Goal: Task Accomplishment & Management: Manage account settings

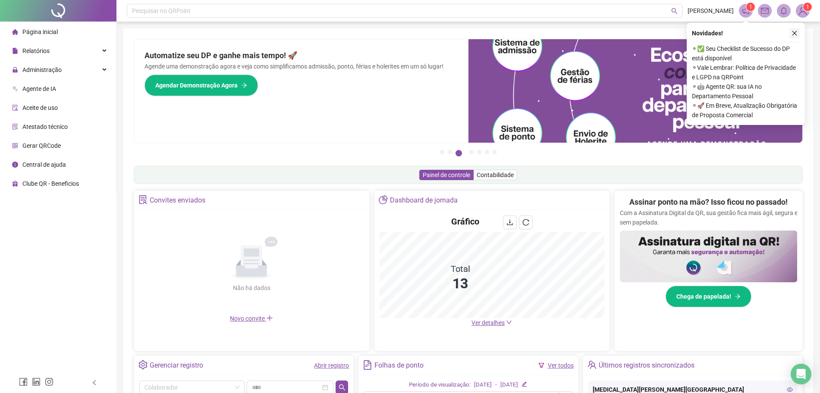
click at [794, 31] on icon "close" at bounding box center [794, 33] width 6 height 6
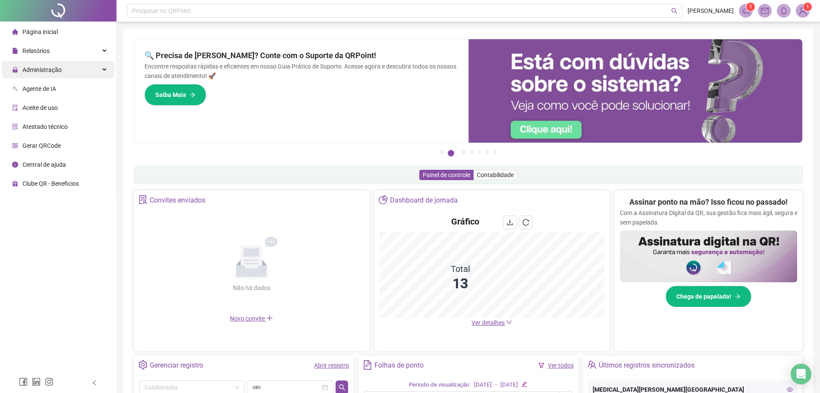
click at [54, 74] on span "Administração" at bounding box center [37, 69] width 50 height 17
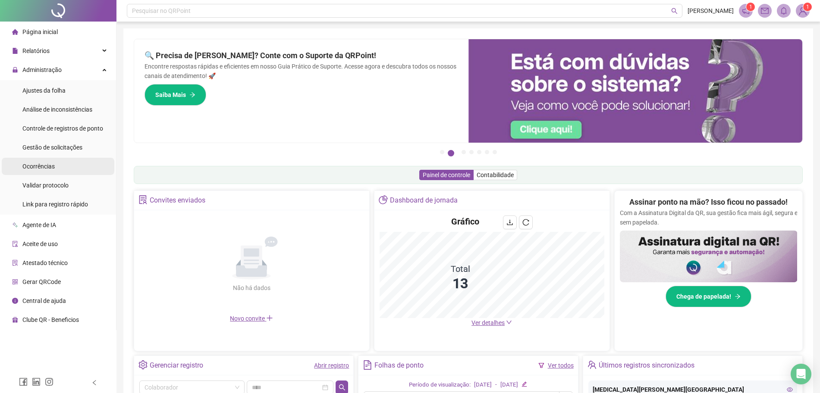
click at [58, 162] on li "Ocorrências" at bounding box center [58, 166] width 113 height 17
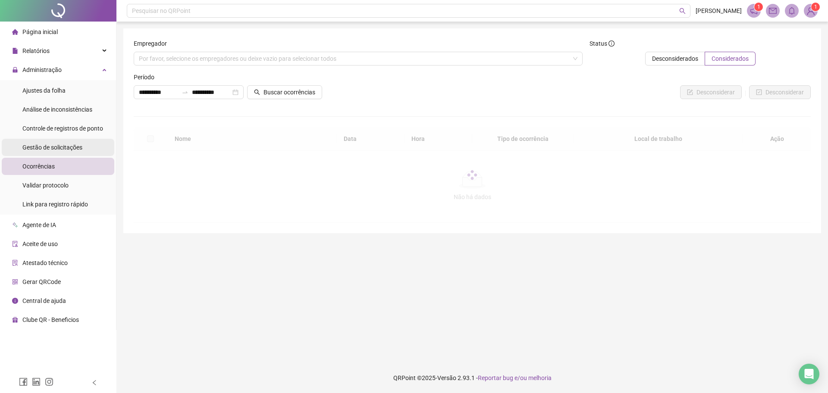
click at [76, 149] on span "Gestão de solicitações" at bounding box center [52, 147] width 60 height 7
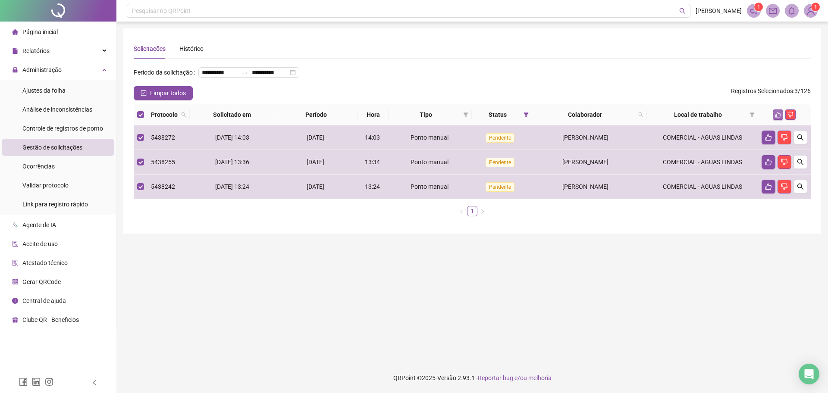
click at [777, 118] on icon "like" at bounding box center [778, 115] width 6 height 6
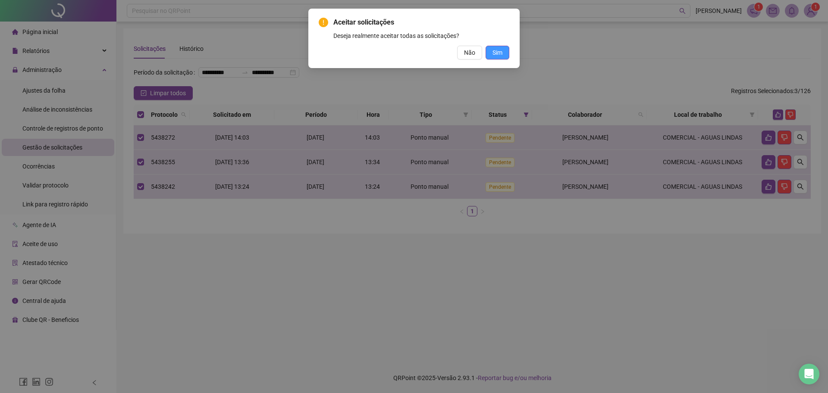
click at [494, 54] on span "Sim" at bounding box center [498, 52] width 10 height 9
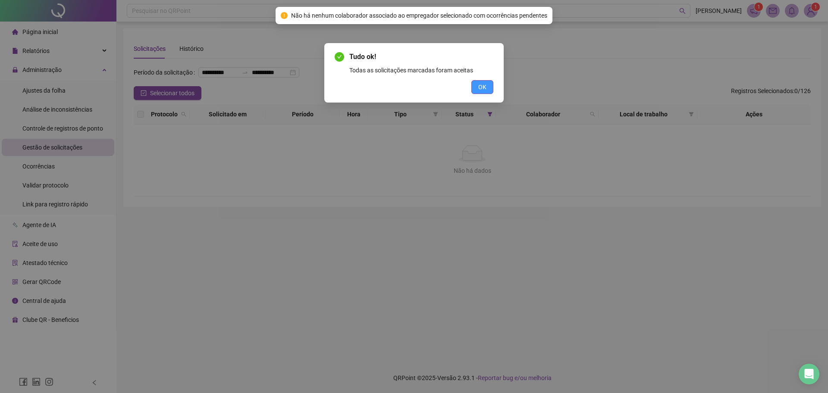
click at [477, 88] on button "OK" at bounding box center [482, 87] width 22 height 14
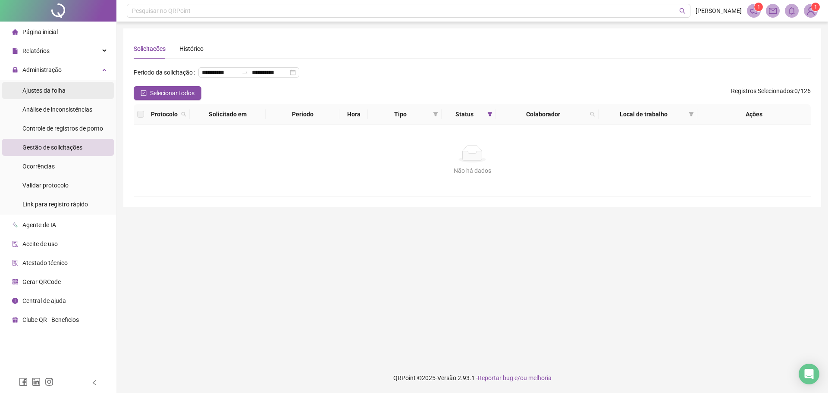
click at [66, 86] on li "Ajustes da folha" at bounding box center [58, 90] width 113 height 17
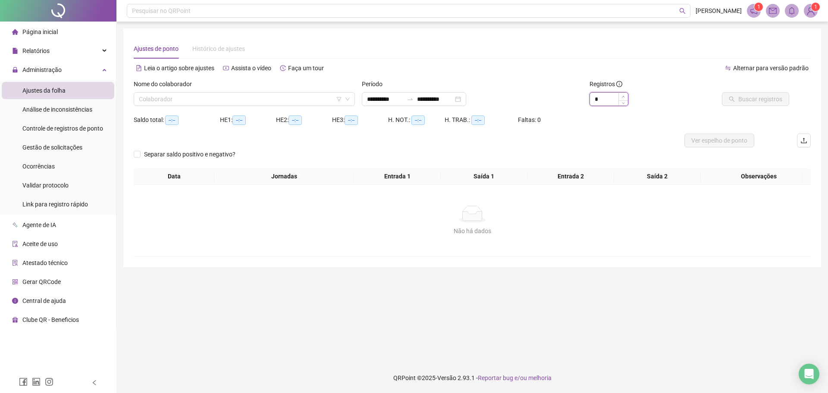
click at [625, 97] on icon "up" at bounding box center [623, 96] width 3 height 3
type input "**"
click at [625, 97] on icon "up" at bounding box center [623, 96] width 3 height 3
click at [466, 100] on div "**********" at bounding box center [414, 99] width 104 height 14
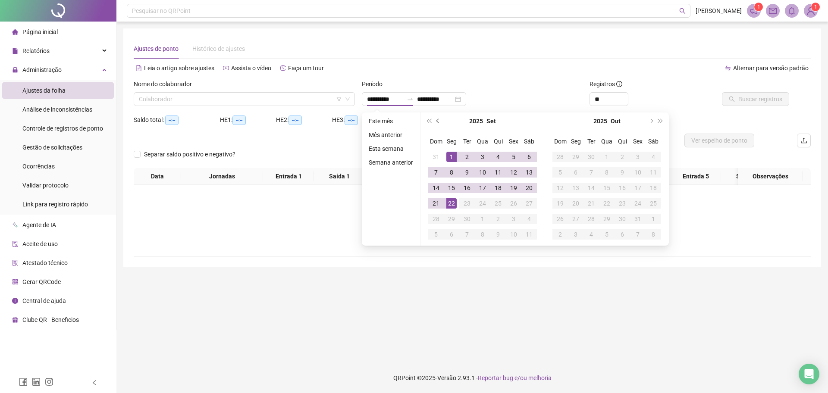
click at [439, 121] on span "prev-year" at bounding box center [438, 121] width 4 height 4
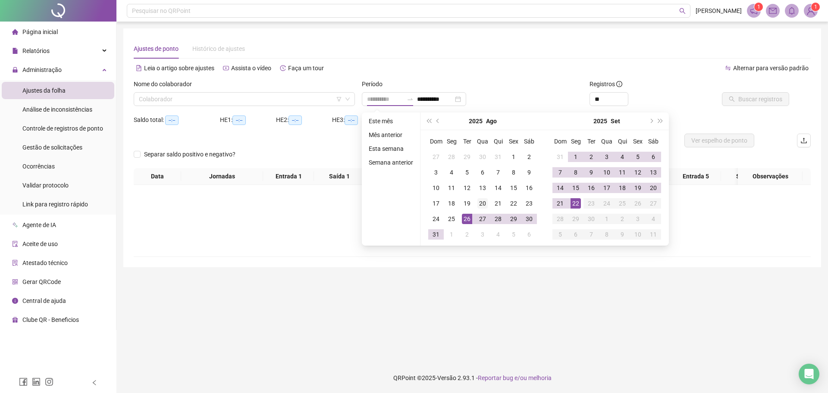
type input "**********"
click at [485, 201] on div "20" at bounding box center [482, 203] width 10 height 10
click at [483, 201] on div "20" at bounding box center [482, 203] width 10 height 10
type input "**********"
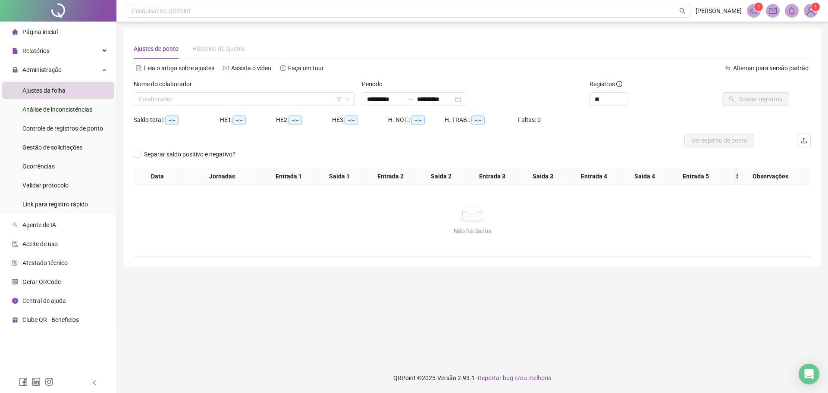
click at [524, 84] on div "Período" at bounding box center [472, 85] width 221 height 13
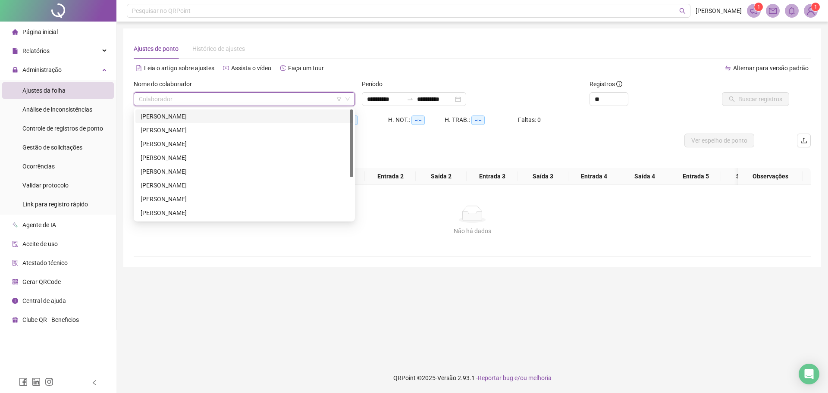
click at [314, 101] on input "search" at bounding box center [240, 99] width 203 height 13
drag, startPoint x: 232, startPoint y: 120, endPoint x: 317, endPoint y: 108, distance: 85.3
click at [234, 120] on div "[PERSON_NAME]" at bounding box center [244, 116] width 207 height 9
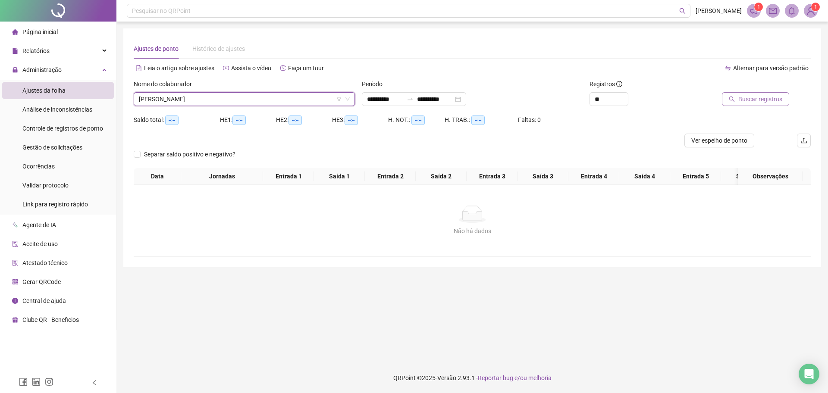
click at [747, 95] on span "Buscar registros" at bounding box center [760, 98] width 44 height 9
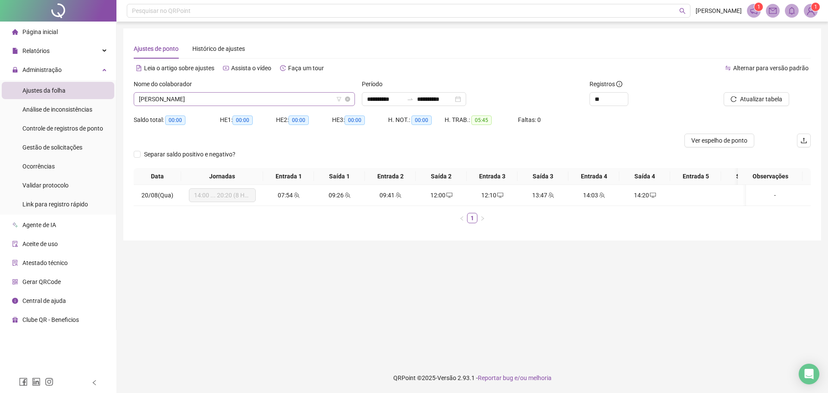
click at [317, 100] on span "[PERSON_NAME]" at bounding box center [244, 99] width 211 height 13
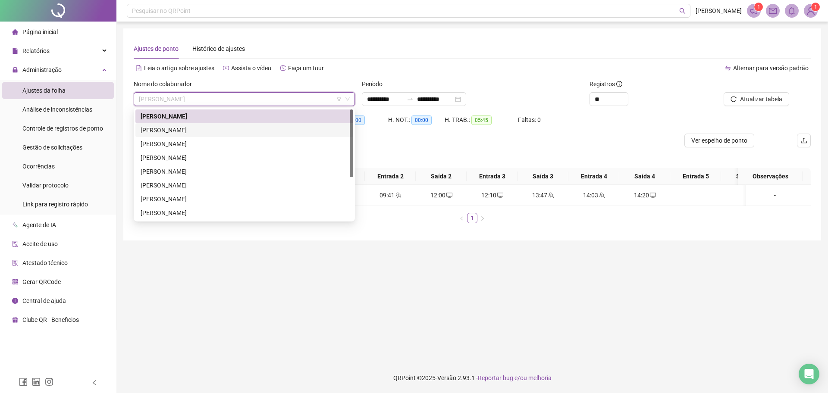
click at [251, 131] on div "[PERSON_NAME]" at bounding box center [244, 130] width 207 height 9
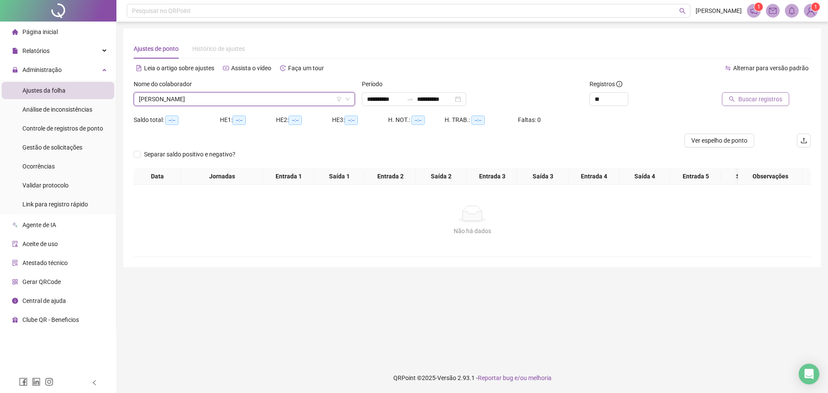
click at [737, 98] on button "Buscar registros" at bounding box center [755, 99] width 67 height 14
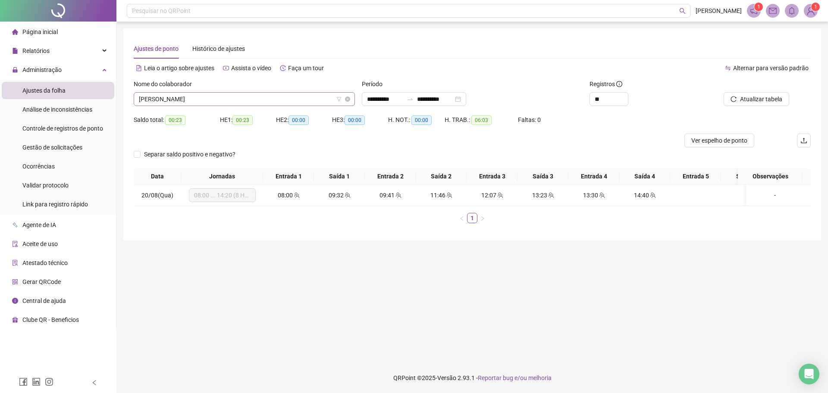
click at [261, 100] on span "[PERSON_NAME]" at bounding box center [244, 99] width 211 height 13
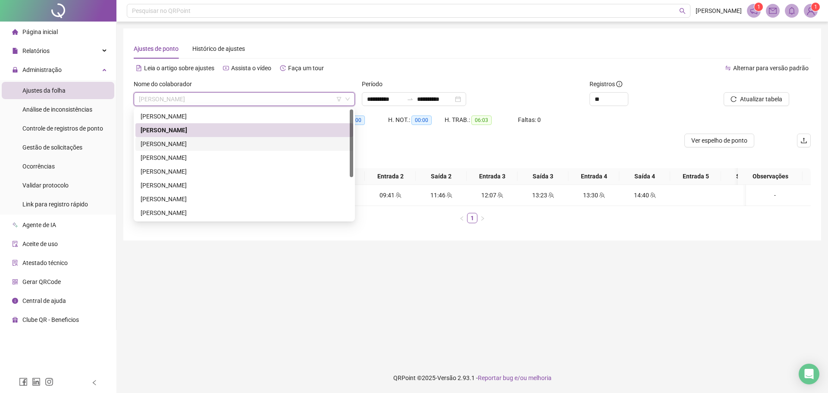
click at [214, 141] on div "[PERSON_NAME]" at bounding box center [244, 143] width 207 height 9
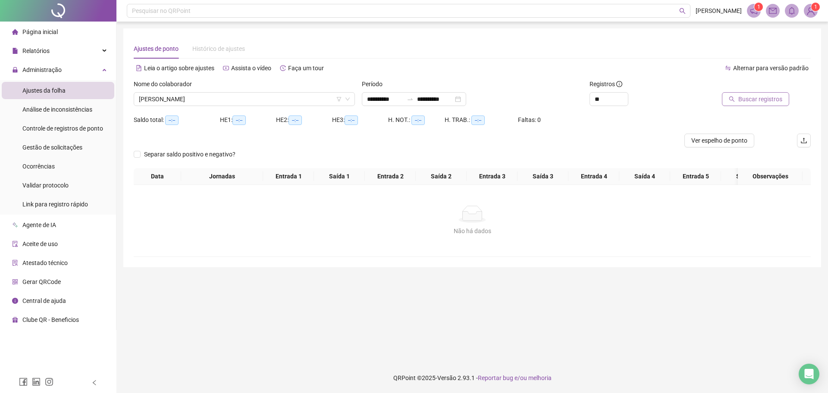
click at [758, 100] on span "Buscar registros" at bounding box center [760, 98] width 44 height 9
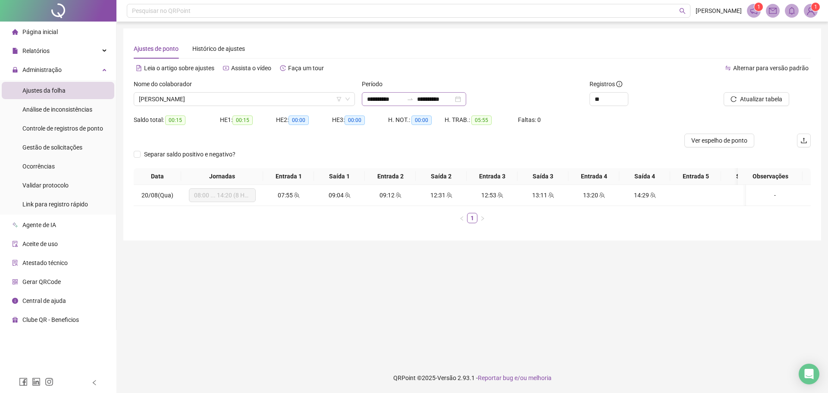
click at [466, 100] on div "**********" at bounding box center [414, 99] width 104 height 14
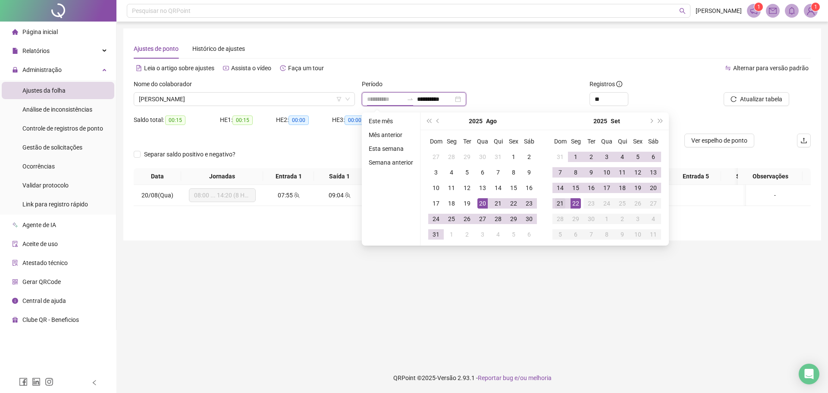
type input "**********"
click at [557, 205] on div "21" at bounding box center [560, 203] width 10 height 10
click at [557, 204] on div "21" at bounding box center [560, 203] width 10 height 10
type input "**********"
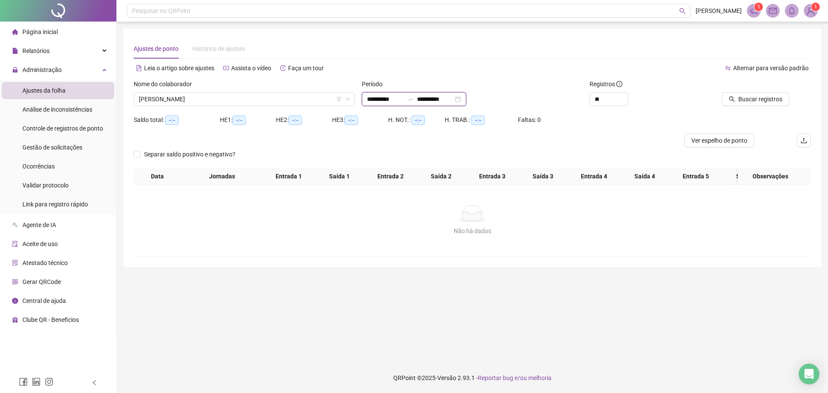
click at [403, 98] on input "**********" at bounding box center [385, 98] width 36 height 9
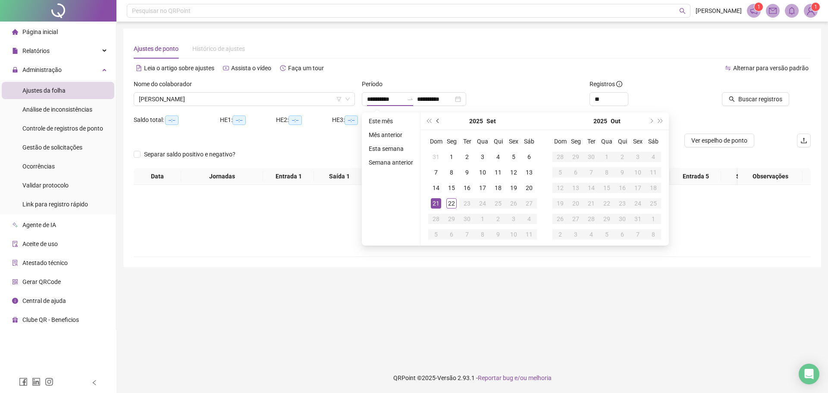
click at [440, 122] on button "prev-year" at bounding box center [437, 121] width 9 height 17
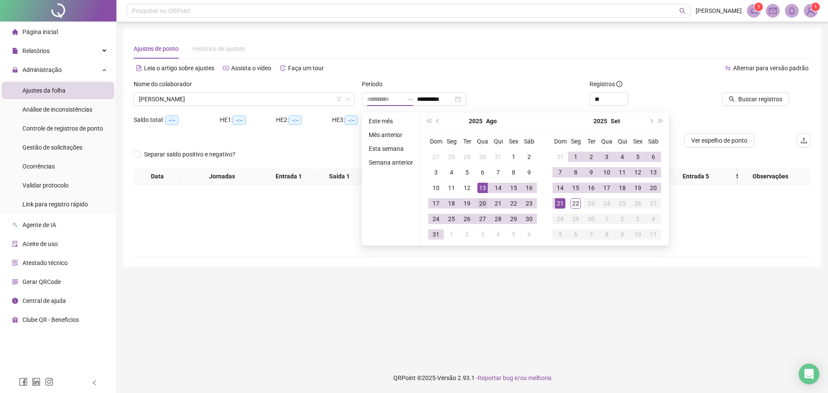
type input "**********"
click at [486, 201] on div "20" at bounding box center [482, 203] width 10 height 10
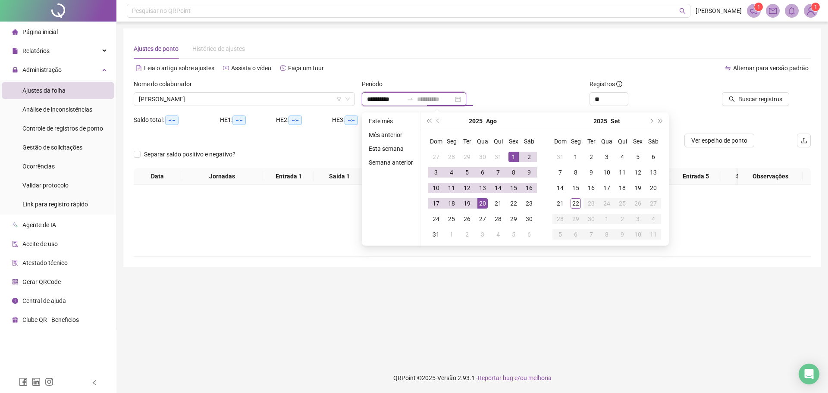
type input "**********"
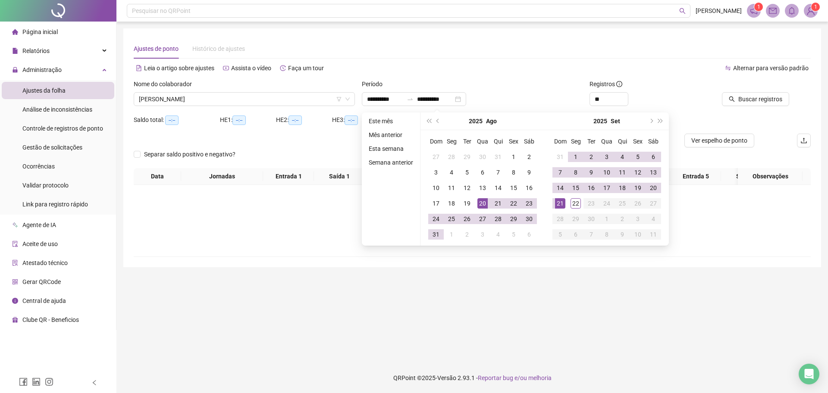
click at [530, 89] on div "Período" at bounding box center [472, 85] width 221 height 13
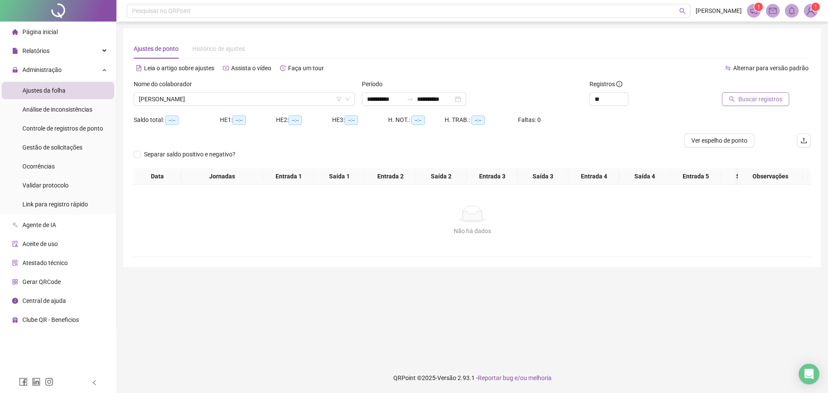
drag, startPoint x: 744, startPoint y: 102, endPoint x: 749, endPoint y: 99, distance: 5.9
click at [749, 99] on span "Buscar registros" at bounding box center [760, 98] width 44 height 9
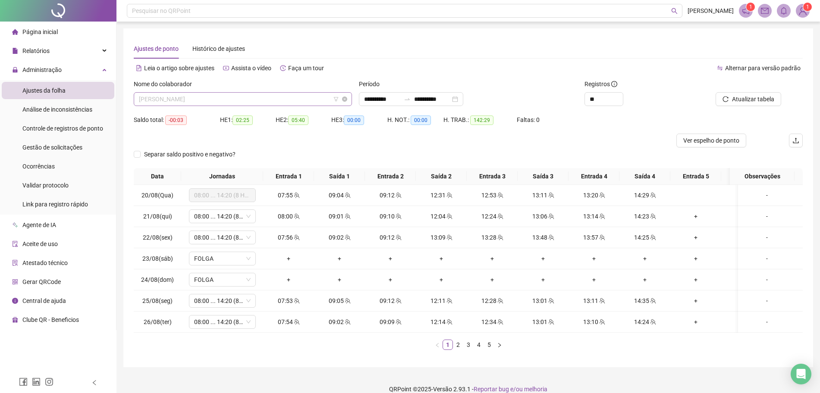
click at [328, 100] on span "[PERSON_NAME]" at bounding box center [243, 99] width 208 height 13
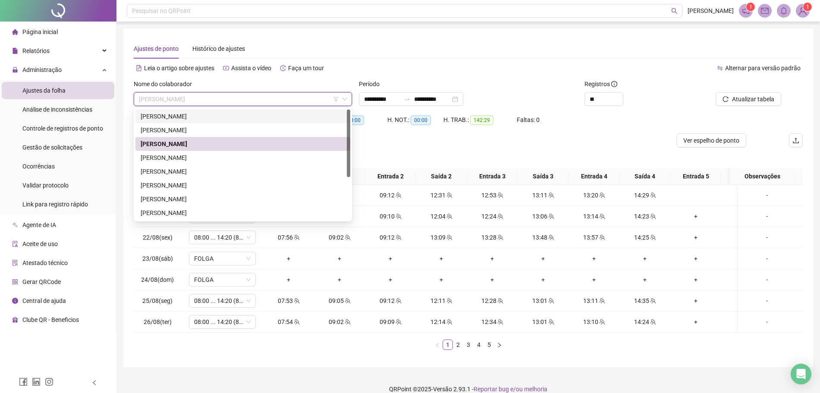
click at [291, 116] on div "[PERSON_NAME]" at bounding box center [243, 116] width 204 height 9
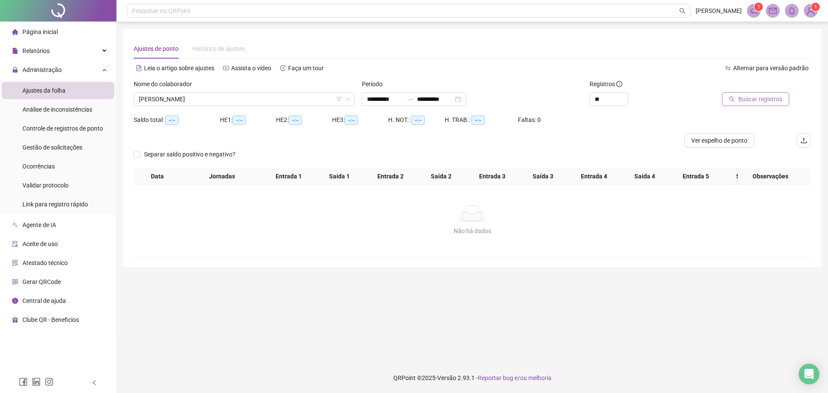
click at [753, 105] on button "Buscar registros" at bounding box center [755, 99] width 67 height 14
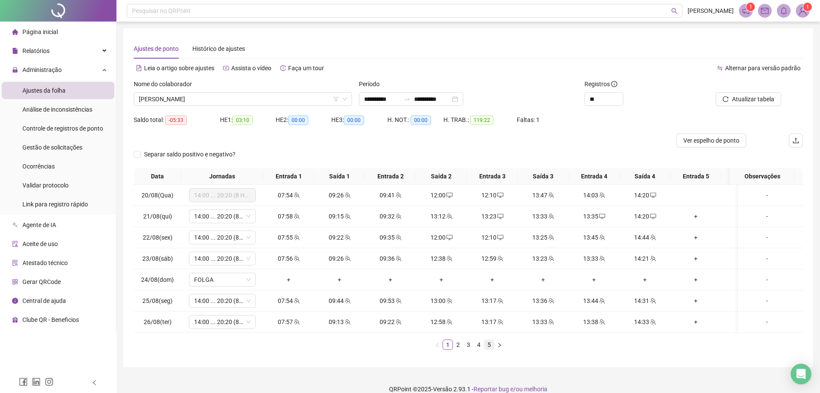
click at [487, 350] on li "5" at bounding box center [489, 345] width 10 height 10
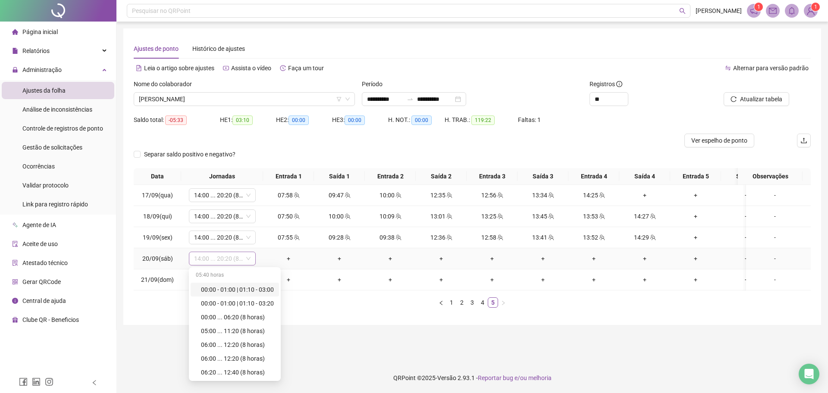
click at [229, 261] on span "14:00 ... 20:20 (8 HORAS)" at bounding box center [222, 258] width 56 height 13
type input "*****"
click at [216, 293] on div "Folga" at bounding box center [229, 289] width 57 height 9
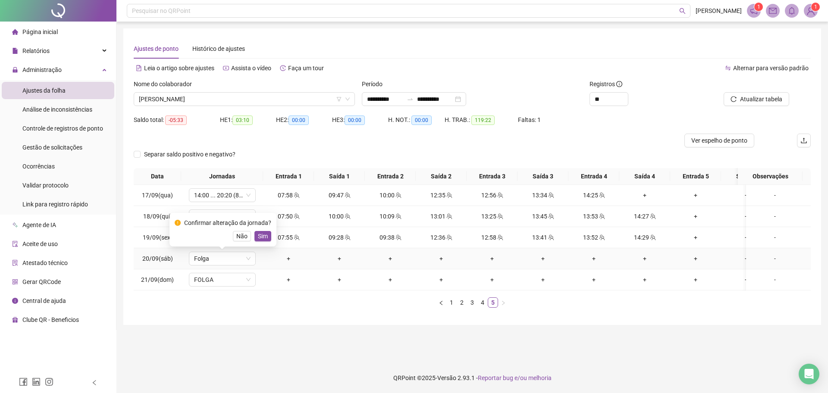
click at [263, 242] on div "Confirmar alteração da jornada? Não Sim" at bounding box center [222, 230] width 107 height 34
click at [262, 237] on span "Sim" at bounding box center [263, 236] width 10 height 9
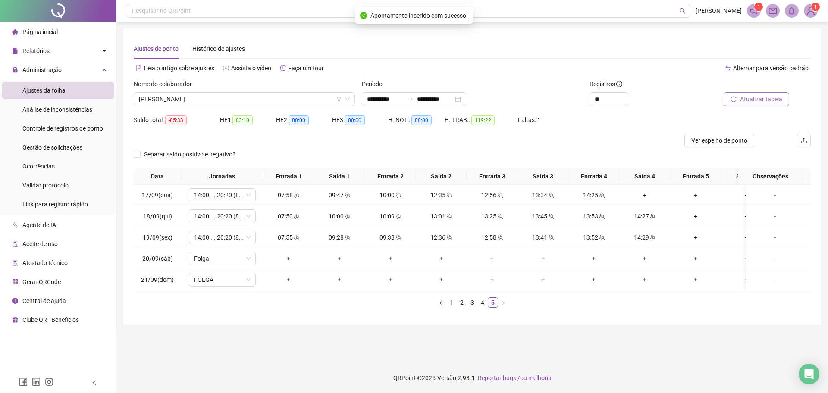
click at [776, 97] on span "Atualizar tabela" at bounding box center [761, 98] width 42 height 9
click at [280, 104] on span "[PERSON_NAME]" at bounding box center [244, 99] width 211 height 13
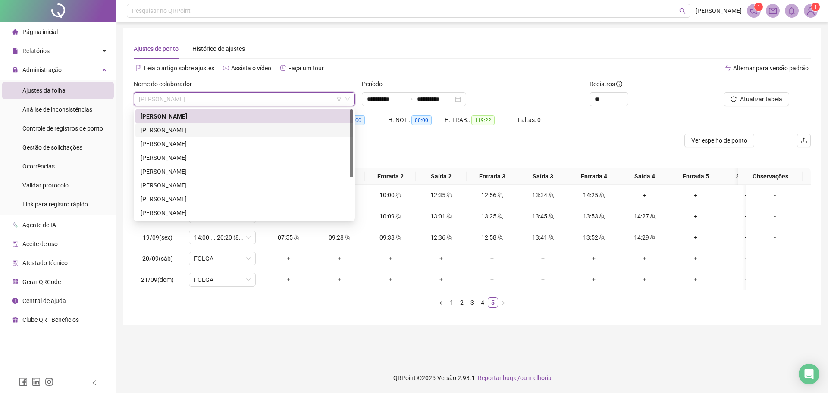
drag, startPoint x: 240, startPoint y: 132, endPoint x: 279, endPoint y: 132, distance: 38.8
click at [241, 132] on div "[PERSON_NAME]" at bounding box center [244, 130] width 207 height 9
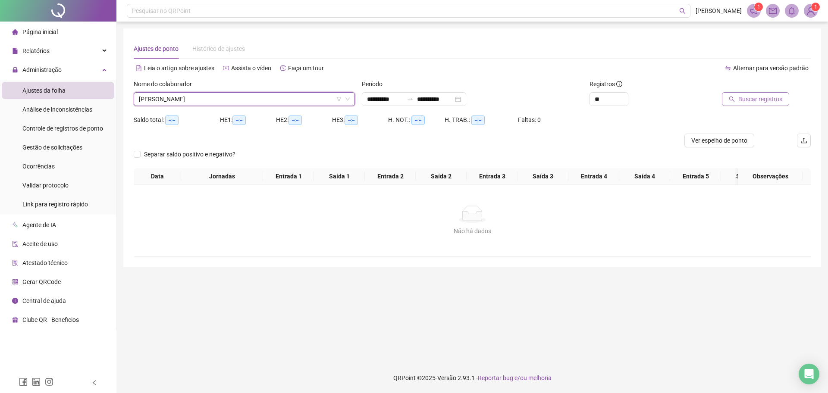
click at [755, 97] on span "Buscar registros" at bounding box center [760, 98] width 44 height 9
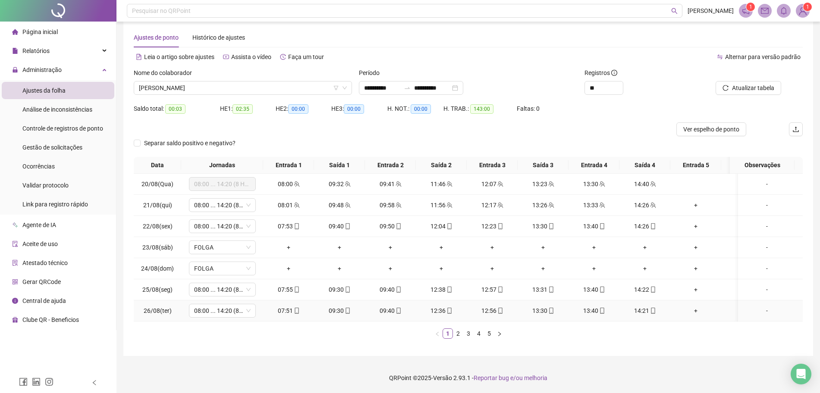
scroll to position [19, 0]
click at [488, 337] on link "5" at bounding box center [488, 333] width 9 height 9
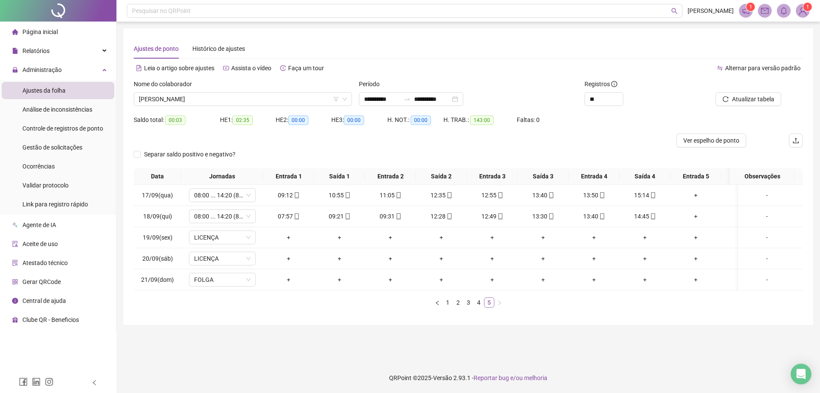
scroll to position [0, 0]
click at [466, 95] on div "**********" at bounding box center [414, 99] width 104 height 14
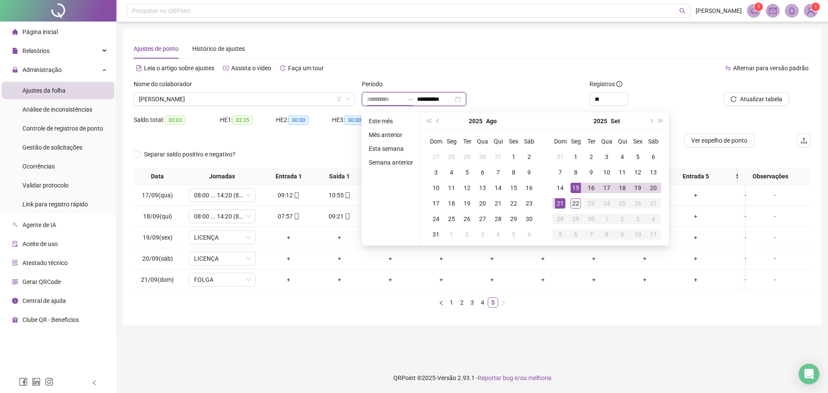
type input "**********"
click at [575, 202] on div "22" at bounding box center [576, 203] width 10 height 10
type input "**********"
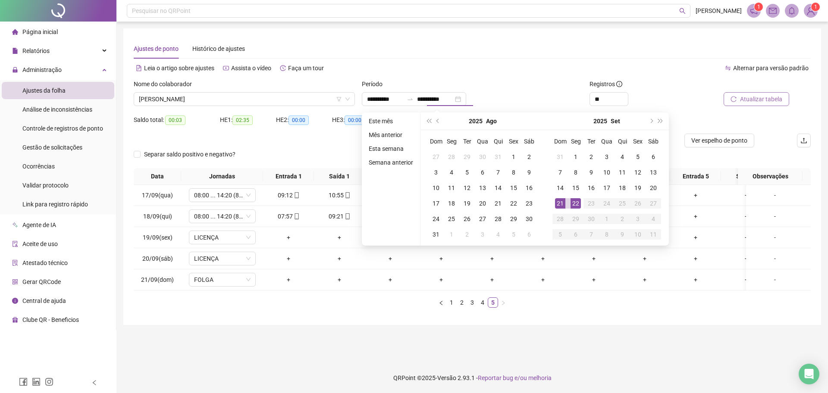
click at [754, 101] on span "Atualizar tabela" at bounding box center [761, 98] width 42 height 9
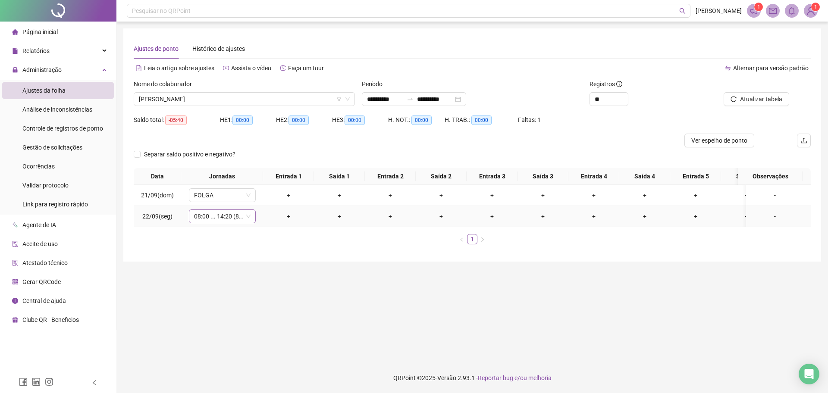
click at [248, 217] on icon "down" at bounding box center [248, 216] width 4 height 3
click at [227, 213] on span "08:00 ... 14:20 (8 HORAS)" at bounding box center [222, 216] width 56 height 13
type input "***"
click at [222, 249] on div "Licença" at bounding box center [225, 247] width 48 height 9
click at [262, 195] on span "Sim" at bounding box center [263, 193] width 10 height 9
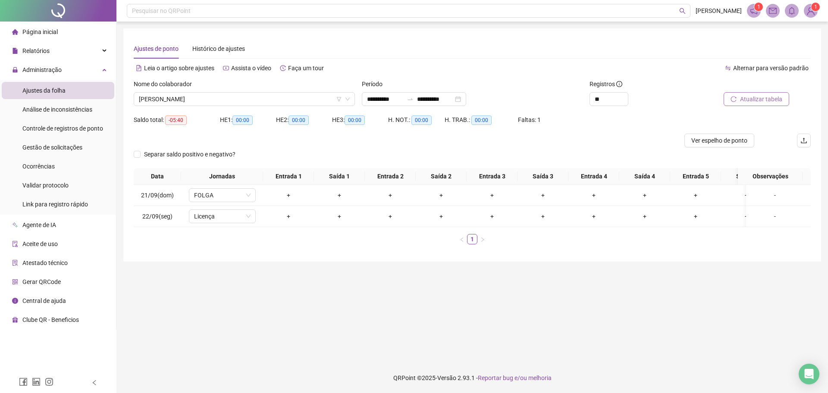
click at [745, 104] on button "Atualizar tabela" at bounding box center [757, 99] width 66 height 14
click at [466, 104] on div "**********" at bounding box center [414, 99] width 104 height 14
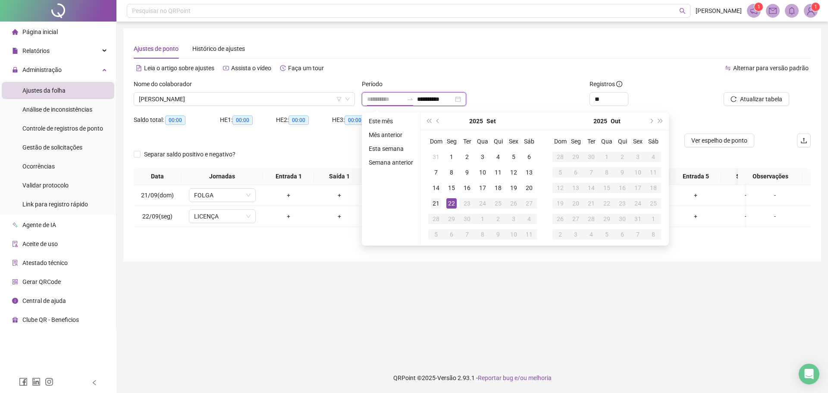
type input "**********"
click at [439, 206] on div "21" at bounding box center [436, 203] width 10 height 10
type input "**********"
click at [434, 201] on div "21" at bounding box center [436, 203] width 10 height 10
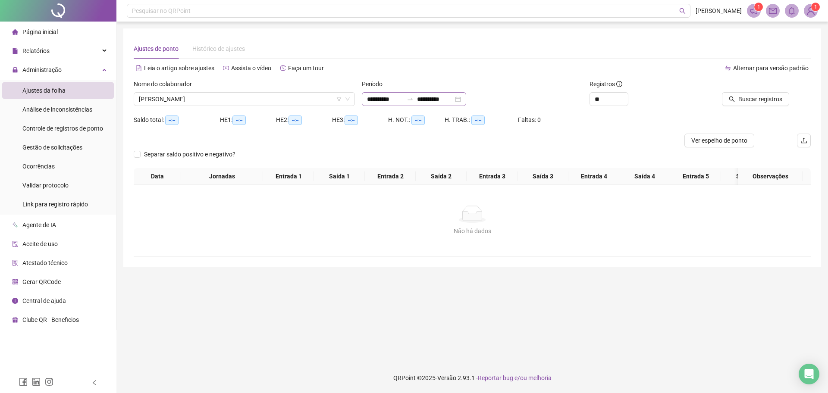
click at [414, 97] on icon "swap-right" at bounding box center [410, 99] width 7 height 7
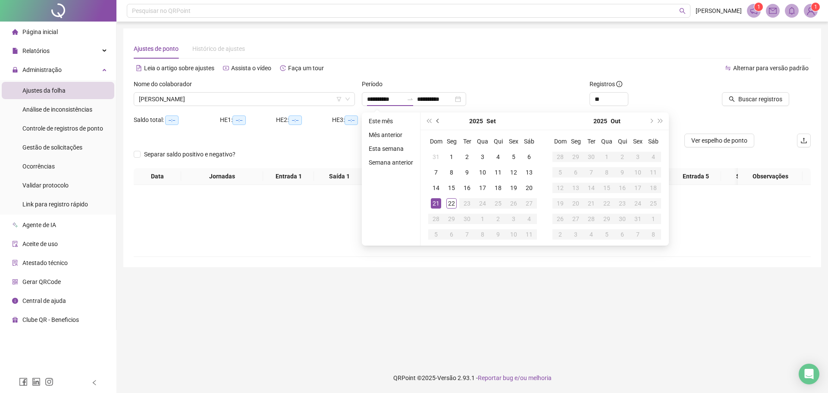
click at [441, 123] on button "prev-year" at bounding box center [437, 121] width 9 height 17
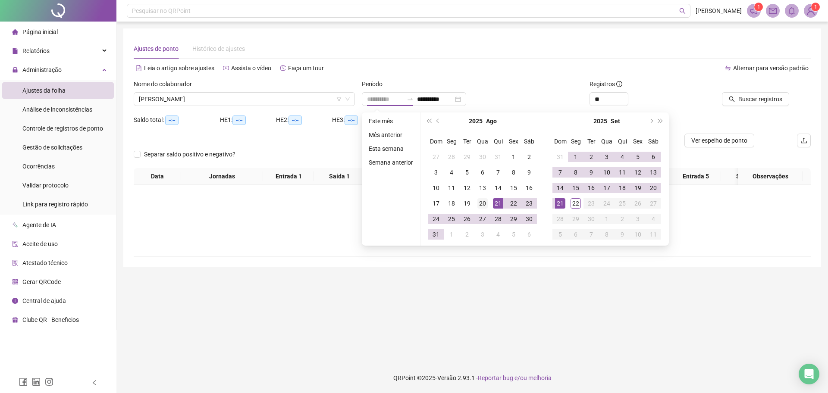
type input "**********"
click at [485, 202] on div "20" at bounding box center [482, 203] width 10 height 10
type input "**********"
click at [737, 101] on button "Buscar registros" at bounding box center [755, 99] width 67 height 14
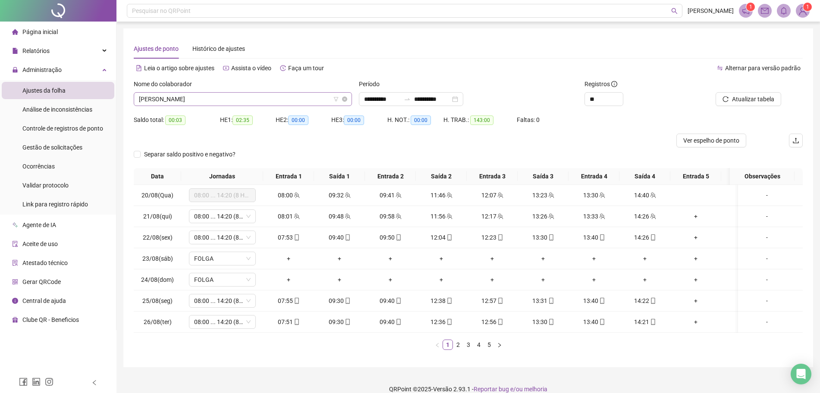
click at [307, 97] on span "[PERSON_NAME]" at bounding box center [243, 99] width 208 height 13
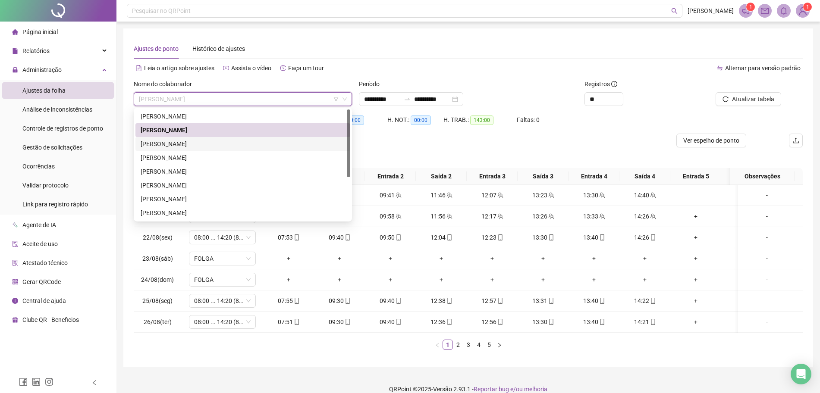
click at [234, 145] on div "[PERSON_NAME]" at bounding box center [243, 143] width 204 height 9
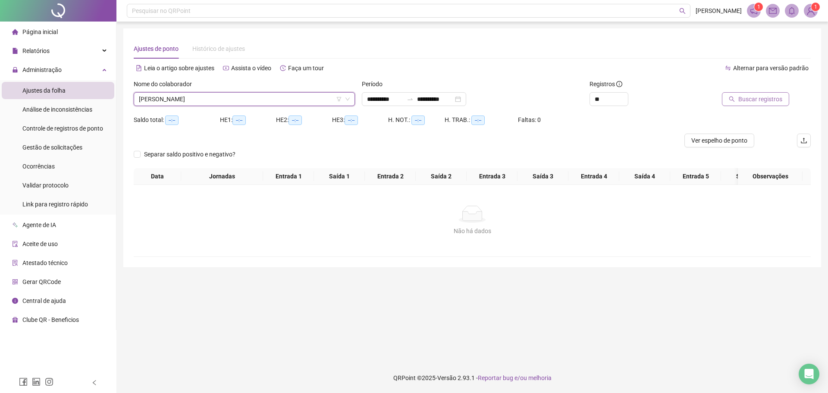
click at [753, 97] on span "Buscar registros" at bounding box center [760, 98] width 44 height 9
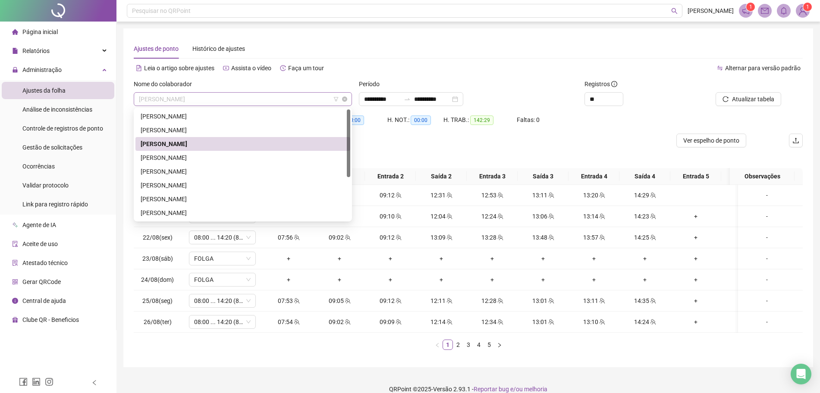
click at [262, 101] on span "[PERSON_NAME]" at bounding box center [243, 99] width 208 height 13
click at [214, 159] on div "[PERSON_NAME]" at bounding box center [243, 157] width 204 height 9
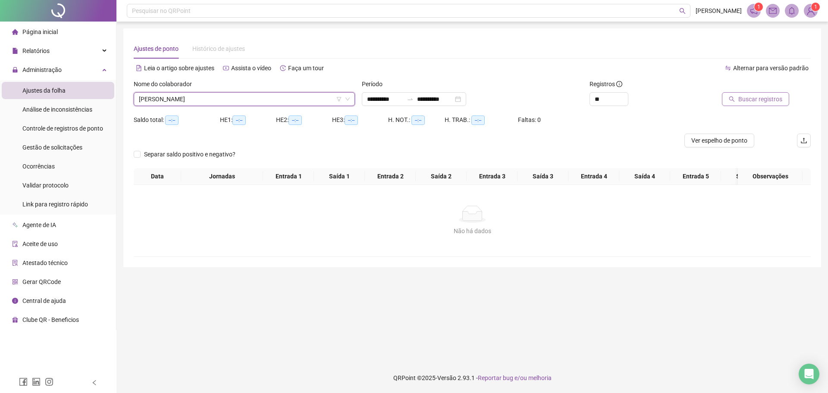
click at [772, 104] on span "Buscar registros" at bounding box center [760, 98] width 44 height 9
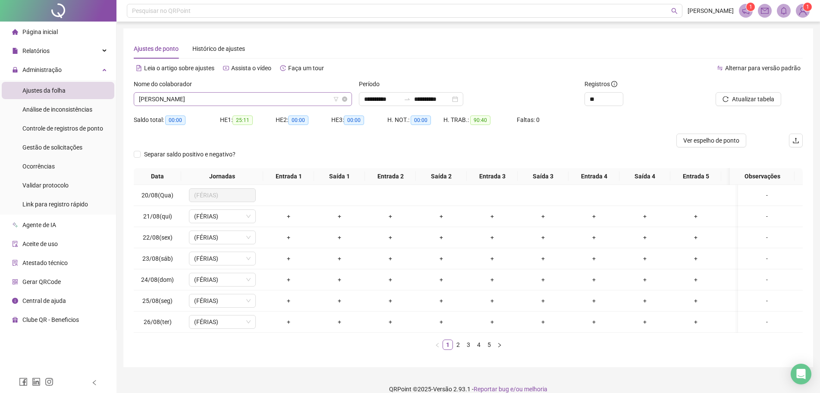
click at [253, 100] on span "[PERSON_NAME]" at bounding box center [243, 99] width 208 height 13
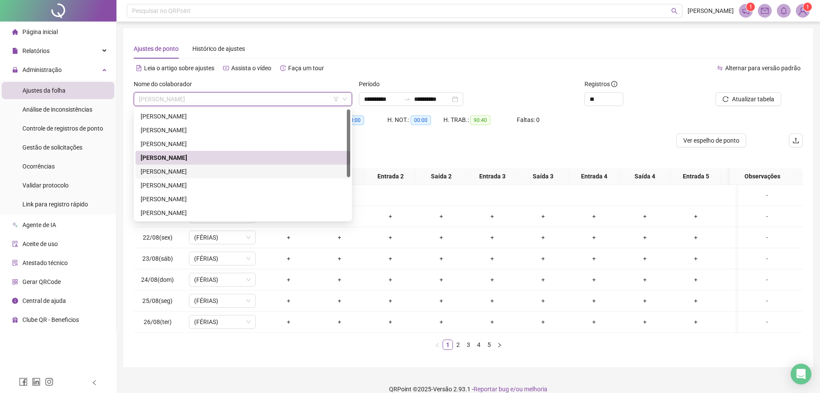
click at [193, 169] on div "[PERSON_NAME]" at bounding box center [243, 171] width 204 height 9
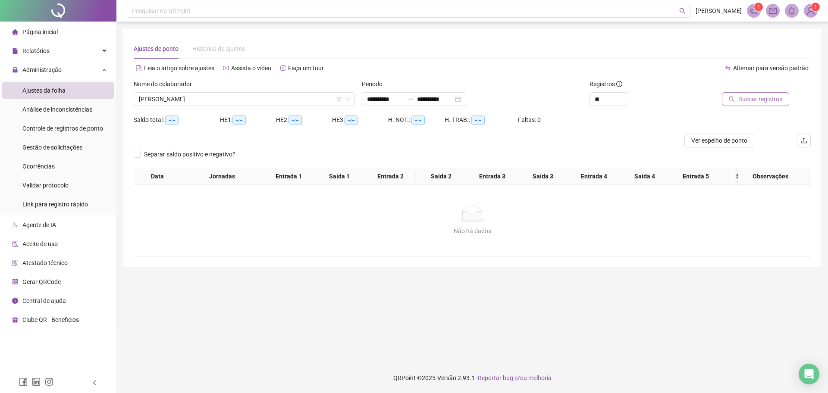
click at [741, 92] on button "Buscar registros" at bounding box center [755, 99] width 67 height 14
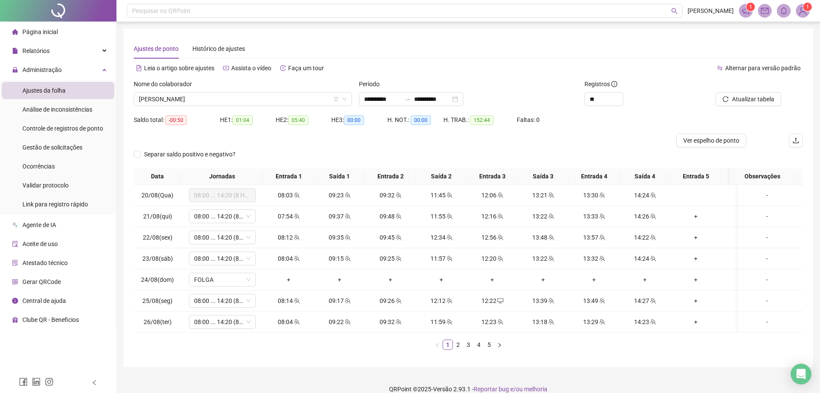
click at [717, 36] on div "**********" at bounding box center [468, 197] width 690 height 339
click at [489, 357] on div "Data Jornadas Entrada 1 Saída 1 Entrada 2 Saída 2 Entrada 3 Saída 3 Entrada 4 S…" at bounding box center [468, 262] width 669 height 189
click at [489, 350] on link "5" at bounding box center [488, 344] width 9 height 9
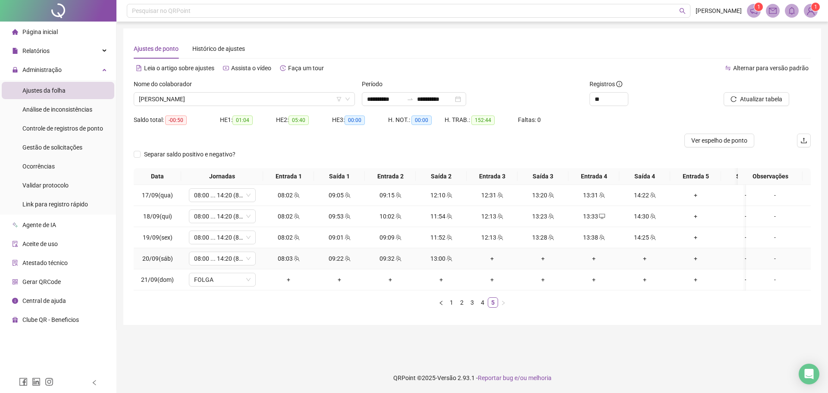
click at [490, 263] on div "+" at bounding box center [492, 258] width 44 height 9
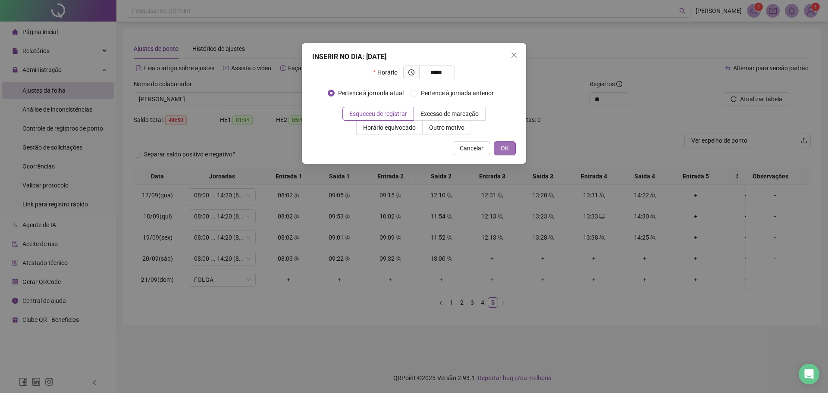
type input "*****"
click at [505, 146] on span "OK" at bounding box center [505, 148] width 8 height 9
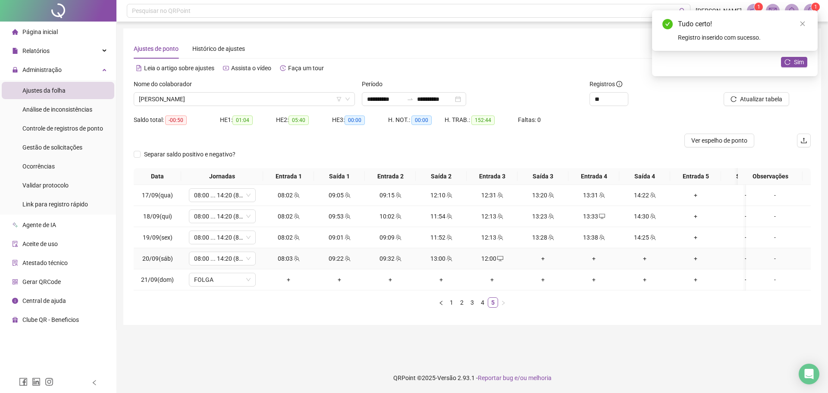
click at [548, 264] on td "+" at bounding box center [543, 258] width 51 height 21
click at [548, 258] on div "+" at bounding box center [543, 258] width 44 height 9
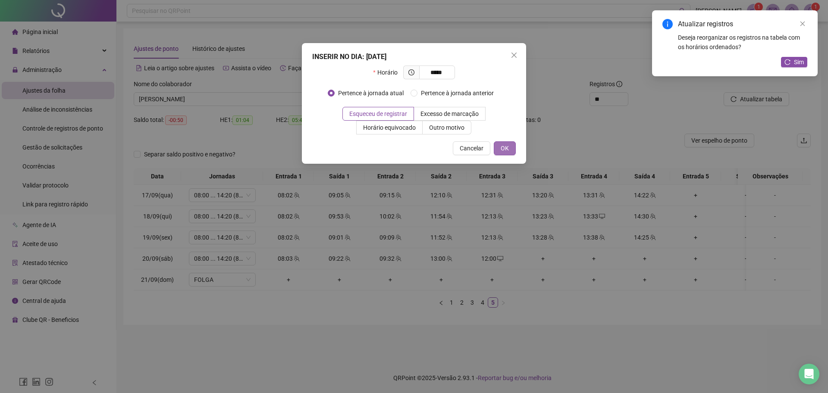
type input "*****"
click at [508, 147] on span "OK" at bounding box center [505, 148] width 8 height 9
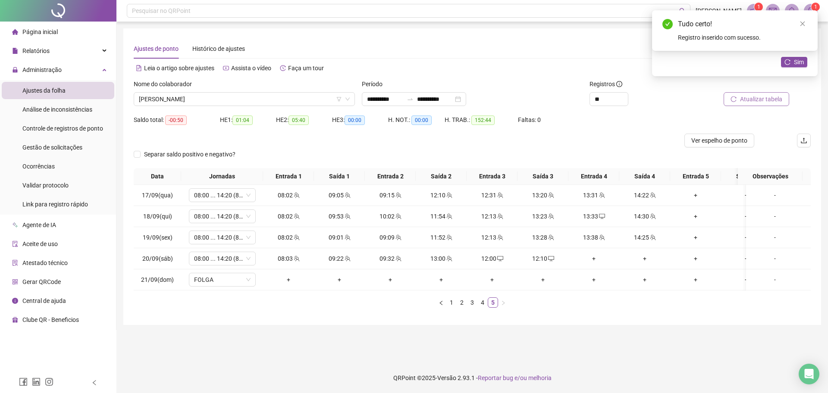
click at [762, 104] on button "Atualizar tabela" at bounding box center [757, 99] width 66 height 14
click at [589, 256] on div "+" at bounding box center [594, 258] width 44 height 9
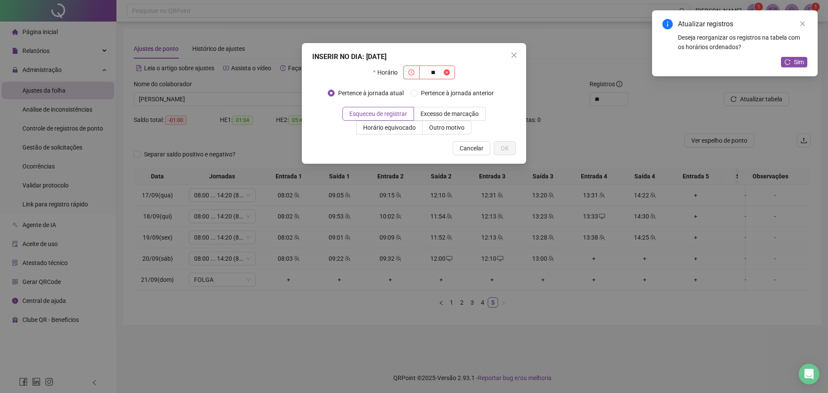
type input "*"
type input "*****"
click at [513, 150] on button "OK" at bounding box center [505, 148] width 22 height 14
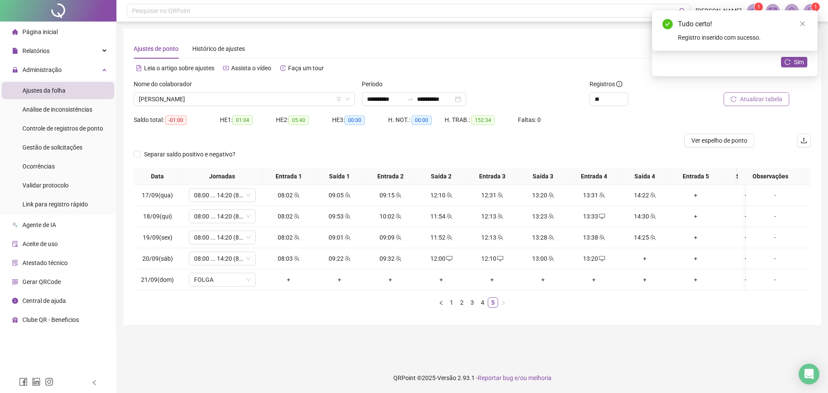
click at [757, 101] on span "Atualizar tabela" at bounding box center [761, 98] width 42 height 9
click at [643, 257] on div "+" at bounding box center [645, 258] width 44 height 9
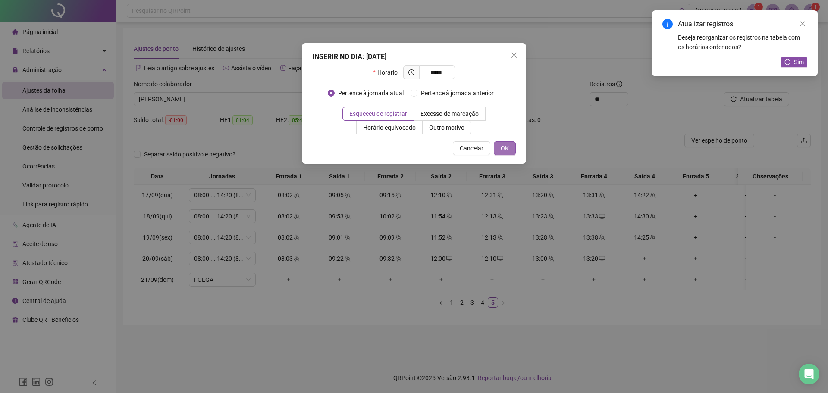
type input "*****"
click at [509, 147] on button "OK" at bounding box center [505, 148] width 22 height 14
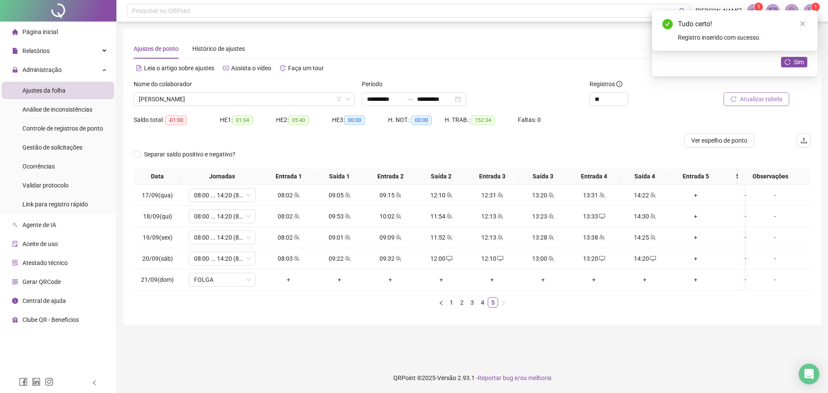
click at [763, 94] on button "Atualizar tabela" at bounding box center [757, 99] width 66 height 14
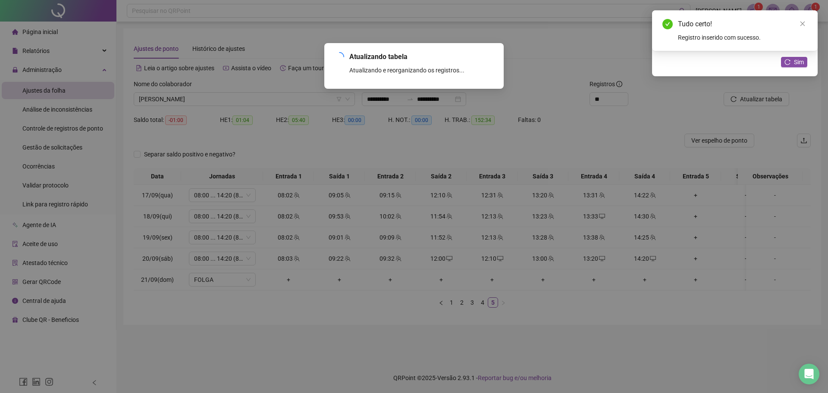
click at [766, 99] on div "Atualizando tabela Atualizando e reorganizando os registros... OK" at bounding box center [414, 196] width 828 height 393
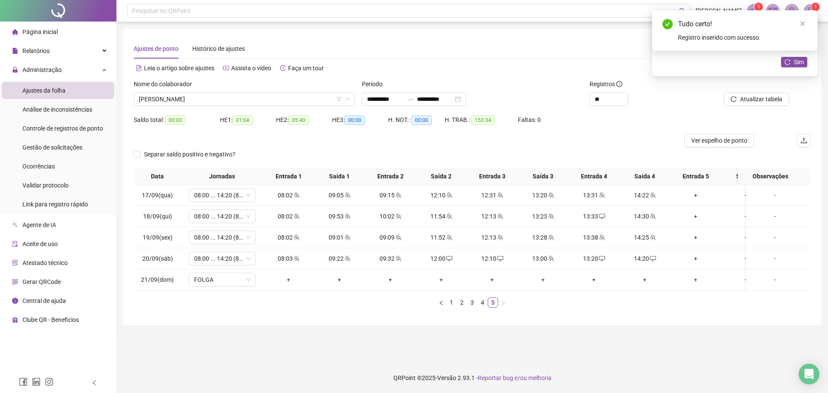
drag, startPoint x: 793, startPoint y: 59, endPoint x: 807, endPoint y: 79, distance: 24.2
click at [796, 63] on button "Sim" at bounding box center [794, 62] width 26 height 10
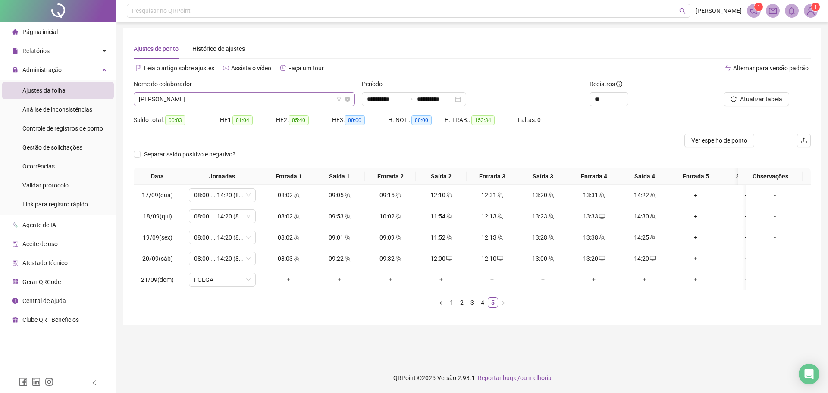
click at [304, 99] on span "[PERSON_NAME]" at bounding box center [244, 99] width 211 height 13
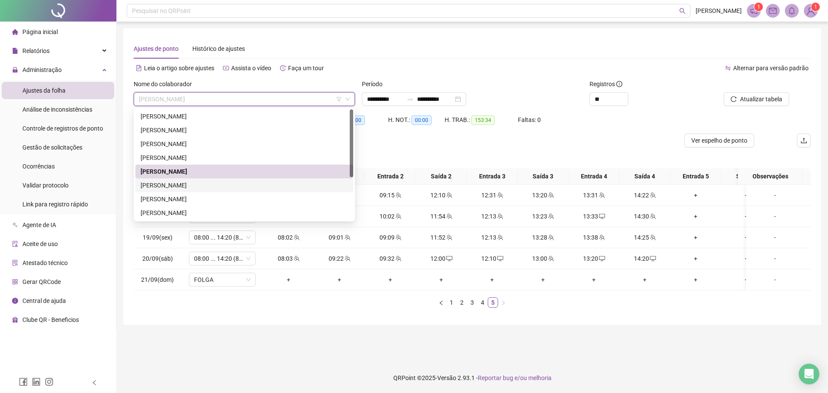
click at [186, 184] on div "[PERSON_NAME]" at bounding box center [244, 185] width 207 height 9
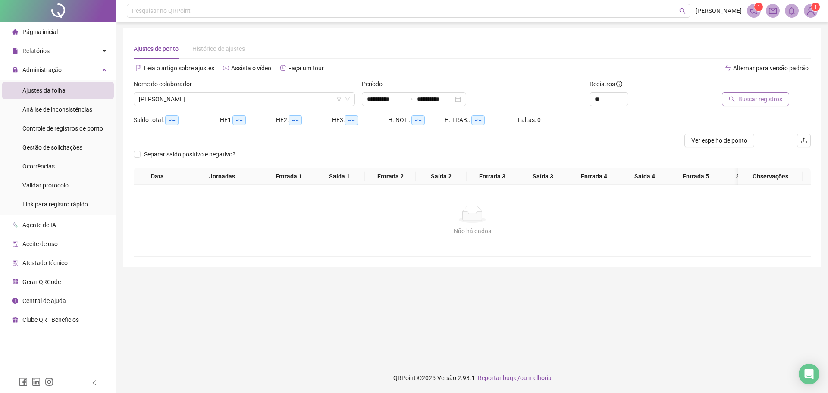
click at [745, 98] on span "Buscar registros" at bounding box center [760, 98] width 44 height 9
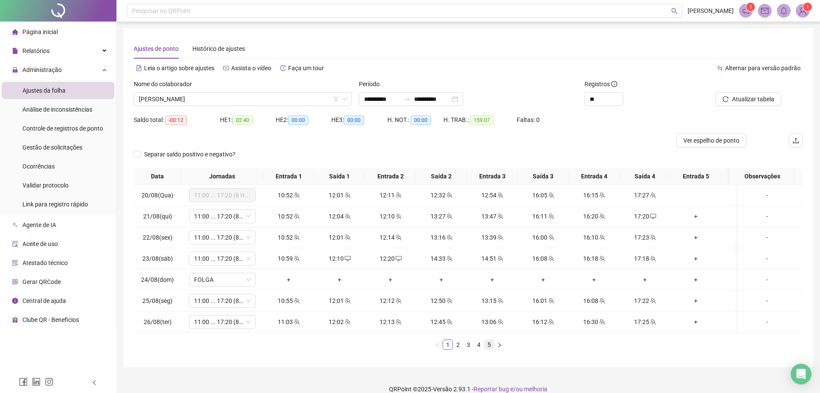
click at [486, 350] on link "5" at bounding box center [488, 344] width 9 height 9
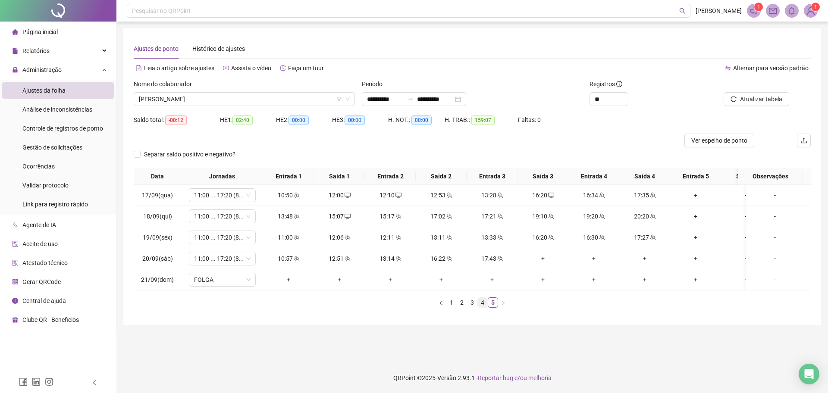
click at [482, 308] on link "4" at bounding box center [482, 302] width 9 height 9
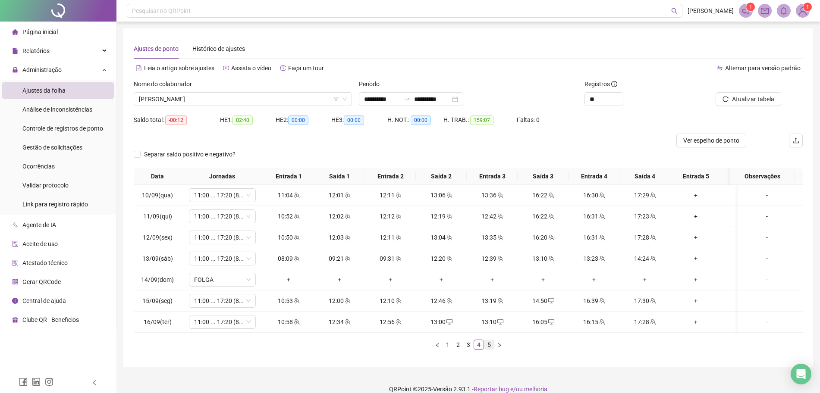
click at [491, 350] on link "5" at bounding box center [488, 344] width 9 height 9
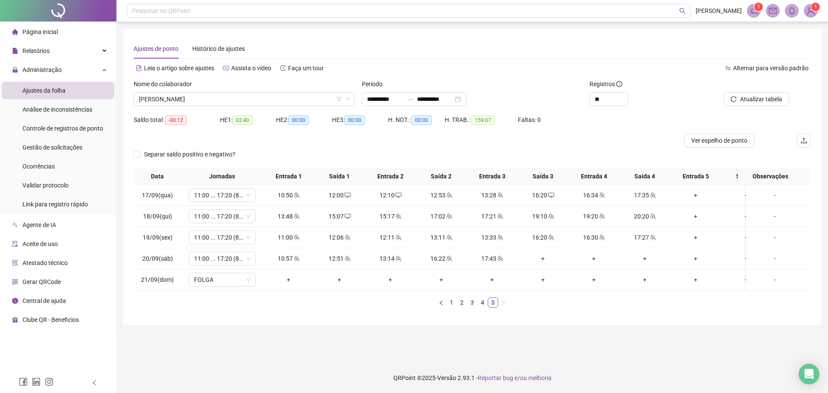
click at [564, 369] on footer "QRPoint © 2025 - Versão 2.93.1 - Reportar bug e/ou melhoria" at bounding box center [472, 378] width 712 height 30
click at [546, 253] on td "+" at bounding box center [543, 258] width 51 height 21
click at [542, 260] on div "+" at bounding box center [543, 258] width 44 height 9
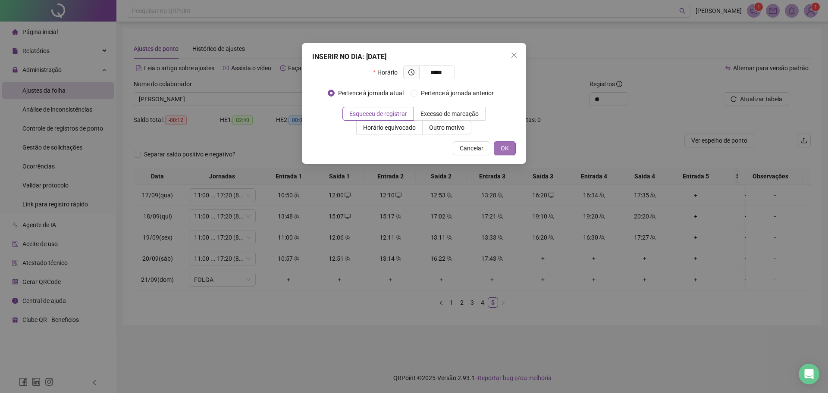
type input "*****"
click at [497, 149] on button "OK" at bounding box center [505, 148] width 22 height 14
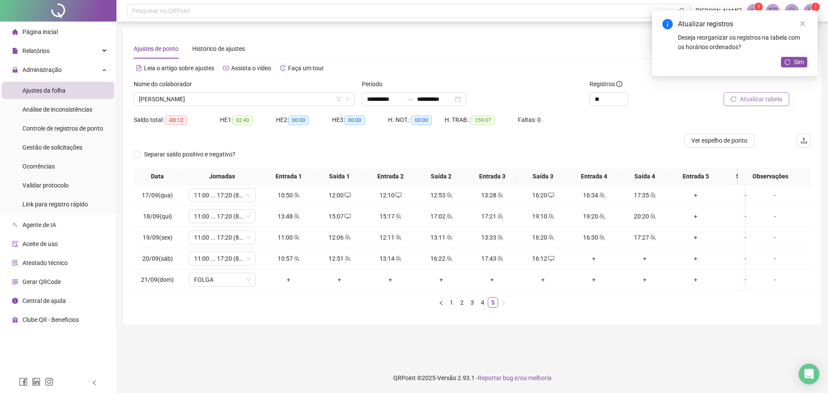
click at [747, 97] on span "Atualizar tabela" at bounding box center [761, 98] width 42 height 9
click at [447, 260] on icon "desktop" at bounding box center [449, 259] width 6 height 6
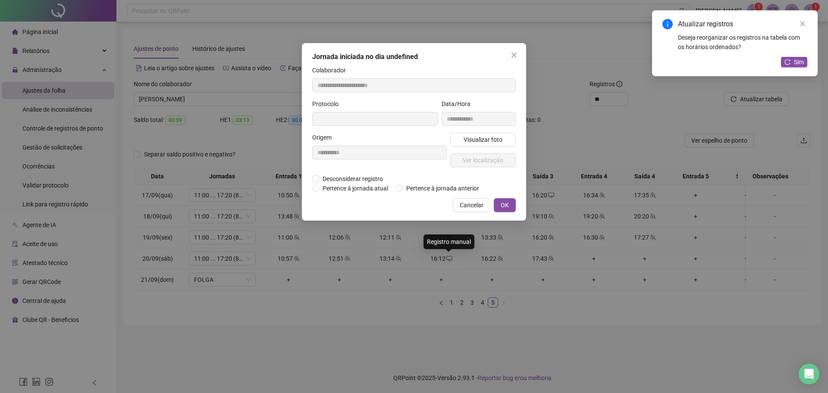
type input "**********"
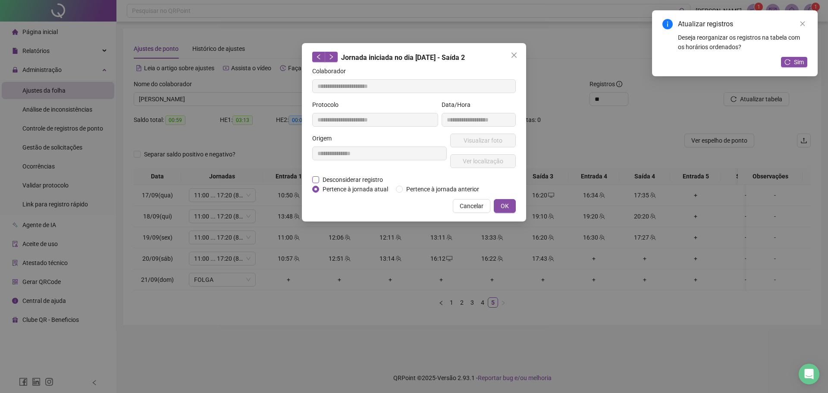
click at [361, 176] on span "Desconsiderar registro" at bounding box center [352, 179] width 67 height 9
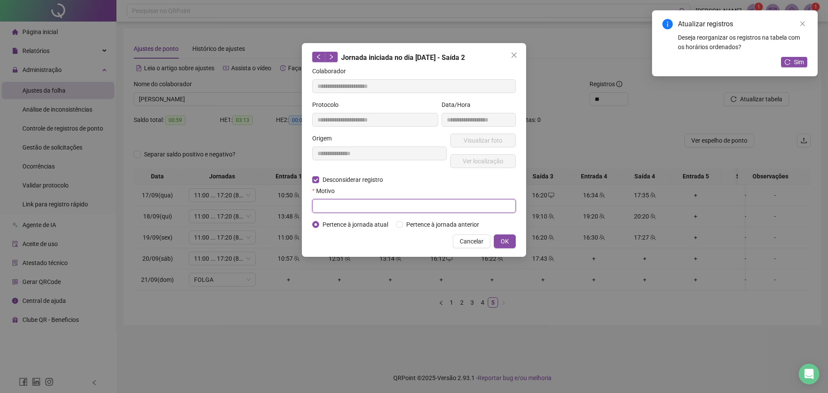
click at [336, 211] on input "text" at bounding box center [414, 206] width 204 height 14
type input "****"
click at [498, 242] on button "OK" at bounding box center [505, 242] width 22 height 14
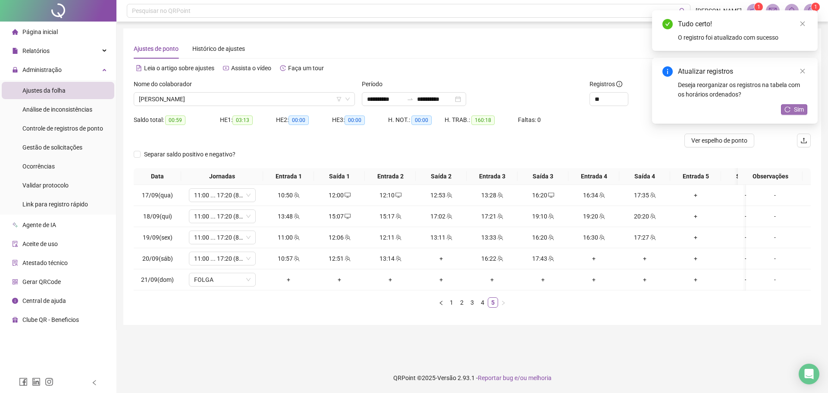
click at [792, 112] on button "Sim" at bounding box center [794, 109] width 26 height 10
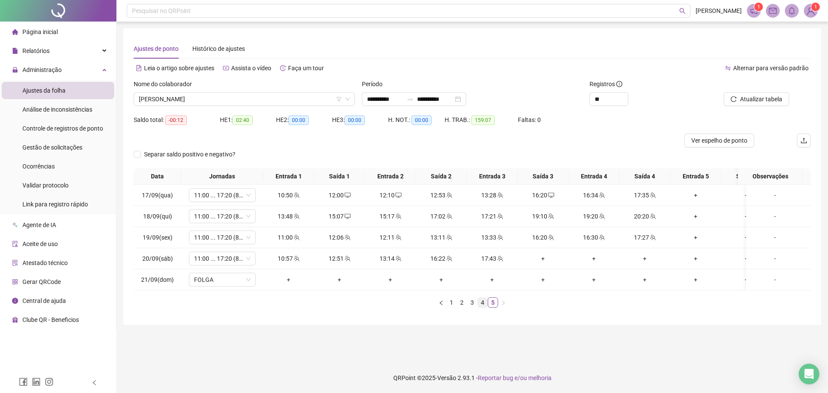
click at [482, 308] on link "4" at bounding box center [482, 302] width 9 height 9
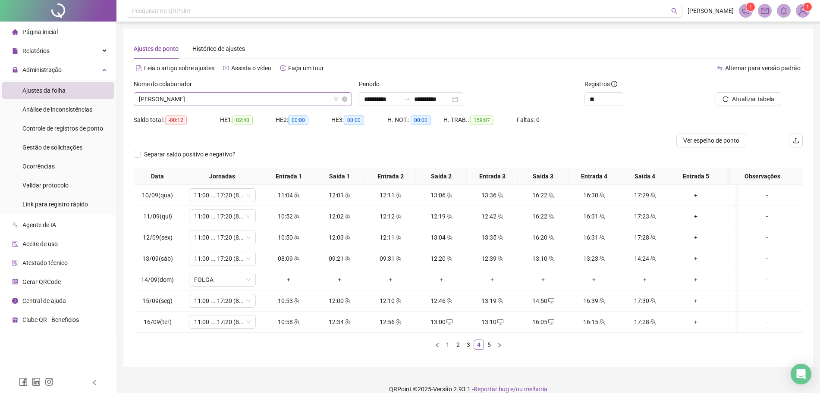
click at [313, 96] on span "[PERSON_NAME]" at bounding box center [243, 99] width 208 height 13
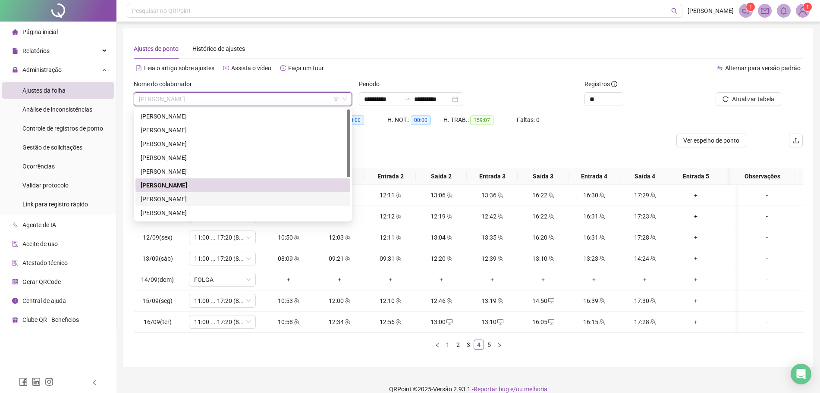
click at [191, 201] on div "[PERSON_NAME]" at bounding box center [243, 199] width 204 height 9
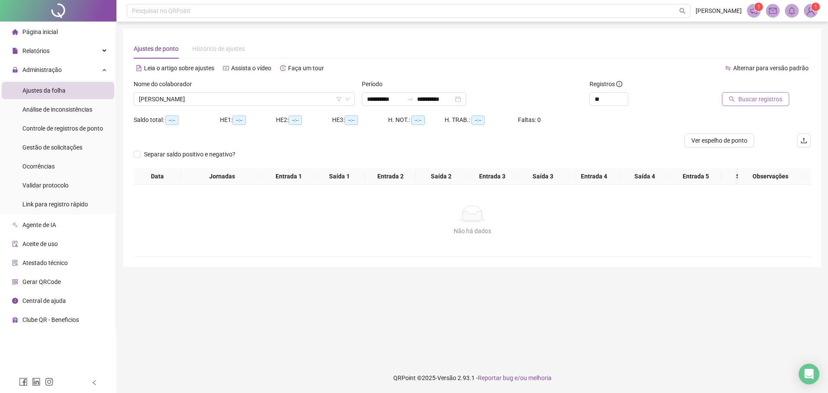
click at [761, 99] on span "Buscar registros" at bounding box center [760, 98] width 44 height 9
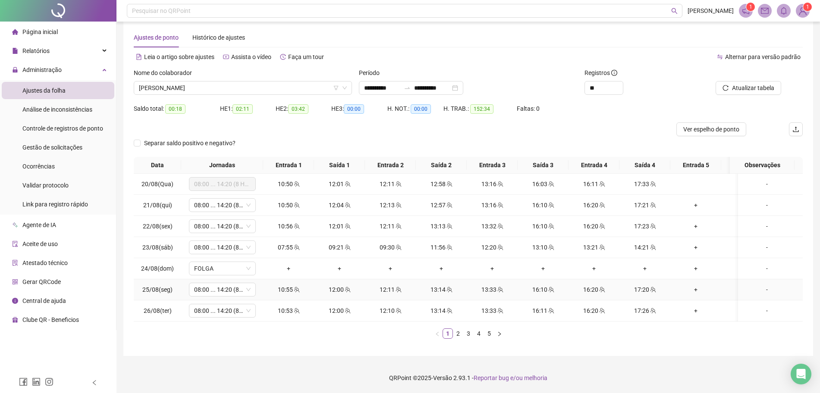
scroll to position [19, 0]
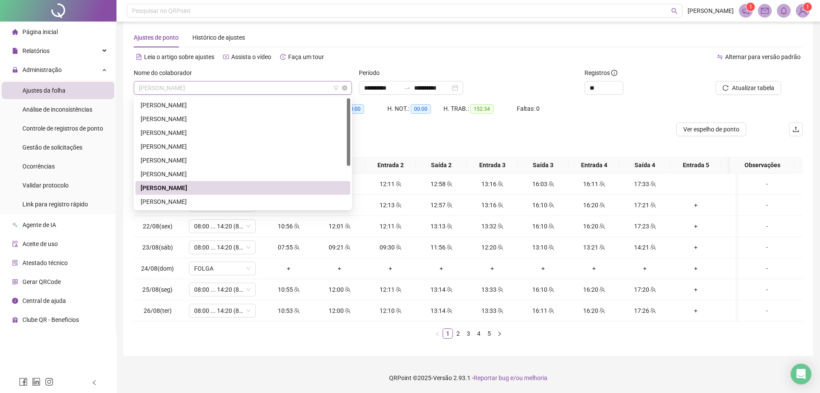
click at [285, 82] on span "[PERSON_NAME]" at bounding box center [243, 88] width 208 height 13
click at [205, 197] on div "[PERSON_NAME]" at bounding box center [243, 201] width 204 height 9
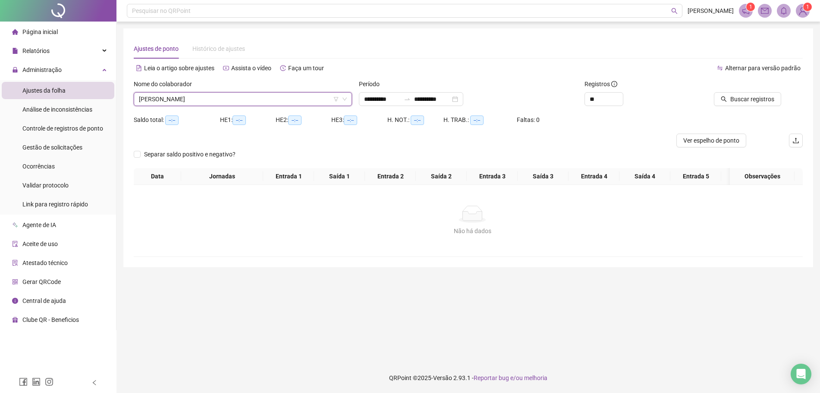
scroll to position [0, 0]
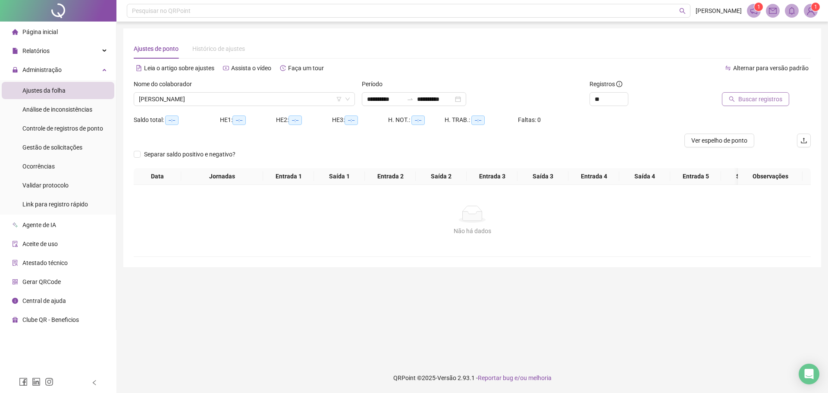
click at [763, 100] on span "Buscar registros" at bounding box center [760, 98] width 44 height 9
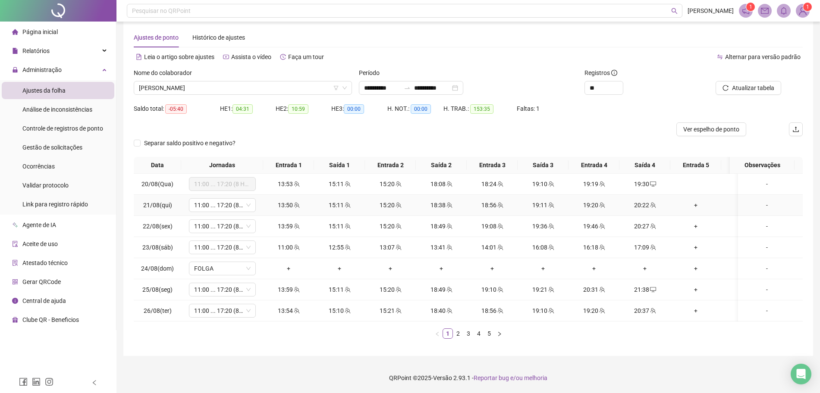
scroll to position [19, 0]
click at [489, 335] on link "5" at bounding box center [488, 333] width 9 height 9
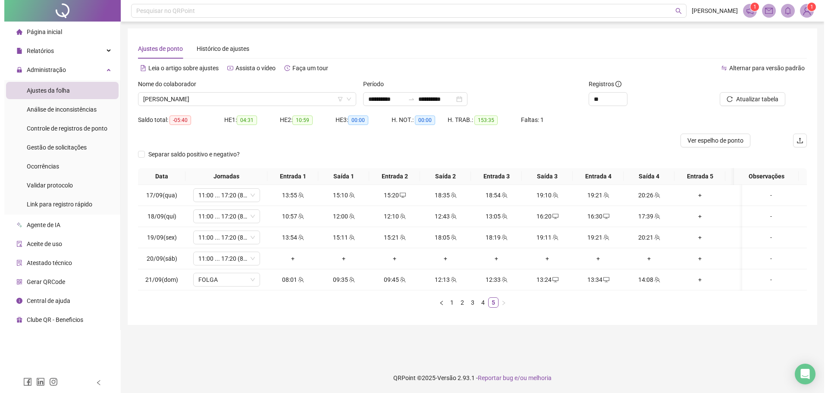
scroll to position [0, 0]
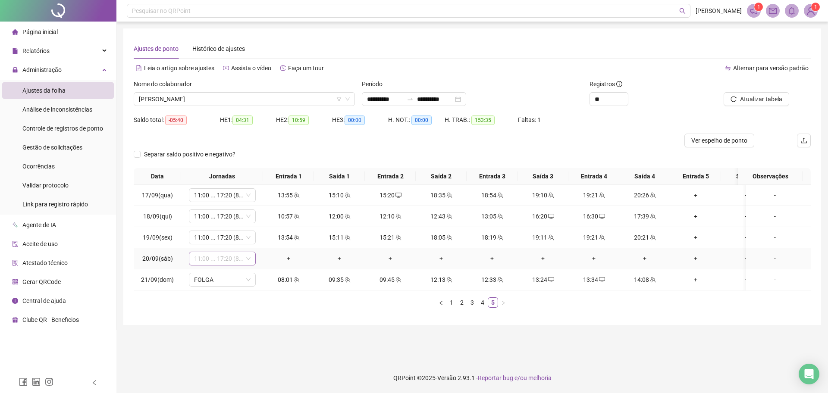
click at [224, 260] on span "11:00 ... 17:20 (8 HORAS)" at bounding box center [222, 258] width 56 height 13
type input "*****"
click at [207, 287] on div "Folga" at bounding box center [229, 289] width 57 height 9
click at [254, 236] on button "Sim" at bounding box center [262, 236] width 17 height 10
click at [778, 101] on span "Atualizar tabela" at bounding box center [761, 98] width 42 height 9
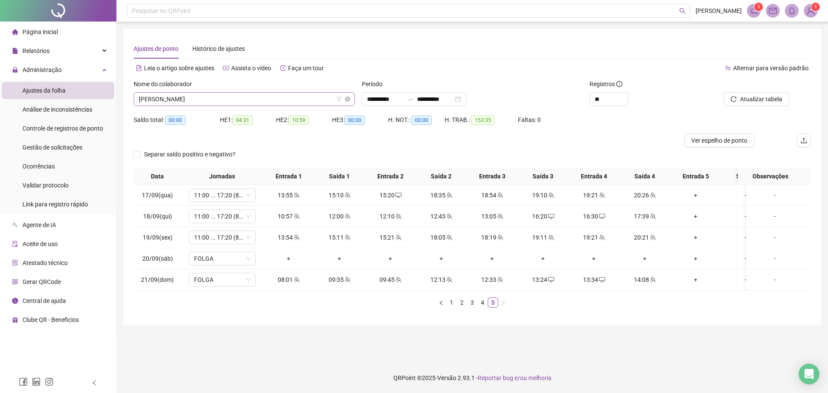
click at [283, 104] on span "[PERSON_NAME]" at bounding box center [244, 99] width 211 height 13
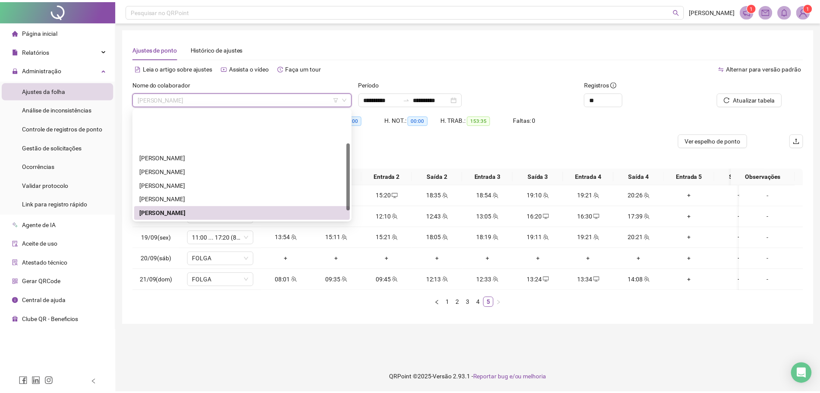
scroll to position [54, 0]
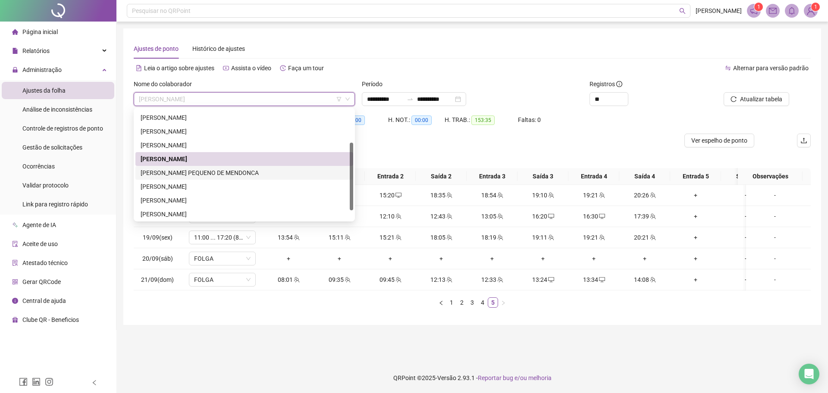
click at [227, 173] on div "[PERSON_NAME] PEQUENO DE MENDONCA" at bounding box center [244, 172] width 207 height 9
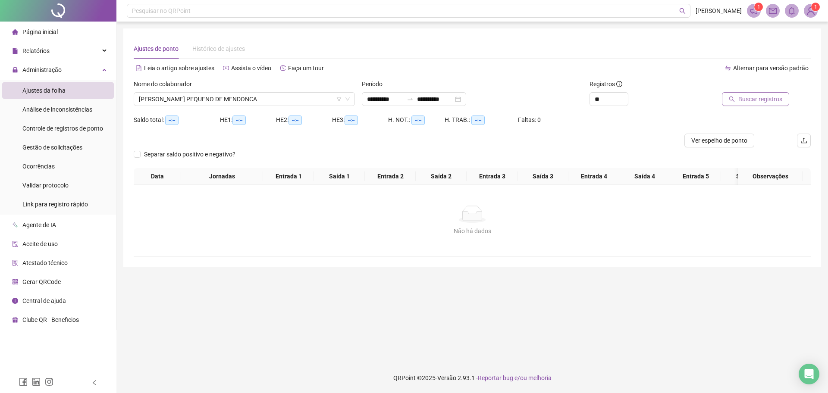
click at [751, 106] on button "Buscar registros" at bounding box center [755, 99] width 67 height 14
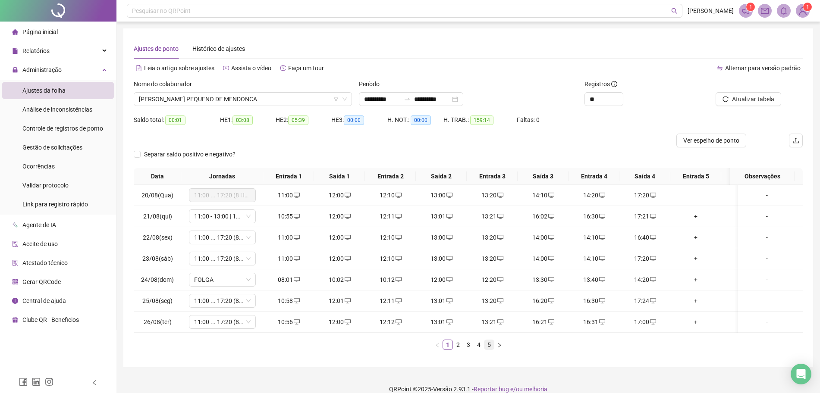
click at [488, 350] on link "5" at bounding box center [488, 344] width 9 height 9
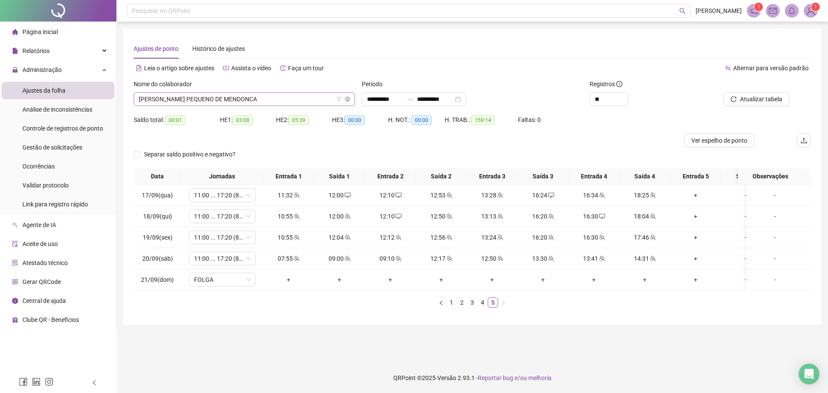
click at [168, 103] on span "[PERSON_NAME] PEQUENO DE MENDONCA" at bounding box center [244, 99] width 211 height 13
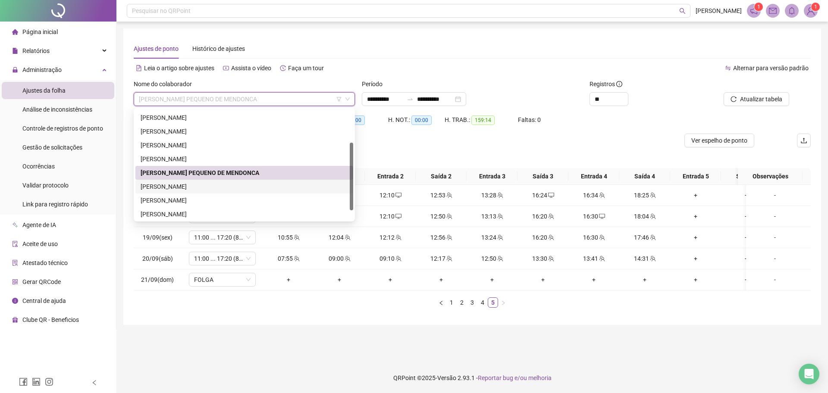
click at [164, 182] on div "[PERSON_NAME]" at bounding box center [244, 186] width 207 height 9
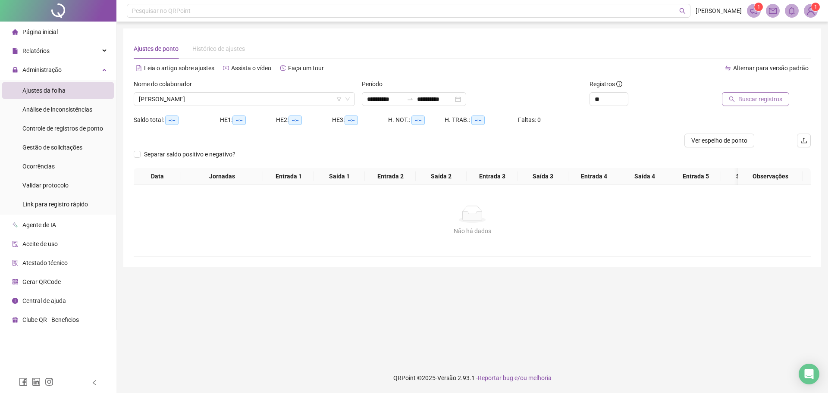
click at [754, 98] on span "Buscar registros" at bounding box center [760, 98] width 44 height 9
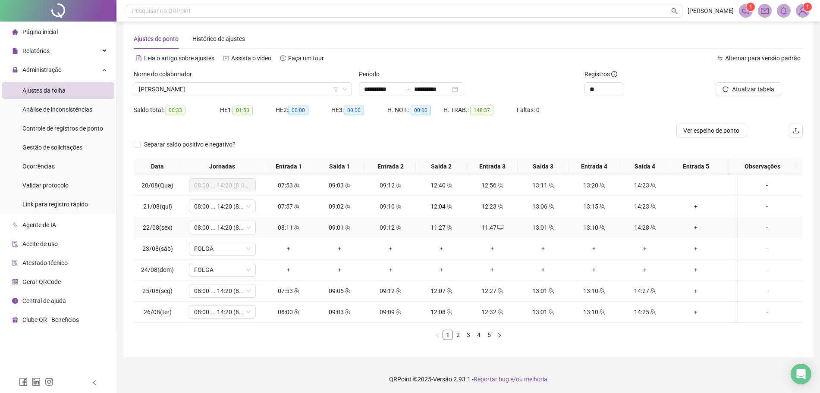
scroll to position [19, 0]
click at [485, 337] on link "5" at bounding box center [488, 333] width 9 height 9
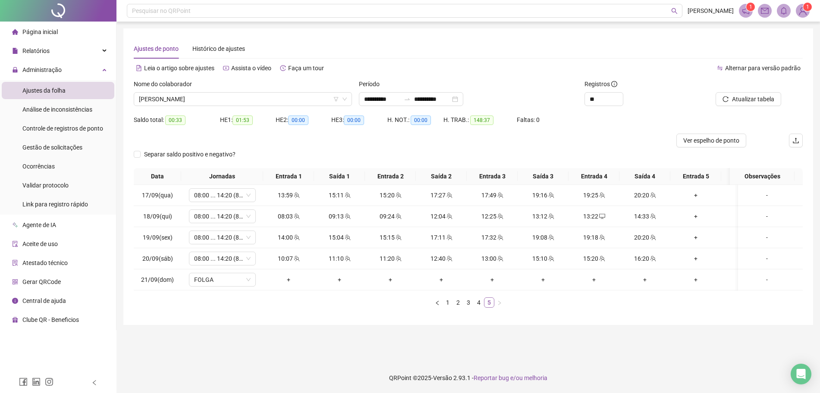
scroll to position [0, 0]
click at [291, 93] on span "[PERSON_NAME]" at bounding box center [244, 99] width 211 height 13
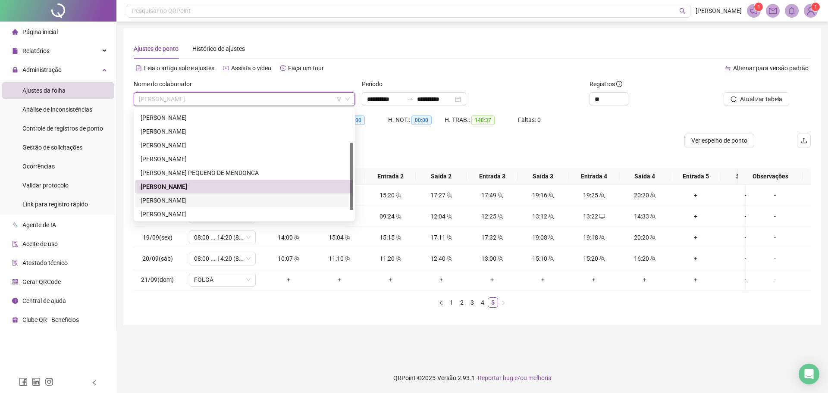
click at [176, 204] on div "[PERSON_NAME]" at bounding box center [244, 200] width 207 height 9
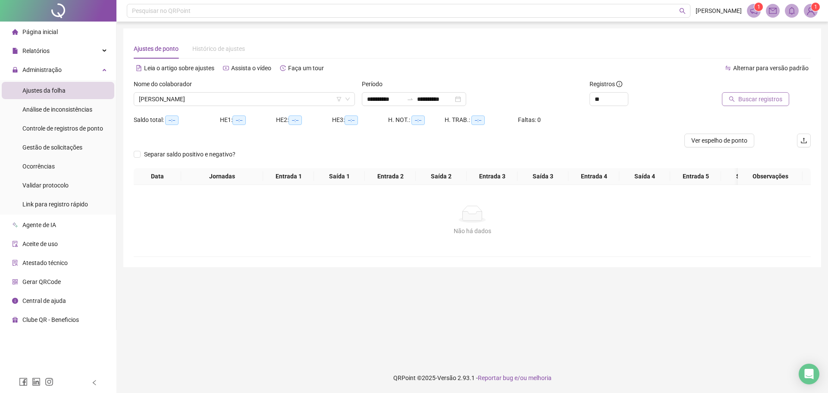
click at [744, 95] on span "Buscar registros" at bounding box center [760, 98] width 44 height 9
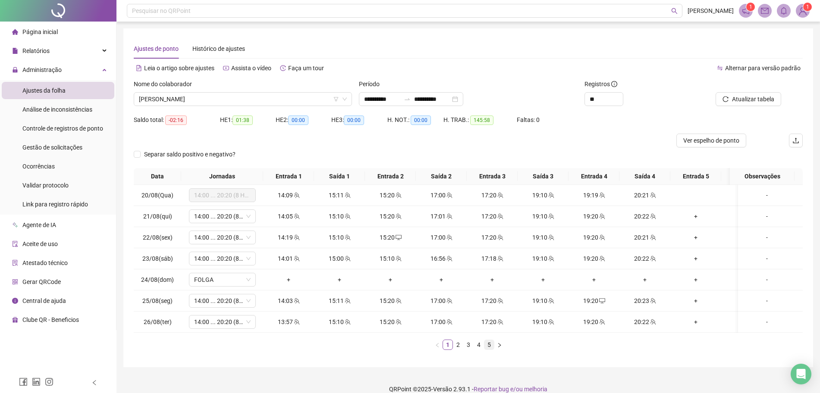
click at [492, 348] on link "5" at bounding box center [488, 344] width 9 height 9
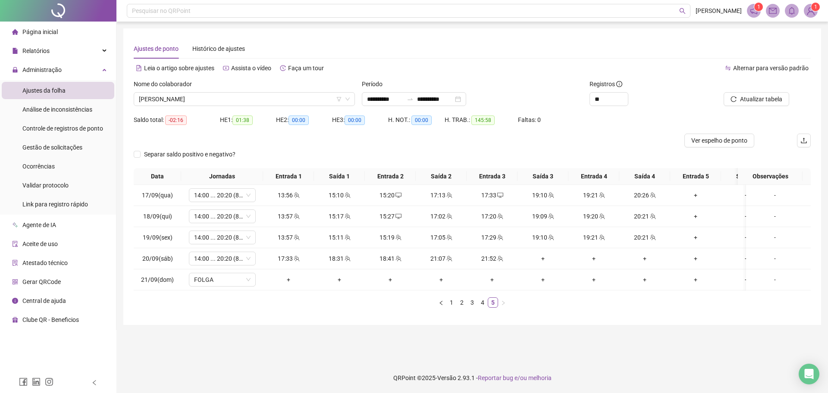
click at [573, 325] on div "**********" at bounding box center [472, 176] width 698 height 297
click at [540, 264] on td "+" at bounding box center [543, 258] width 51 height 21
click at [542, 264] on td "+" at bounding box center [543, 258] width 51 height 21
click at [542, 259] on div "+" at bounding box center [543, 258] width 44 height 9
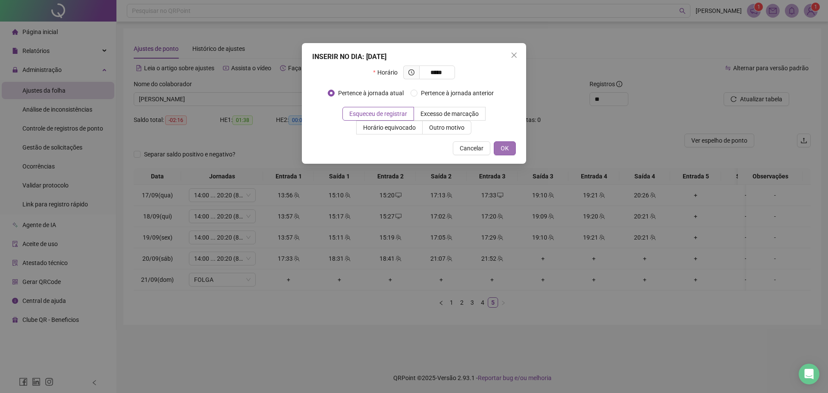
type input "*****"
drag, startPoint x: 506, startPoint y: 145, endPoint x: 516, endPoint y: 146, distance: 10.0
click at [506, 145] on span "OK" at bounding box center [505, 148] width 8 height 9
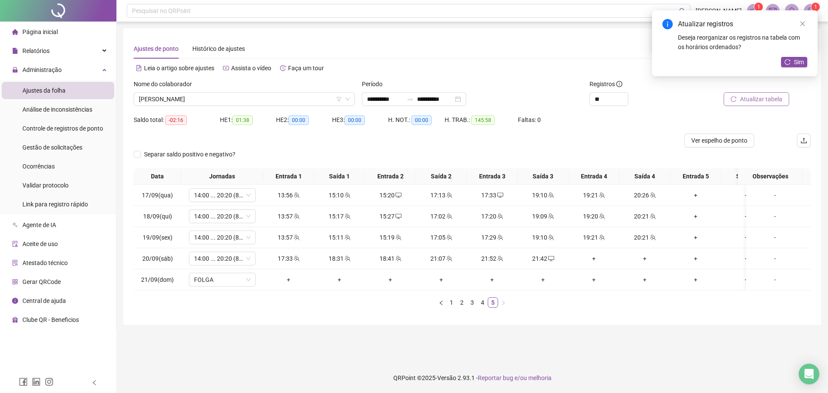
click at [763, 101] on span "Atualizar tabela" at bounding box center [761, 98] width 42 height 9
click at [596, 257] on div "+" at bounding box center [594, 258] width 44 height 9
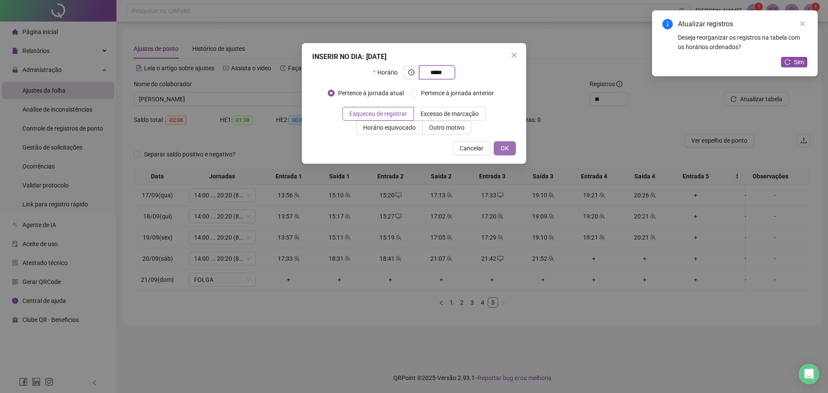
type input "*****"
click at [505, 149] on span "OK" at bounding box center [505, 148] width 8 height 9
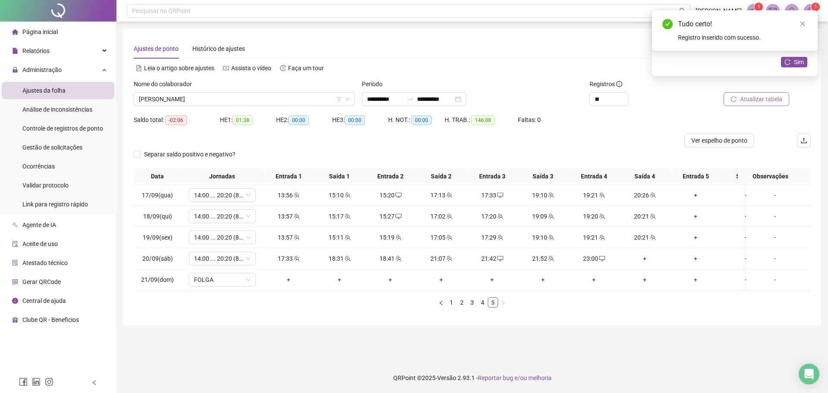
click at [734, 97] on icon "reload" at bounding box center [734, 99] width 6 height 6
click at [649, 257] on div "+" at bounding box center [645, 258] width 44 height 9
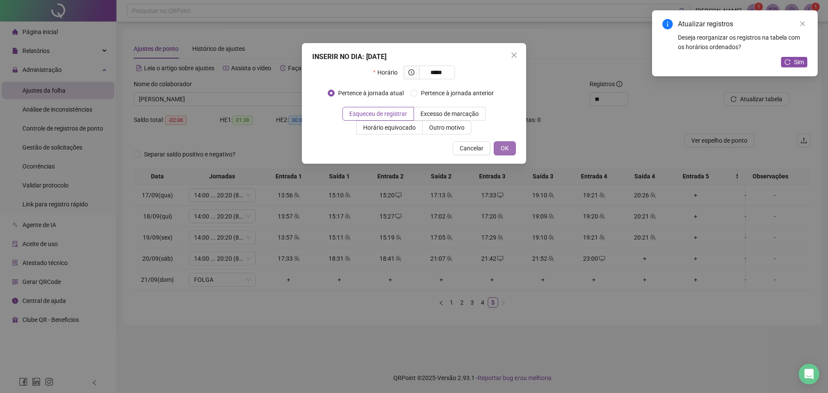
type input "*****"
click at [508, 151] on button "OK" at bounding box center [505, 148] width 22 height 14
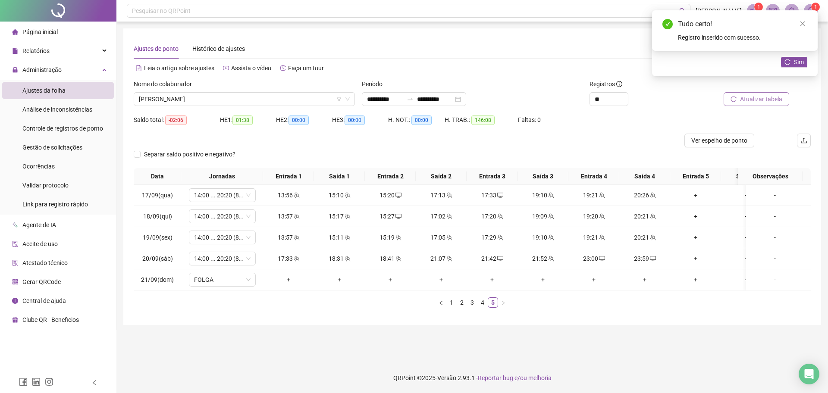
click at [757, 99] on span "Atualizar tabela" at bounding box center [761, 98] width 42 height 9
click at [486, 308] on link "4" at bounding box center [482, 302] width 9 height 9
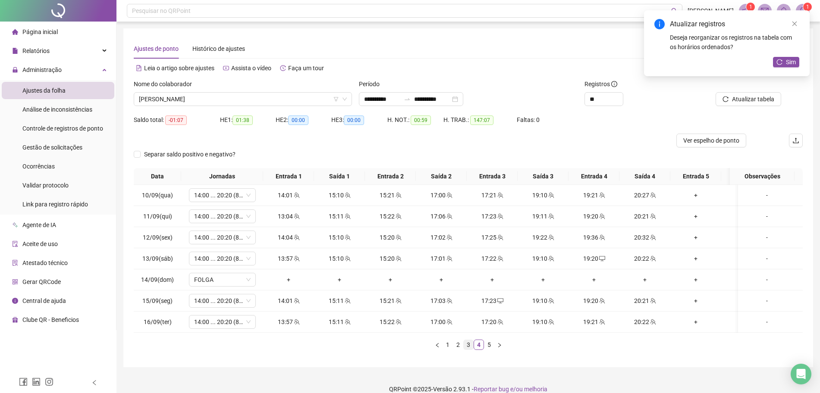
click at [469, 350] on link "3" at bounding box center [468, 344] width 9 height 9
click at [447, 350] on link "1" at bounding box center [447, 344] width 9 height 9
click at [789, 59] on span "Sim" at bounding box center [791, 61] width 10 height 9
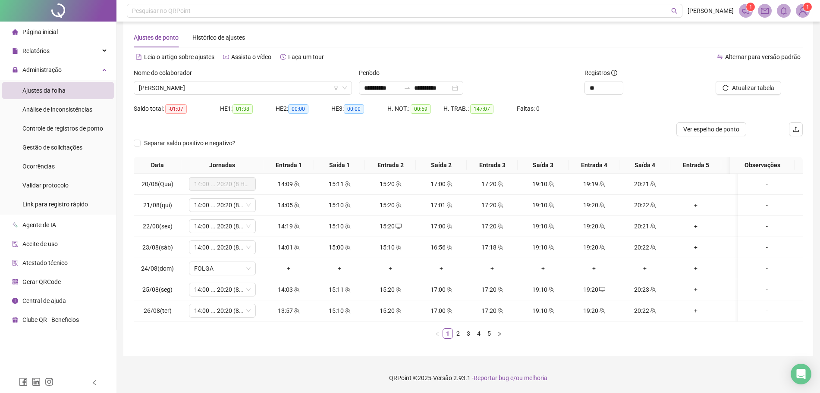
scroll to position [19, 0]
click at [490, 336] on link "5" at bounding box center [488, 333] width 9 height 9
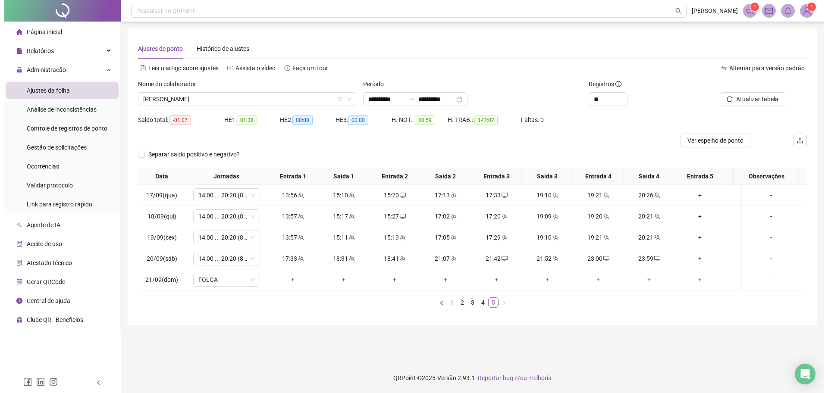
scroll to position [0, 0]
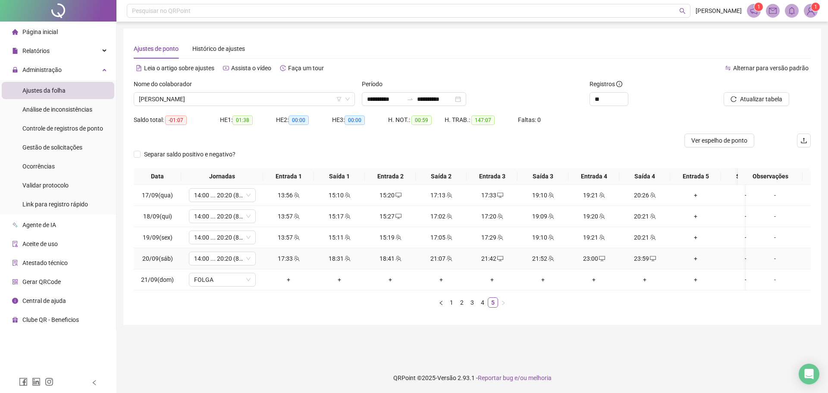
click at [596, 257] on div "23:00" at bounding box center [594, 258] width 44 height 9
type input "**********"
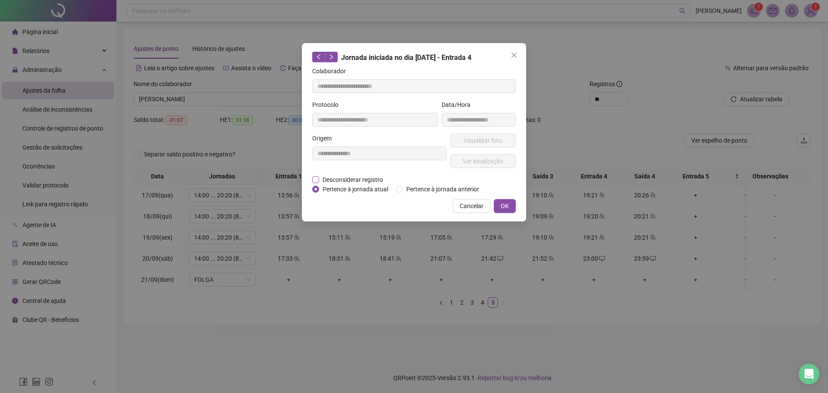
click at [367, 175] on span "Desconsiderar registro" at bounding box center [352, 179] width 67 height 9
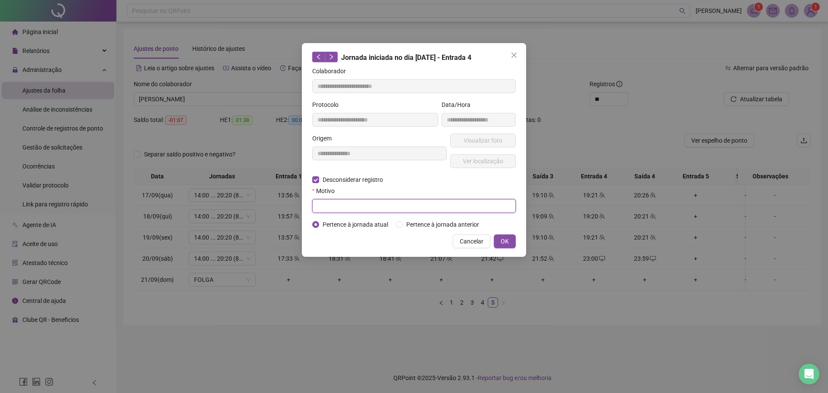
click at [346, 204] on input "text" at bounding box center [414, 206] width 204 height 14
type input "****"
click at [499, 240] on button "OK" at bounding box center [505, 242] width 22 height 14
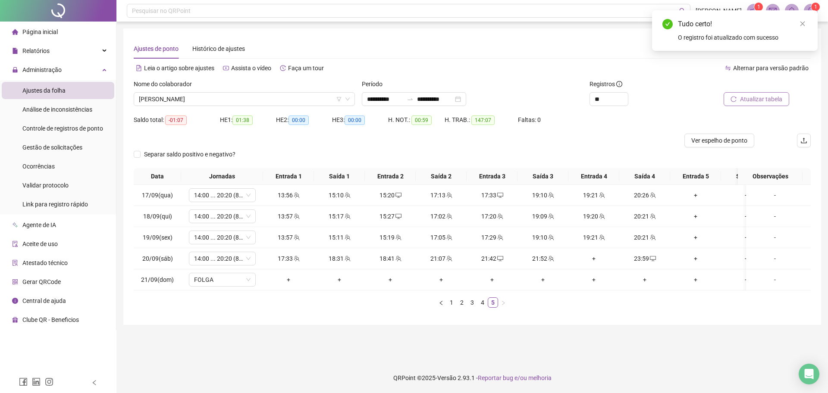
click at [754, 100] on span "Atualizar tabela" at bounding box center [761, 98] width 42 height 9
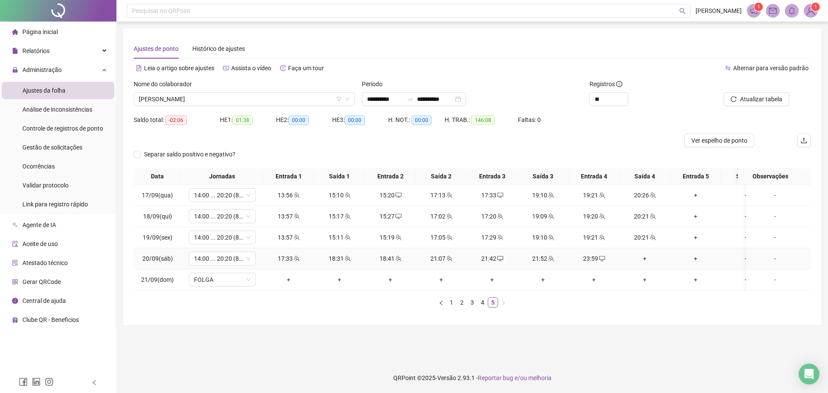
click at [644, 261] on div "+" at bounding box center [645, 258] width 44 height 9
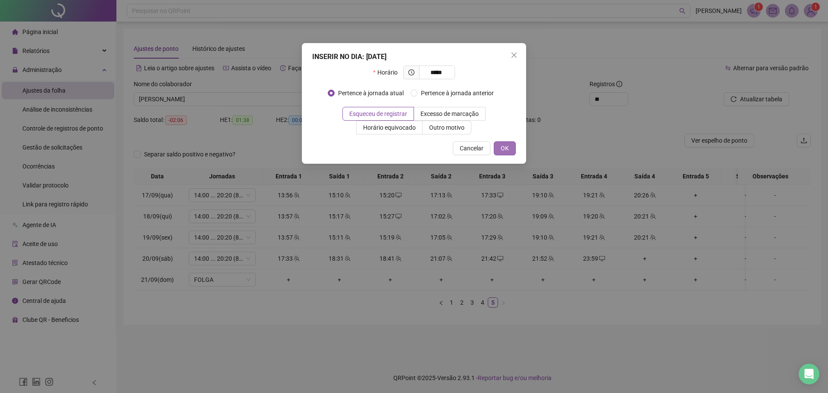
type input "*****"
click at [509, 150] on button "OK" at bounding box center [505, 148] width 22 height 14
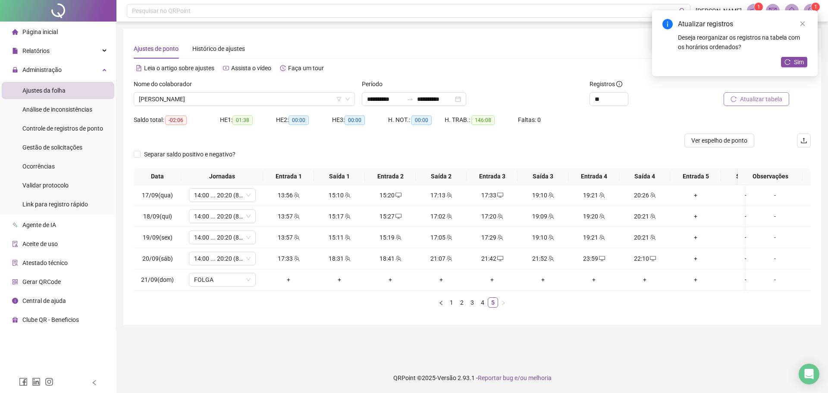
click at [746, 104] on button "Atualizar tabela" at bounding box center [757, 99] width 66 height 14
click at [602, 256] on icon "desktop" at bounding box center [602, 259] width 6 height 6
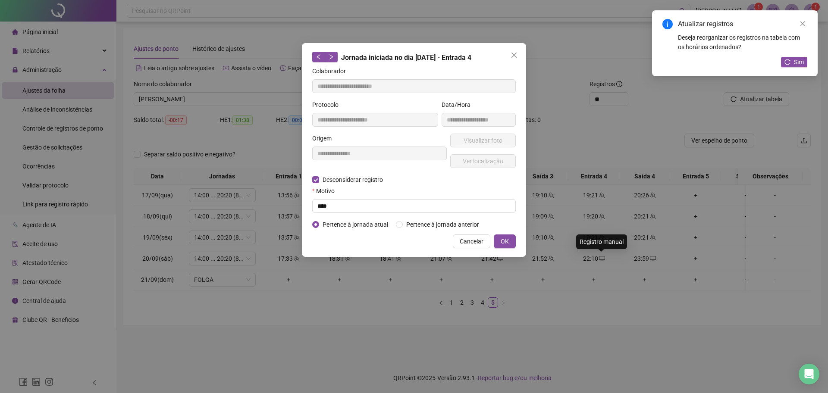
type input "**********"
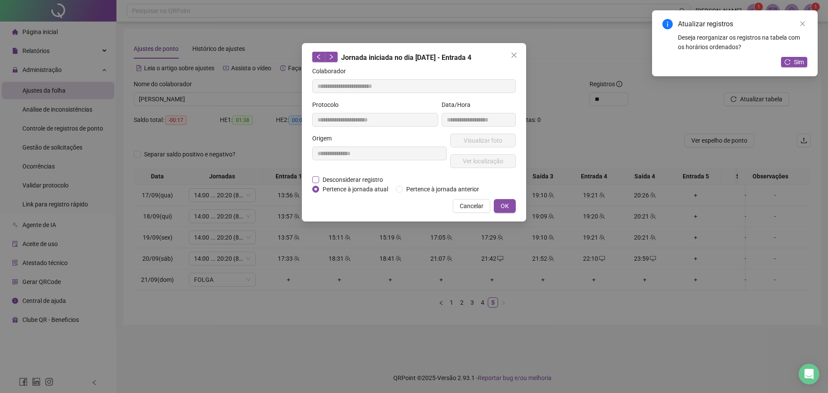
click at [358, 181] on span "Desconsiderar registro" at bounding box center [352, 179] width 67 height 9
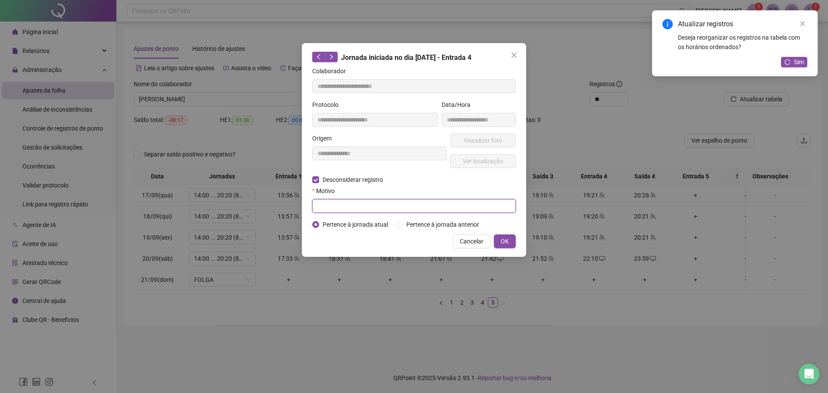
click at [347, 207] on input "text" at bounding box center [414, 206] width 204 height 14
type input "****"
click at [507, 237] on span "OK" at bounding box center [505, 241] width 8 height 9
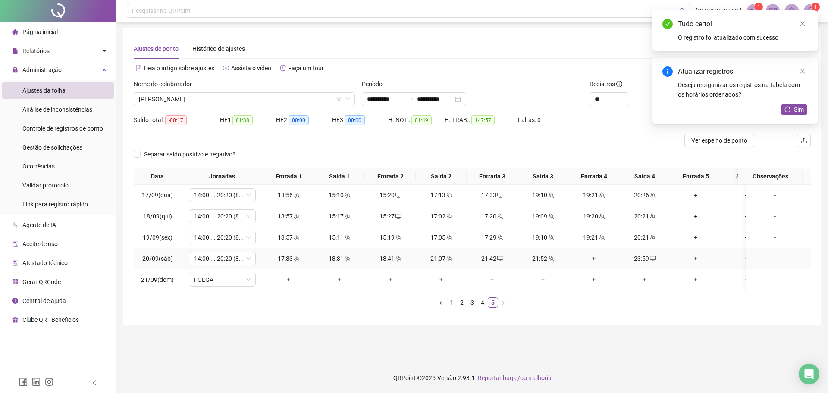
click at [599, 260] on div "+" at bounding box center [594, 258] width 44 height 9
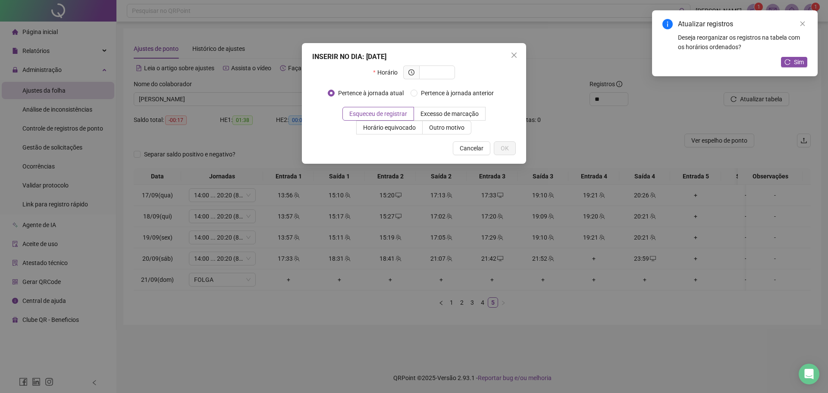
click at [601, 259] on div "INSERIR NO DIA : [DATE] Horário Pertence à jornada atual Pertence à jornada ant…" at bounding box center [414, 196] width 828 height 393
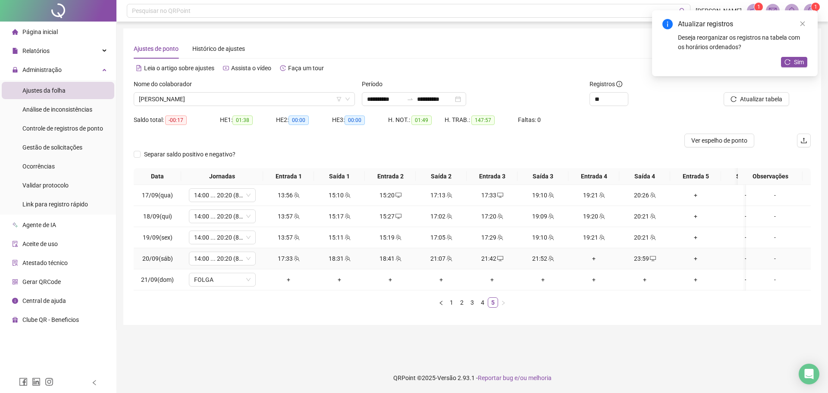
click at [593, 260] on div "+" at bounding box center [594, 258] width 44 height 9
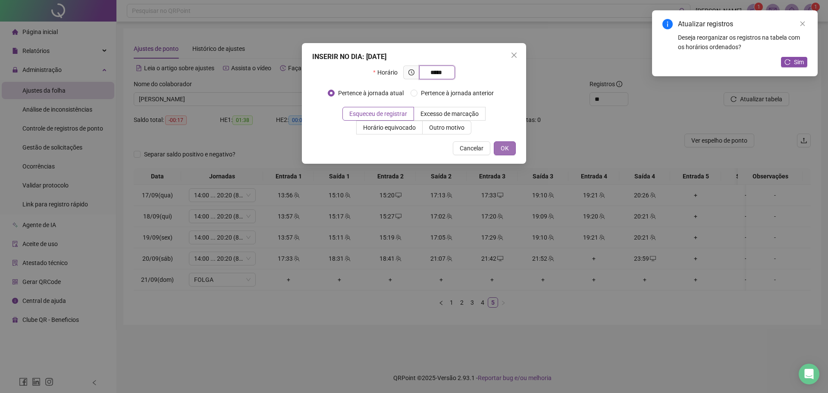
type input "*****"
click at [509, 145] on button "OK" at bounding box center [505, 148] width 22 height 14
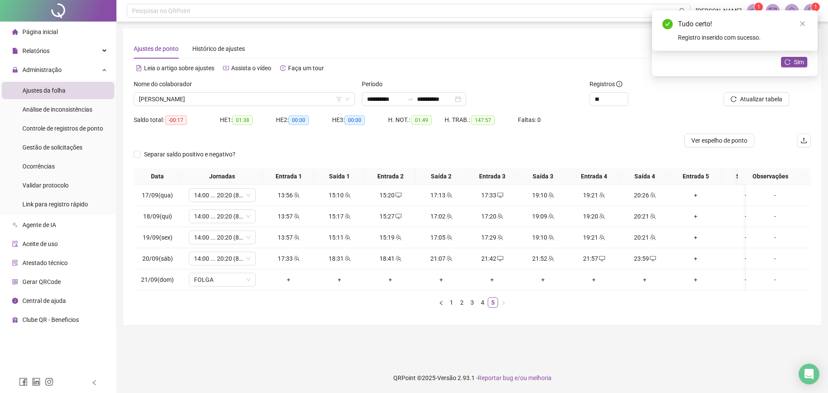
click at [752, 107] on div "Atualizar tabela" at bounding box center [757, 96] width 114 height 34
click at [756, 101] on span "Atualizar tabela" at bounding box center [761, 98] width 42 height 9
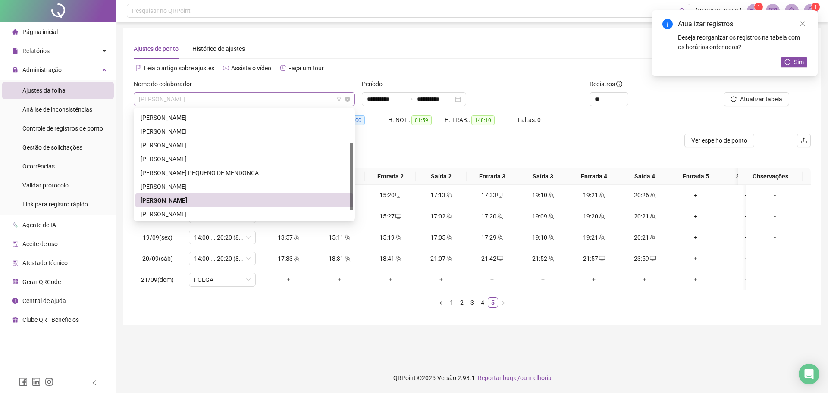
drag, startPoint x: 266, startPoint y: 101, endPoint x: 259, endPoint y: 109, distance: 10.4
click at [265, 100] on span "[PERSON_NAME]" at bounding box center [244, 99] width 211 height 13
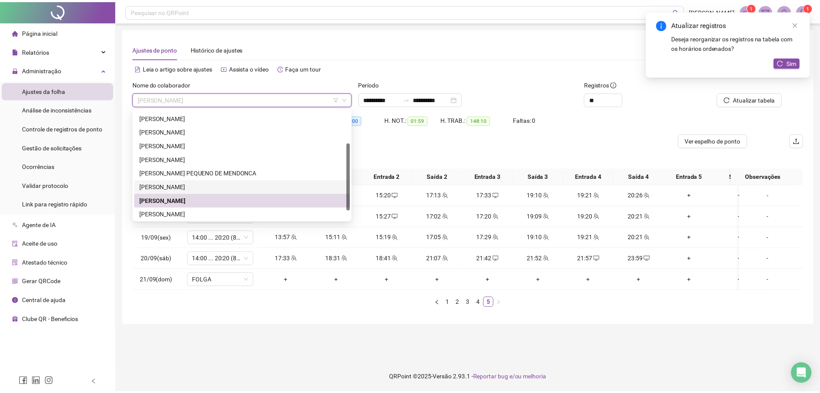
scroll to position [69, 0]
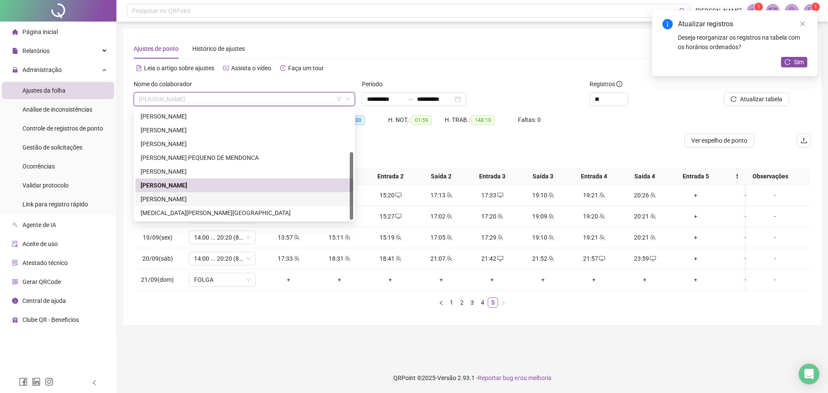
drag, startPoint x: 187, startPoint y: 201, endPoint x: 430, endPoint y: 160, distance: 246.2
click at [187, 201] on div "[PERSON_NAME]" at bounding box center [244, 199] width 207 height 9
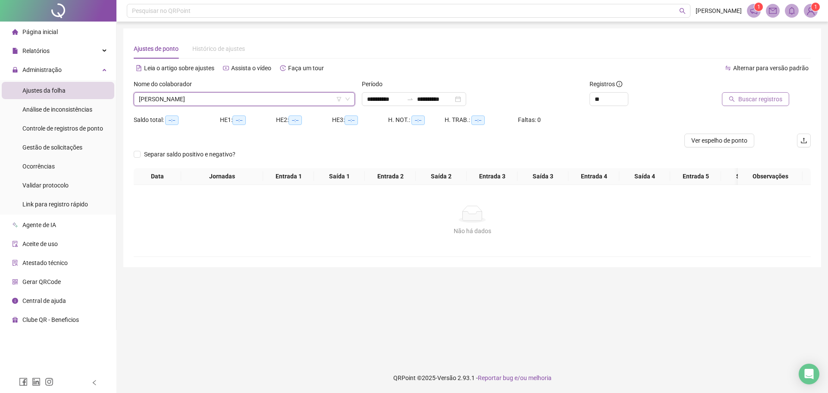
click at [756, 102] on span "Buscar registros" at bounding box center [760, 98] width 44 height 9
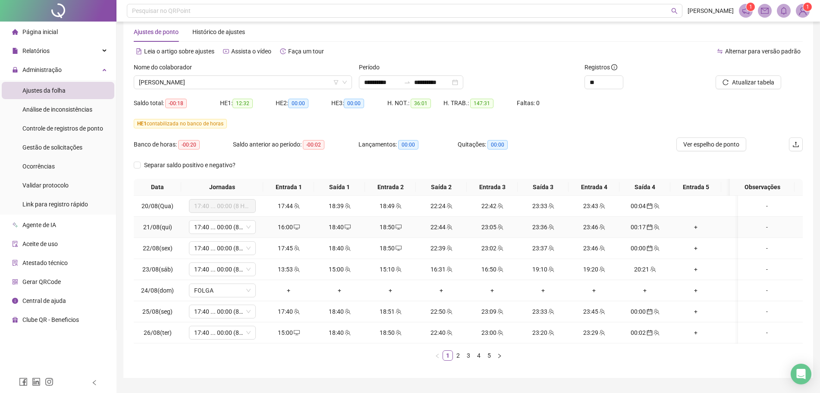
scroll to position [47, 0]
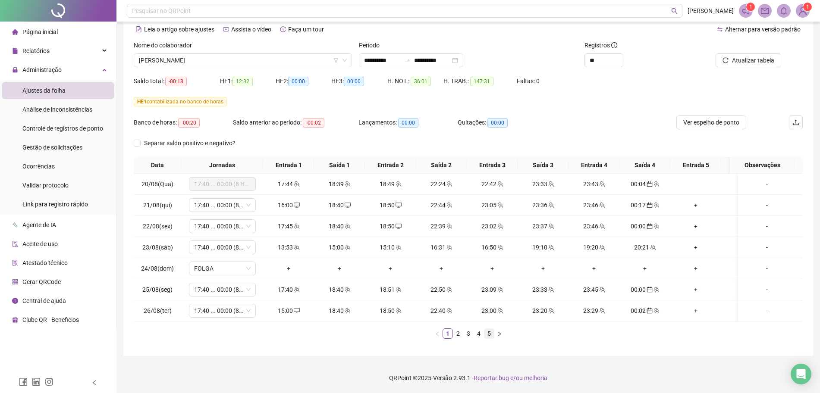
click at [488, 333] on link "5" at bounding box center [488, 333] width 9 height 9
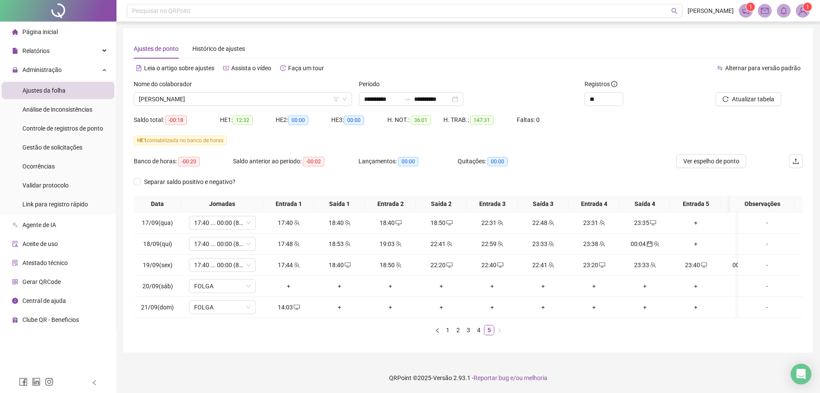
scroll to position [0, 0]
click at [640, 268] on div "23:33" at bounding box center [645, 264] width 44 height 9
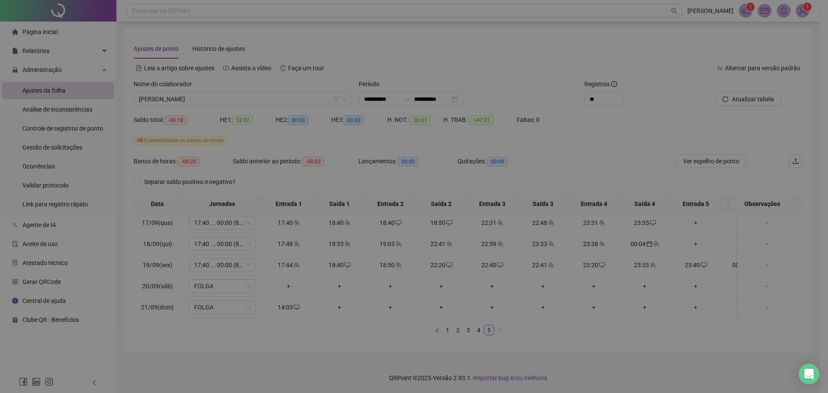
type input "**********"
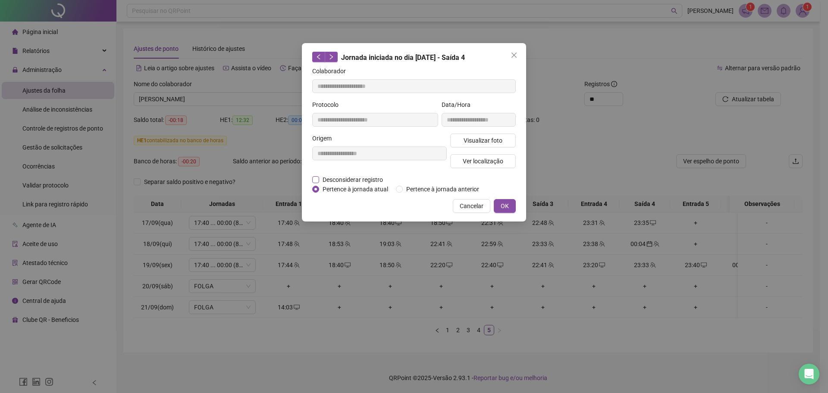
click at [332, 179] on span "Desconsiderar registro" at bounding box center [352, 179] width 67 height 9
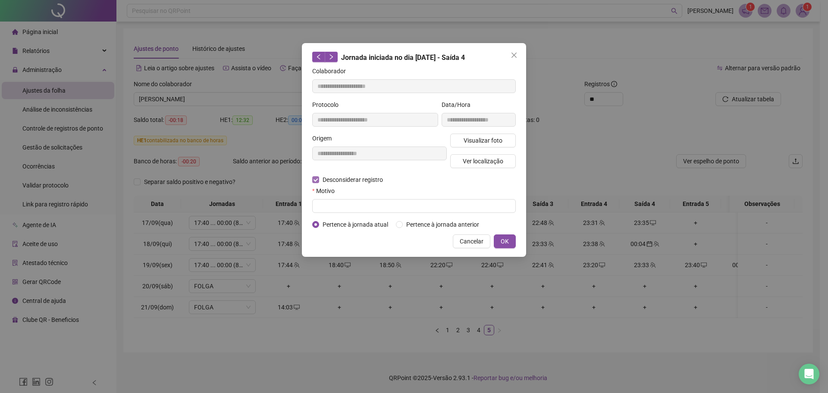
click at [349, 176] on span "Desconsiderar registro" at bounding box center [352, 179] width 67 height 9
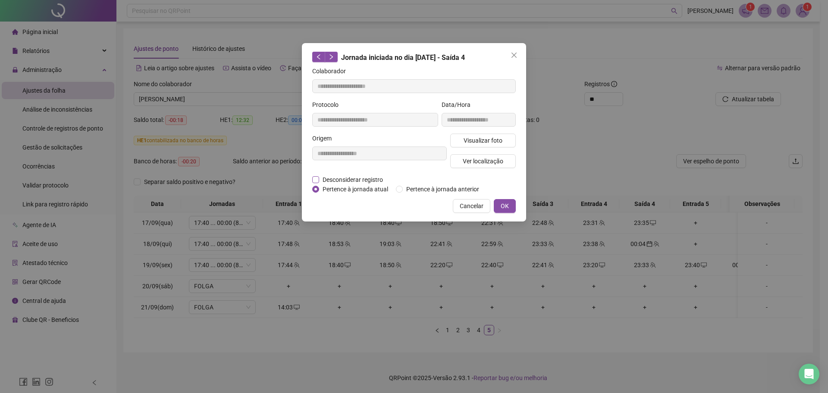
click at [332, 179] on span "Desconsiderar registro" at bounding box center [352, 179] width 67 height 9
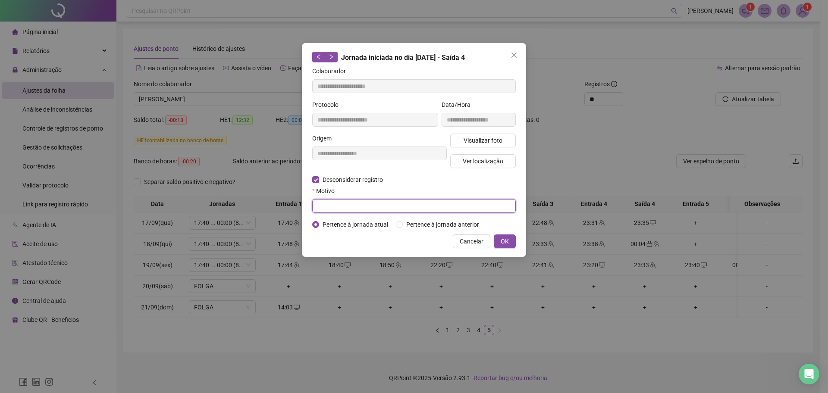
click at [331, 209] on input "text" at bounding box center [414, 206] width 204 height 14
type input "****"
click at [513, 55] on icon "close" at bounding box center [514, 55] width 7 height 7
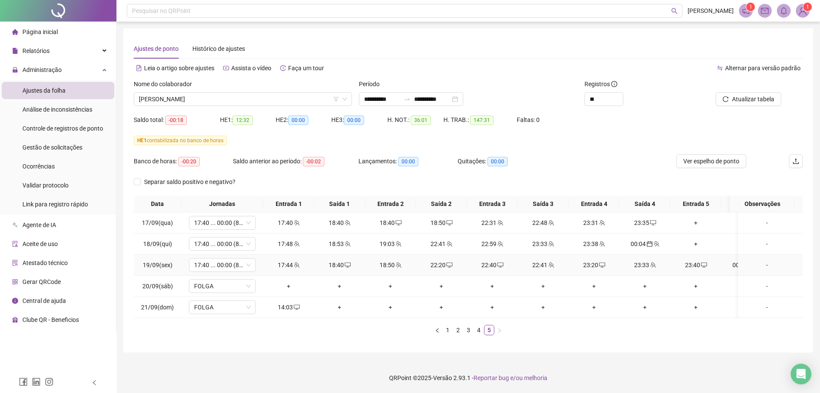
click at [698, 265] on div "23:40" at bounding box center [696, 264] width 44 height 9
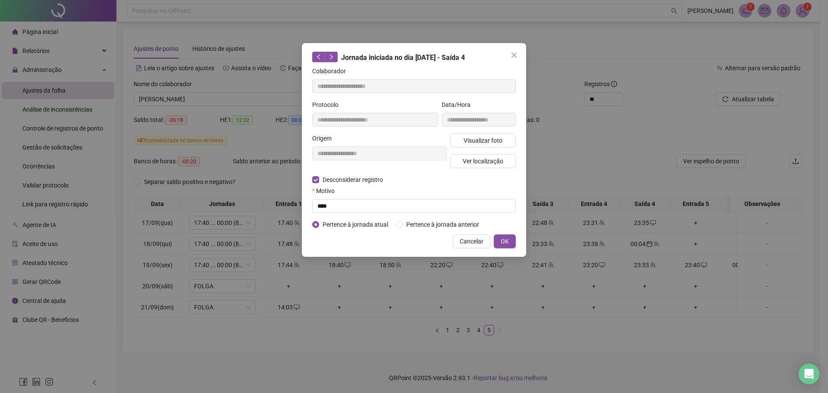
type input "**********"
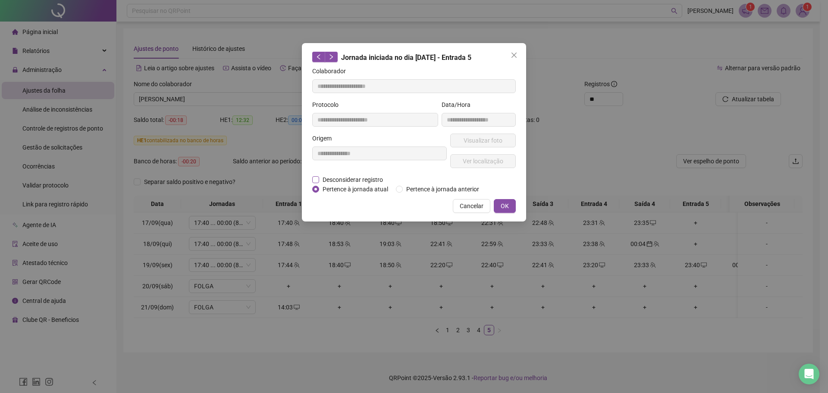
click at [336, 181] on span "Desconsiderar registro" at bounding box center [352, 179] width 67 height 9
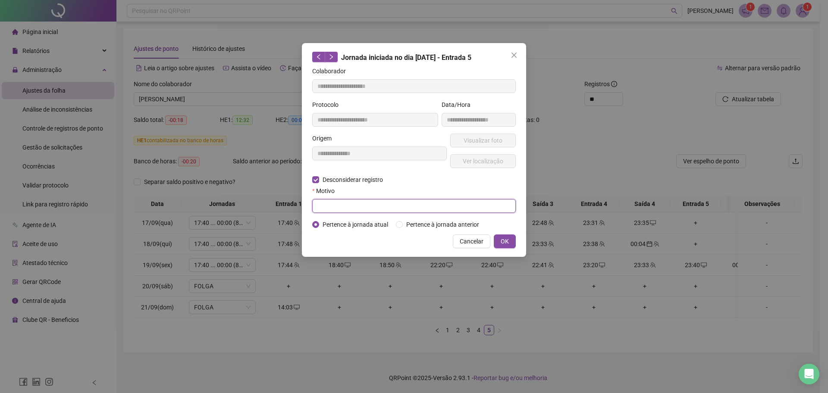
click at [341, 206] on input "text" at bounding box center [414, 206] width 204 height 14
type input "****"
click at [505, 237] on span "OK" at bounding box center [505, 241] width 8 height 9
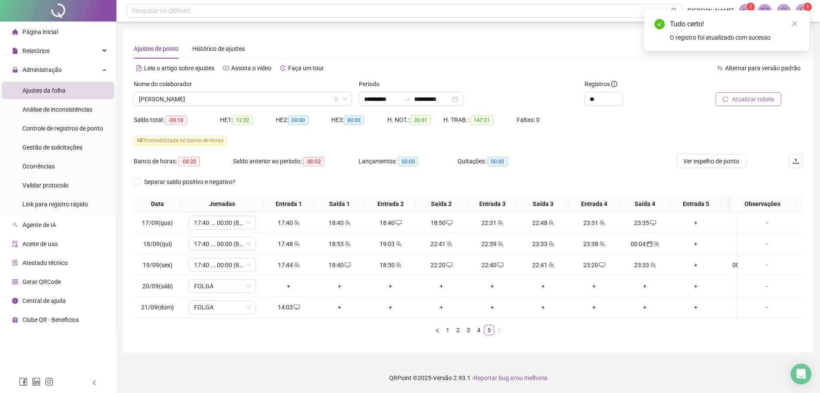
click at [746, 102] on span "Atualizar tabela" at bounding box center [753, 98] width 42 height 9
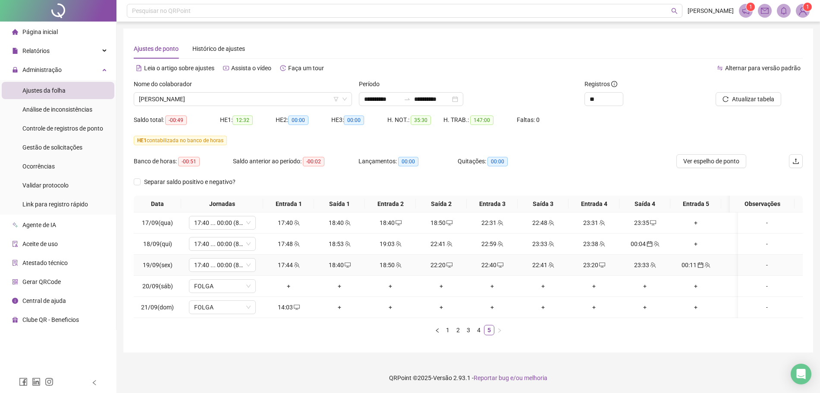
click at [646, 270] on div "23:33" at bounding box center [645, 264] width 44 height 9
type input "**********"
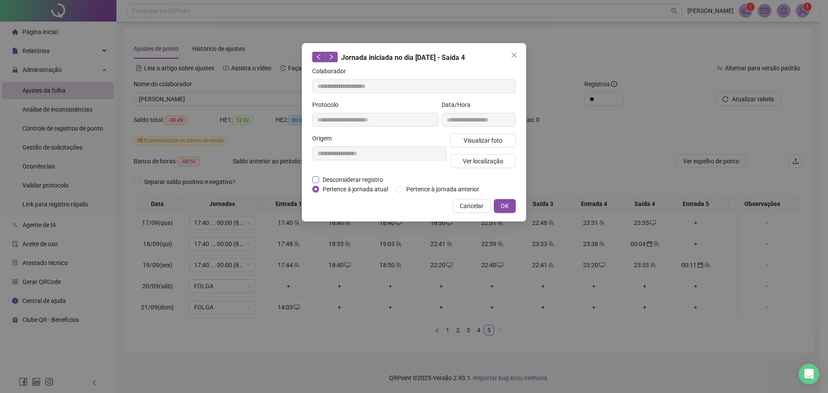
click at [339, 175] on span "Desconsiderar registro" at bounding box center [352, 179] width 67 height 9
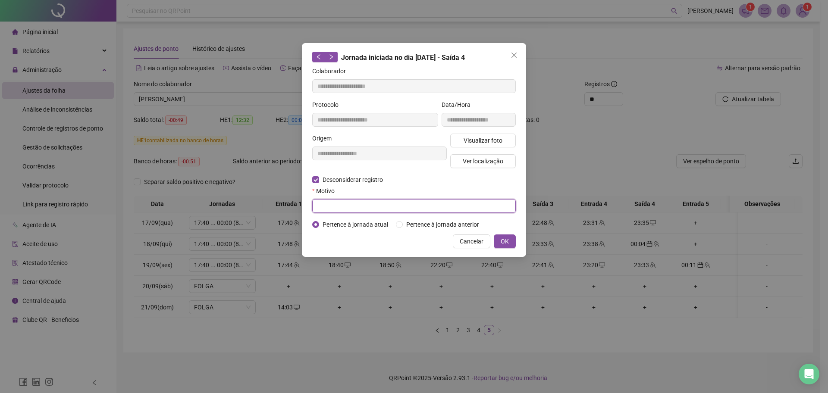
drag, startPoint x: 348, startPoint y: 211, endPoint x: 344, endPoint y: 209, distance: 4.6
click at [348, 211] on input "text" at bounding box center [414, 206] width 204 height 14
type input "****"
click at [502, 241] on span "OK" at bounding box center [505, 241] width 8 height 9
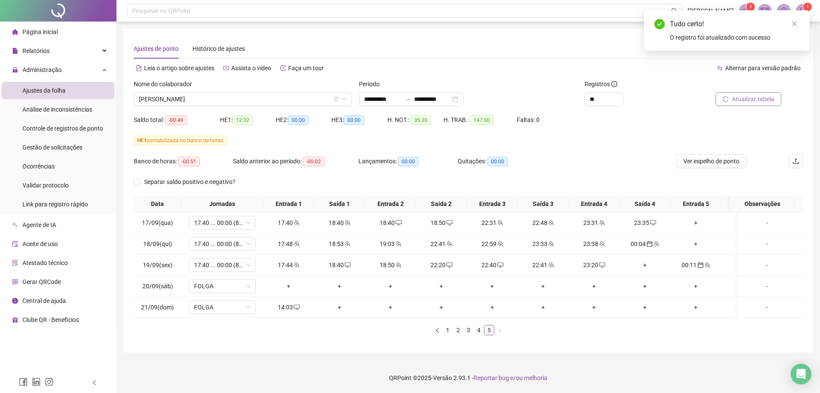
click at [742, 100] on span "Atualizar tabela" at bounding box center [753, 98] width 42 height 9
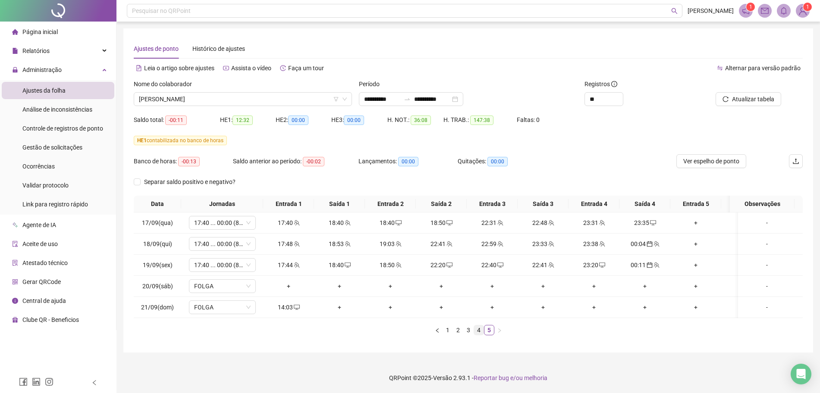
click at [479, 335] on link "4" at bounding box center [478, 330] width 9 height 9
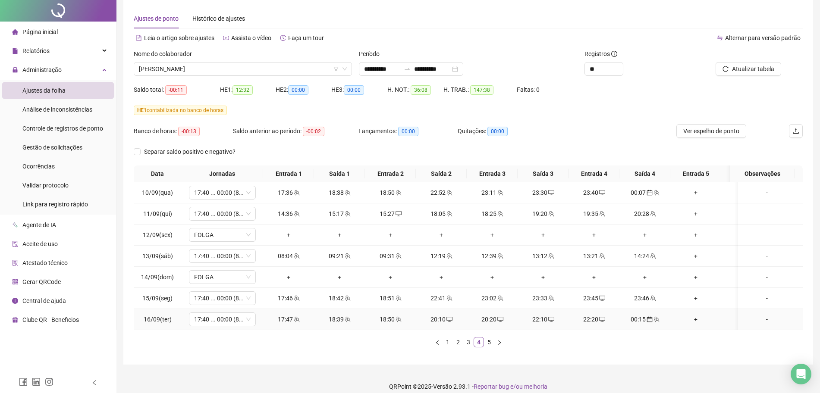
scroll to position [47, 0]
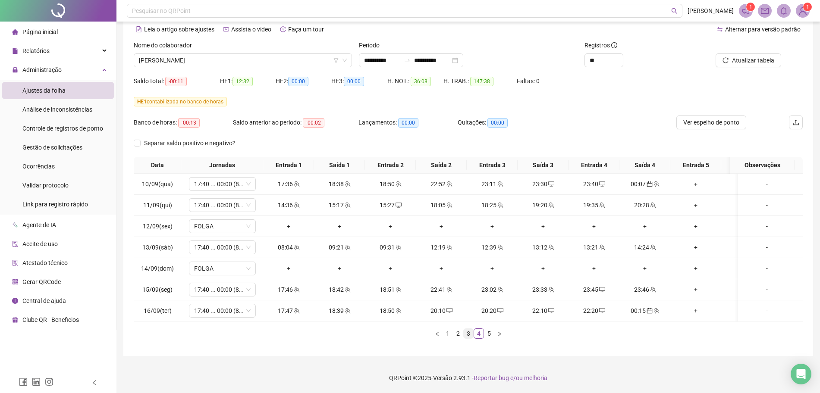
click at [463, 336] on li "3" at bounding box center [468, 334] width 10 height 10
click at [457, 335] on link "2" at bounding box center [457, 333] width 9 height 9
click at [448, 337] on link "1" at bounding box center [447, 333] width 9 height 9
click at [459, 337] on link "2" at bounding box center [457, 333] width 9 height 9
click at [469, 336] on link "3" at bounding box center [468, 333] width 9 height 9
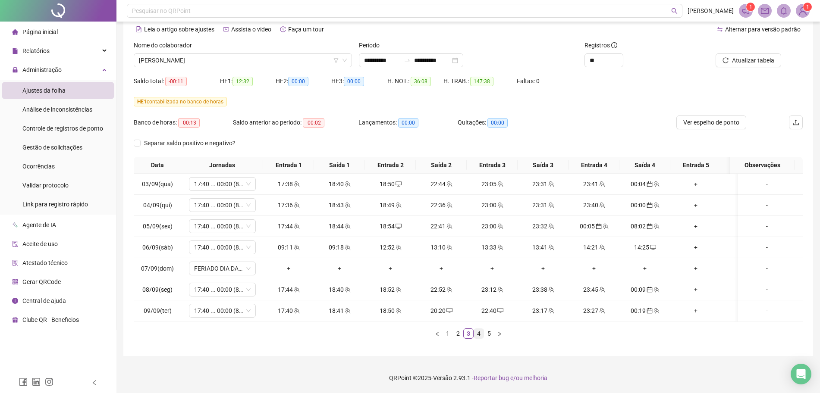
click at [478, 334] on link "4" at bounding box center [478, 333] width 9 height 9
click at [468, 335] on link "3" at bounding box center [468, 333] width 9 height 9
click at [638, 123] on div "Banco de horas: -00:13 Saldo anterior ao período: -00:02 Lançamentos: 00:00 Qui…" at bounding box center [468, 126] width 669 height 21
click at [648, 245] on td "14:25" at bounding box center [644, 247] width 51 height 21
click at [649, 245] on span "desktop" at bounding box center [652, 248] width 7 height 6
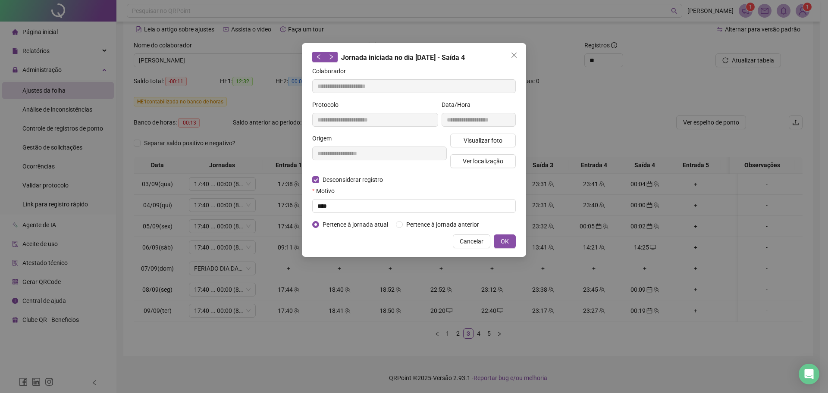
type input "**********"
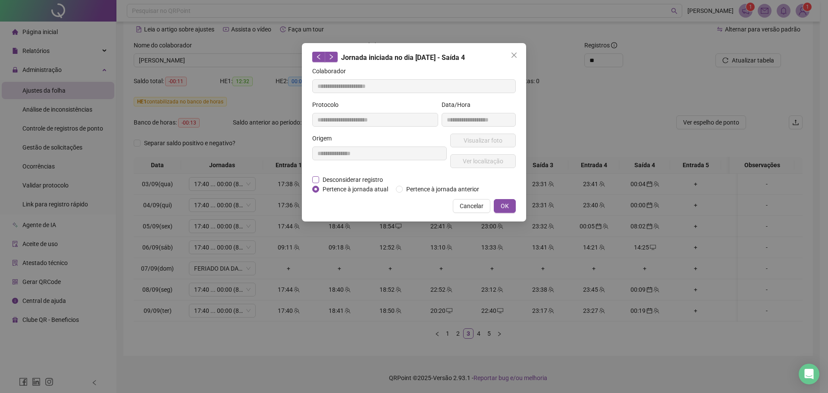
click at [366, 177] on span "Desconsiderar registro" at bounding box center [352, 179] width 67 height 9
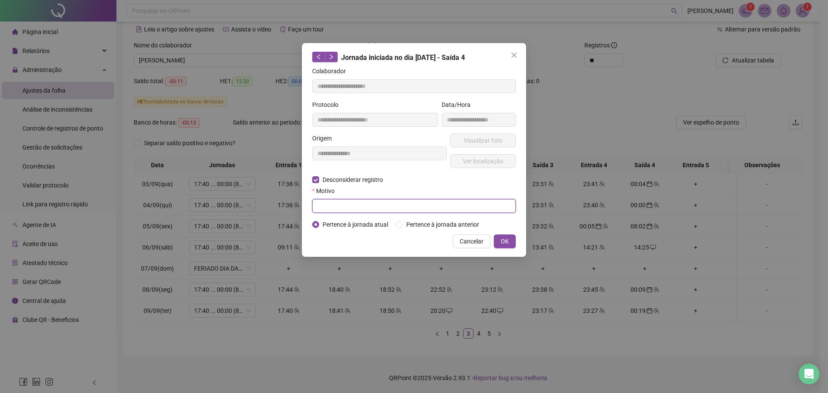
click at [345, 209] on input "text" at bounding box center [414, 206] width 204 height 14
type input "****"
click at [498, 239] on button "OK" at bounding box center [505, 242] width 22 height 14
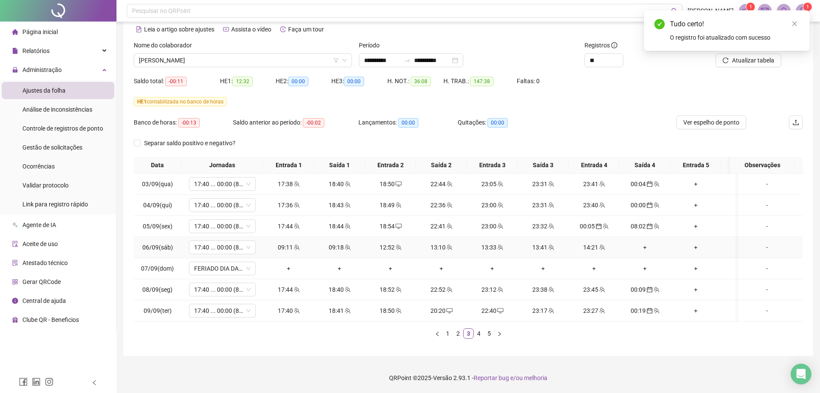
click at [648, 243] on div "+" at bounding box center [645, 247] width 44 height 9
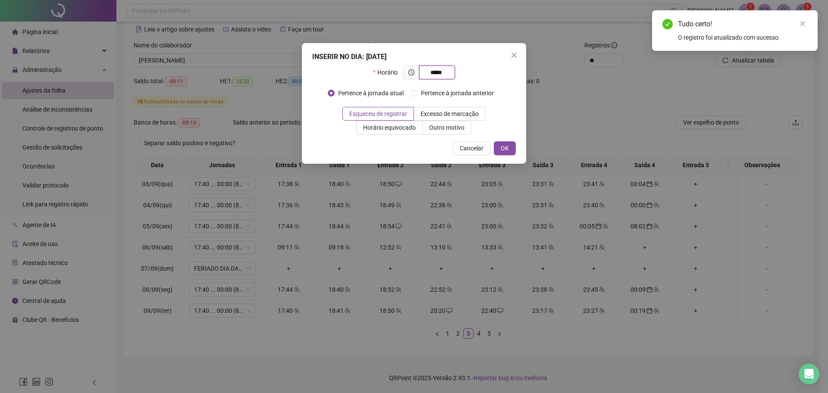
type input "*****"
click at [517, 150] on div "INSERIR NO DIA : [DATE] Horário ***** Pertence à jornada atual Pertence à jorna…" at bounding box center [414, 103] width 224 height 121
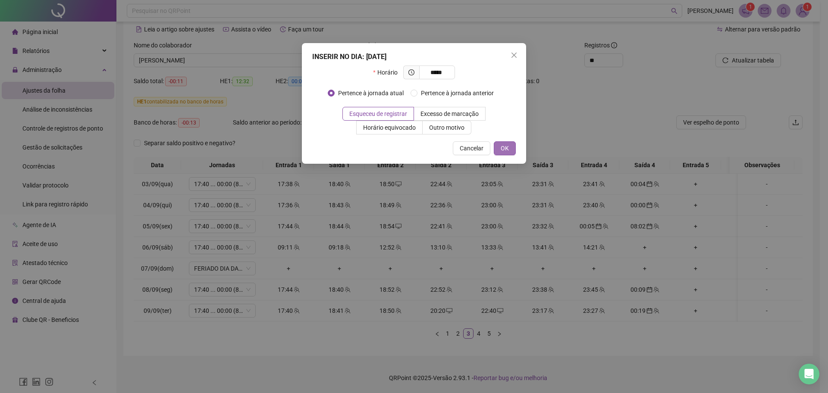
click at [508, 146] on span "OK" at bounding box center [505, 148] width 8 height 9
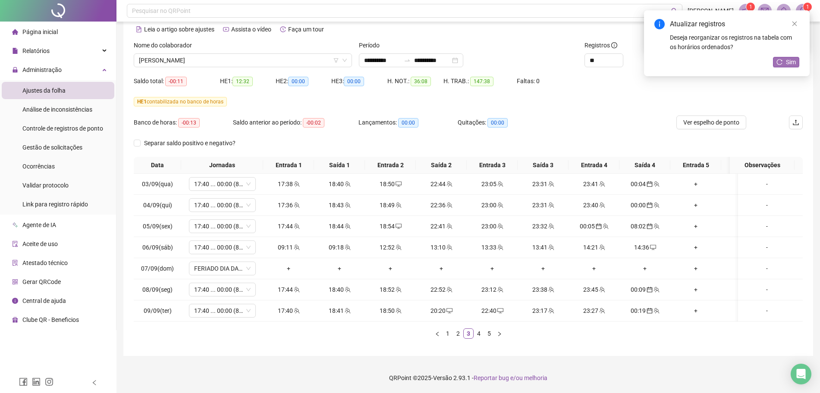
click at [791, 63] on span "Sim" at bounding box center [791, 61] width 10 height 9
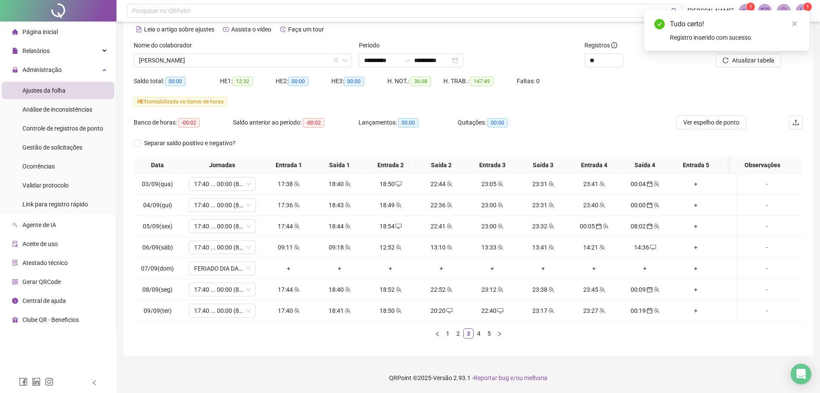
click at [699, 95] on div "HE 1 contabilizada no banco de horas" at bounding box center [468, 102] width 669 height 14
click at [760, 59] on div "Atualizar tabela" at bounding box center [750, 58] width 113 height 34
click at [760, 51] on div "Tudo certo! Registro inserido com sucesso." at bounding box center [727, 30] width 166 height 41
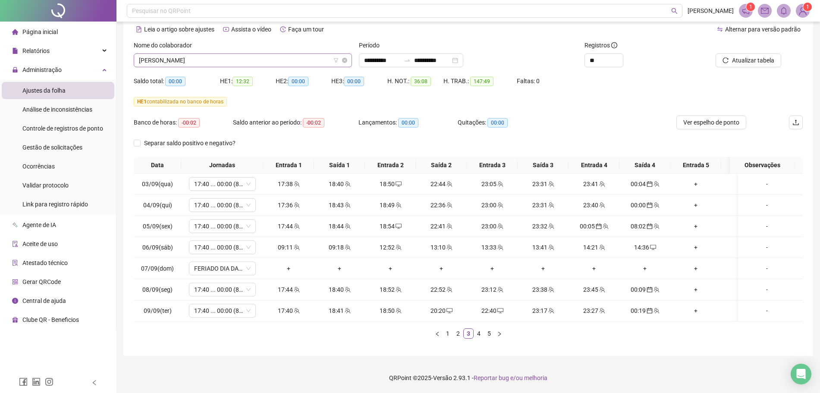
click at [240, 54] on span "[PERSON_NAME]" at bounding box center [243, 60] width 208 height 13
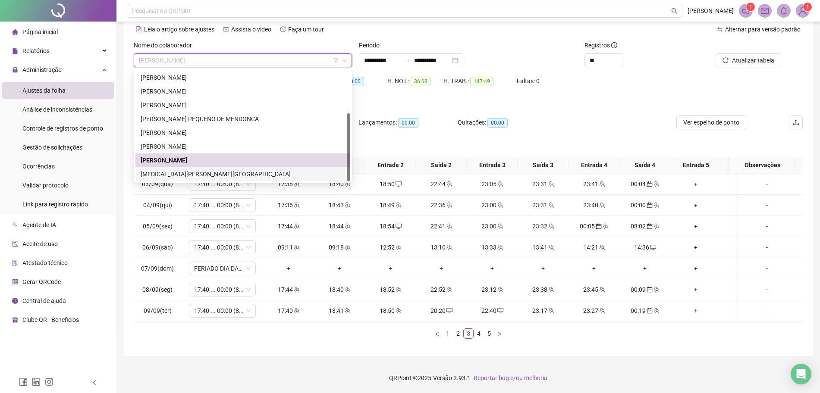
click at [232, 169] on div "[MEDICAL_DATA][PERSON_NAME][GEOGRAPHIC_DATA]" at bounding box center [243, 173] width 204 height 9
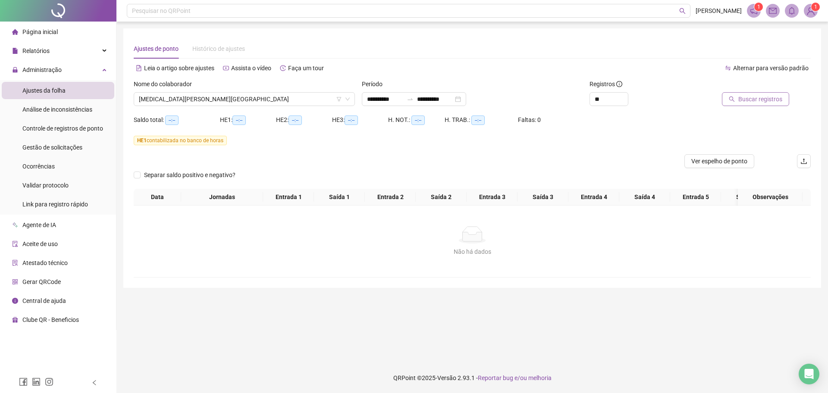
click at [758, 97] on span "Buscar registros" at bounding box center [760, 98] width 44 height 9
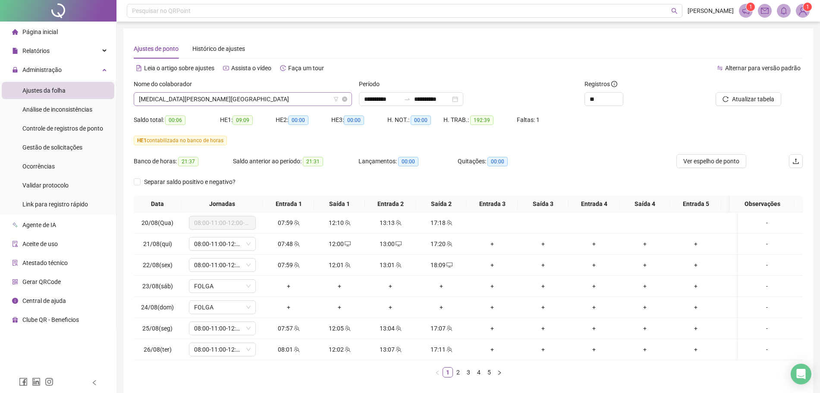
click at [304, 104] on span "[MEDICAL_DATA][PERSON_NAME][GEOGRAPHIC_DATA]" at bounding box center [243, 99] width 208 height 13
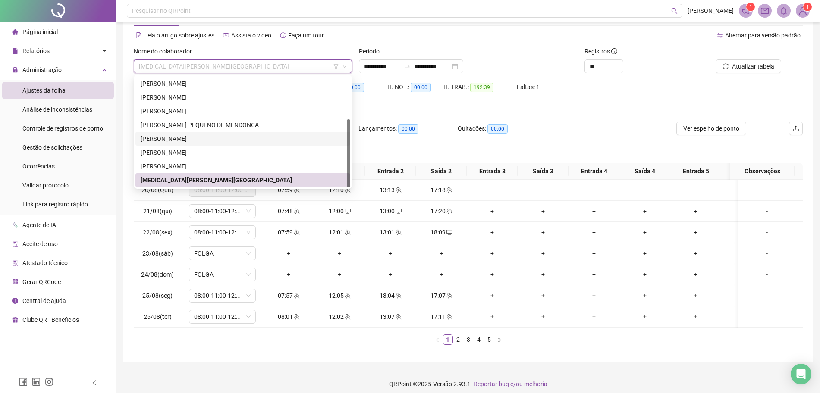
scroll to position [47, 0]
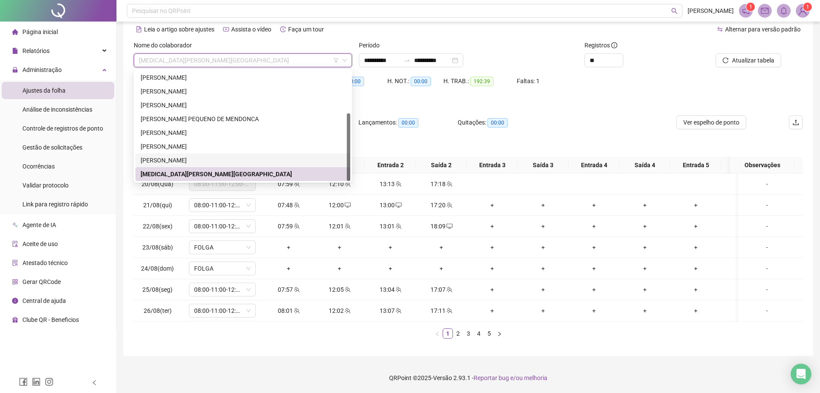
click at [227, 154] on div "[PERSON_NAME]" at bounding box center [242, 161] width 215 height 14
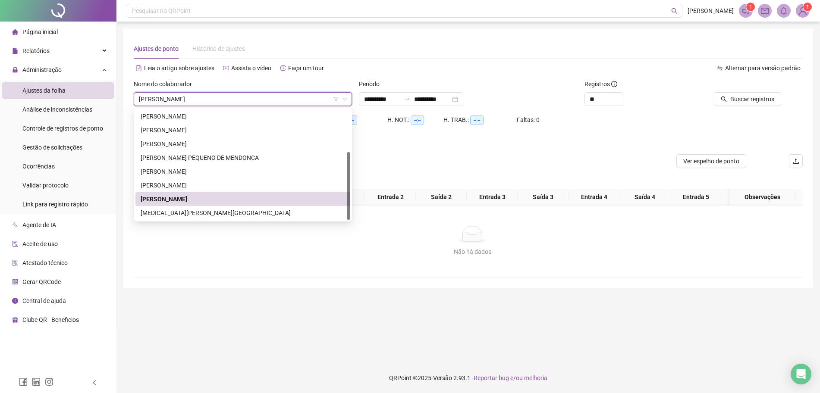
scroll to position [0, 0]
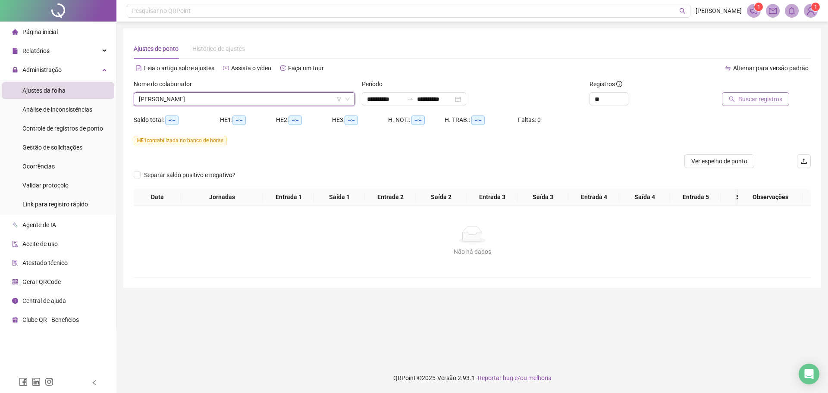
click at [766, 102] on span "Buscar registros" at bounding box center [760, 98] width 44 height 9
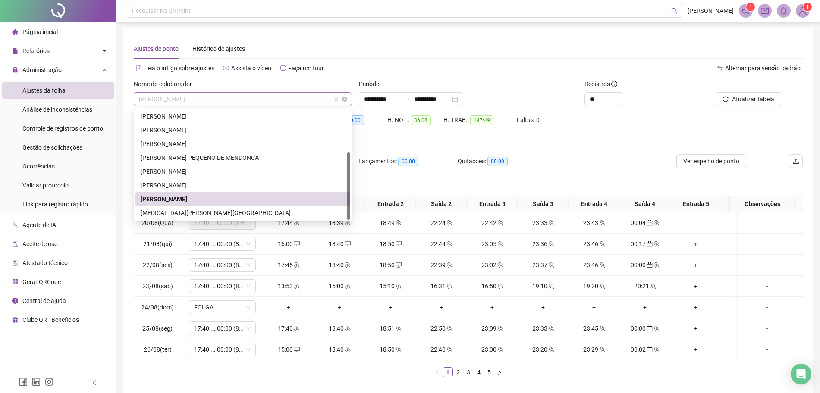
click at [301, 103] on span "[PERSON_NAME]" at bounding box center [243, 99] width 208 height 13
drag, startPoint x: 208, startPoint y: 184, endPoint x: 218, endPoint y: 182, distance: 10.1
click at [209, 183] on div "[PERSON_NAME]" at bounding box center [243, 185] width 204 height 9
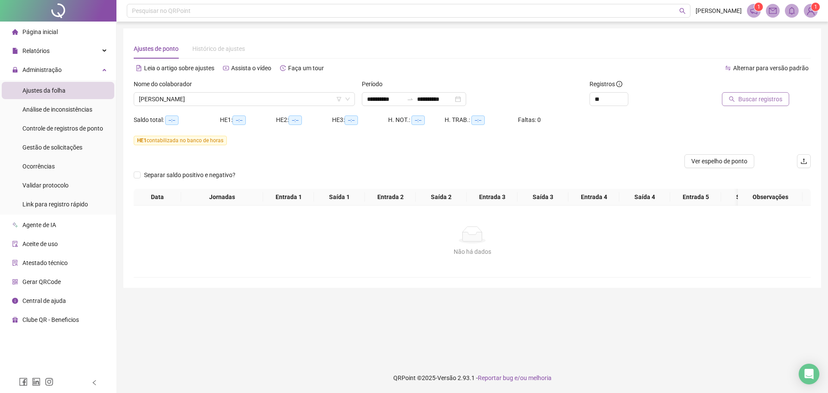
click at [757, 98] on span "Buscar registros" at bounding box center [760, 98] width 44 height 9
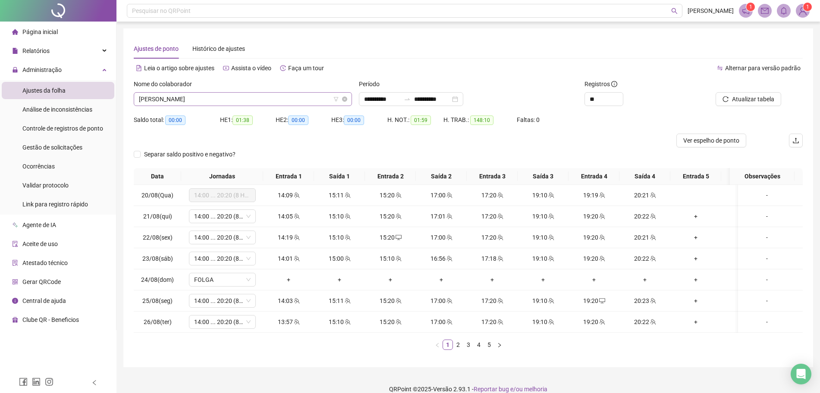
click at [280, 95] on span "[PERSON_NAME]" at bounding box center [243, 99] width 208 height 13
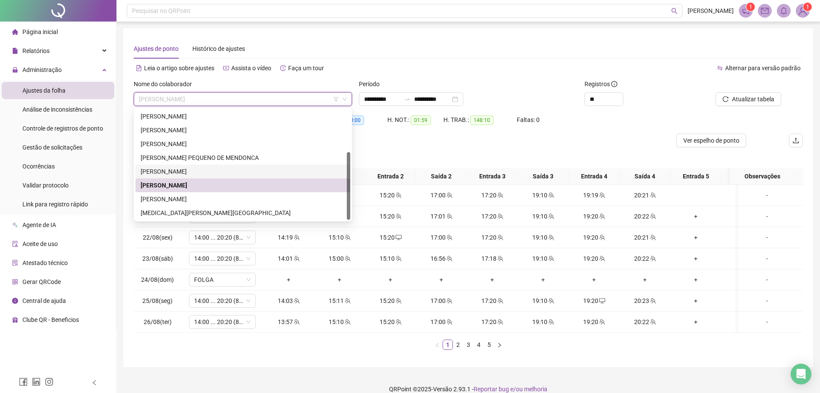
click at [187, 173] on div "[PERSON_NAME]" at bounding box center [243, 171] width 204 height 9
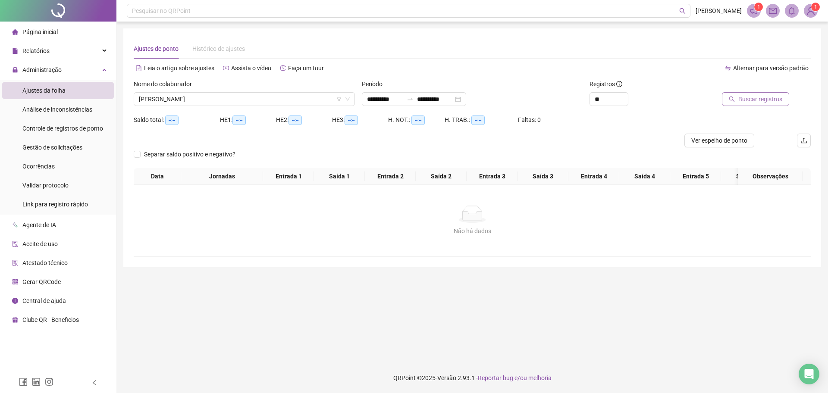
click at [760, 104] on button "Buscar registros" at bounding box center [755, 99] width 67 height 14
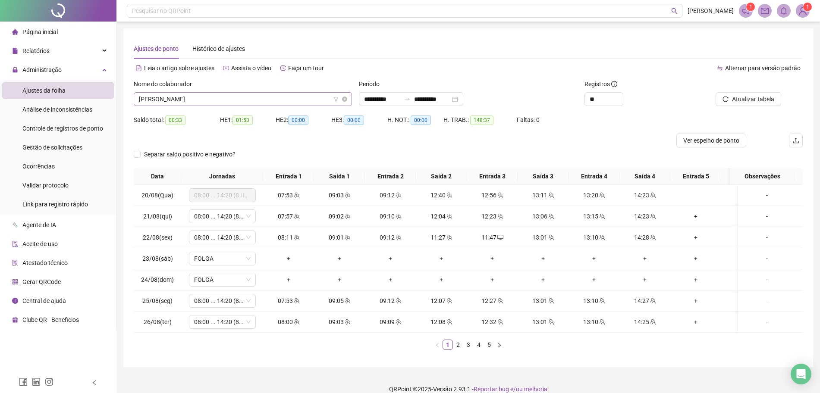
click at [289, 106] on div "[PERSON_NAME]" at bounding box center [243, 99] width 218 height 14
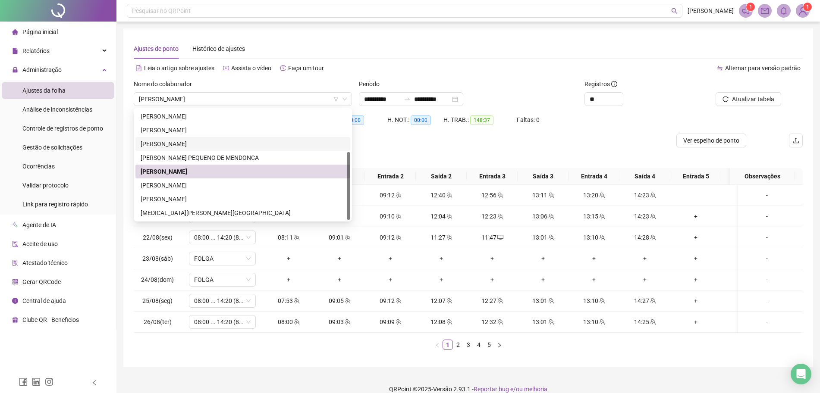
click at [717, 125] on div "Saldo total: 00:33 HE 1: 01:53 HE 2: 00:00 HE 3: 00:00 H. NOT.: 00:00 H. TRAB.:…" at bounding box center [468, 123] width 669 height 21
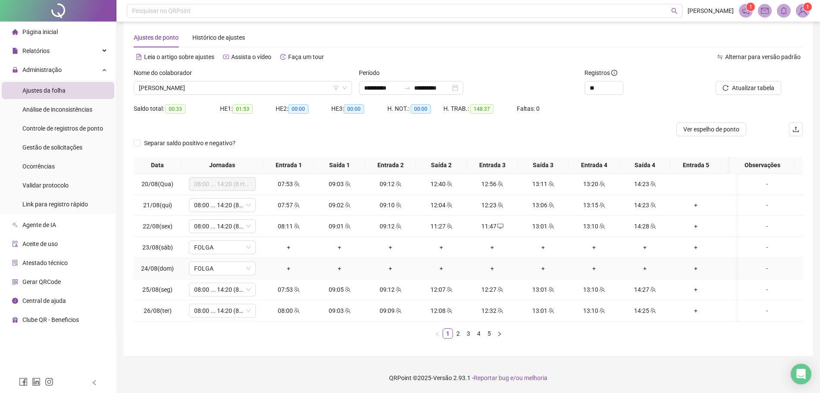
scroll to position [19, 0]
click at [490, 330] on link "5" at bounding box center [488, 333] width 9 height 9
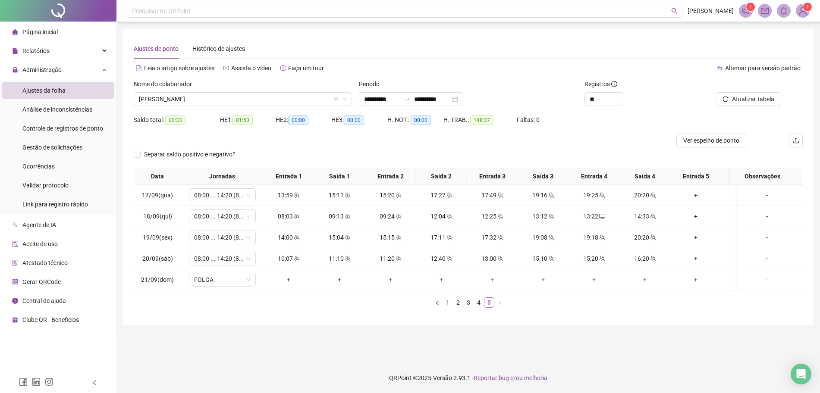
scroll to position [0, 0]
click at [481, 308] on link "4" at bounding box center [482, 302] width 9 height 9
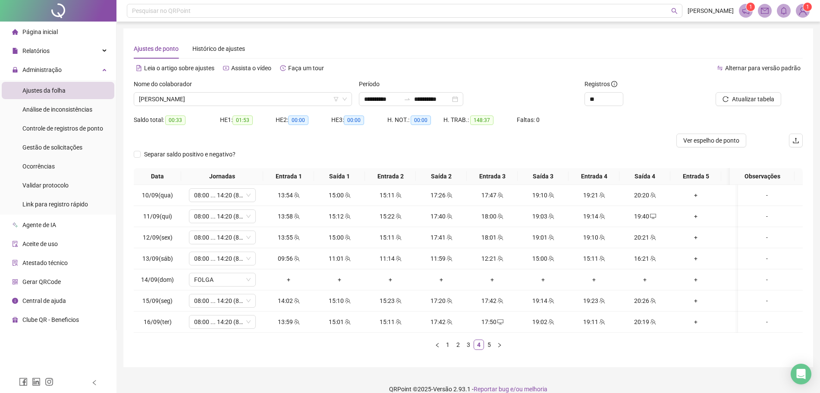
click at [662, 144] on div "Ver espelho de ponto" at bounding box center [712, 141] width 112 height 14
click at [641, 215] on div "19:40" at bounding box center [645, 216] width 44 height 9
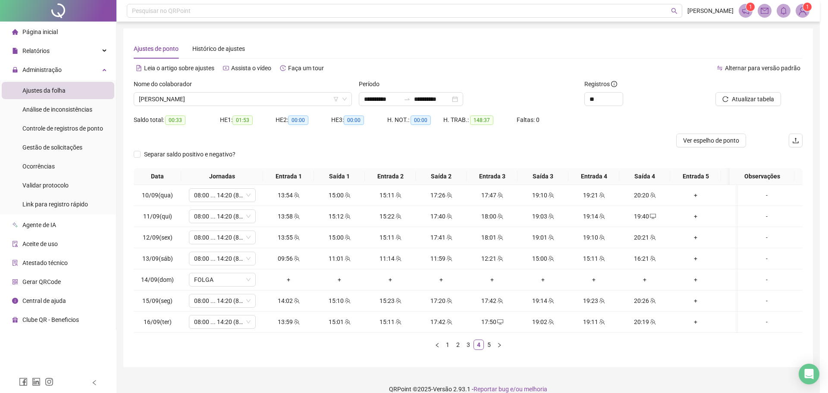
type input "**********"
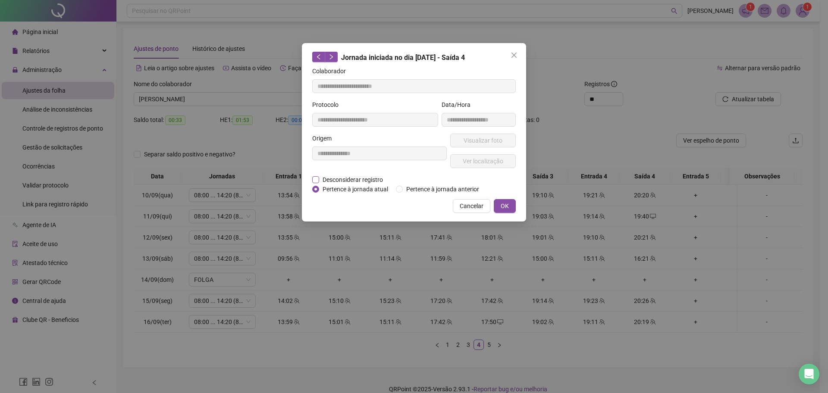
click at [364, 179] on span "Desconsiderar registro" at bounding box center [352, 179] width 67 height 9
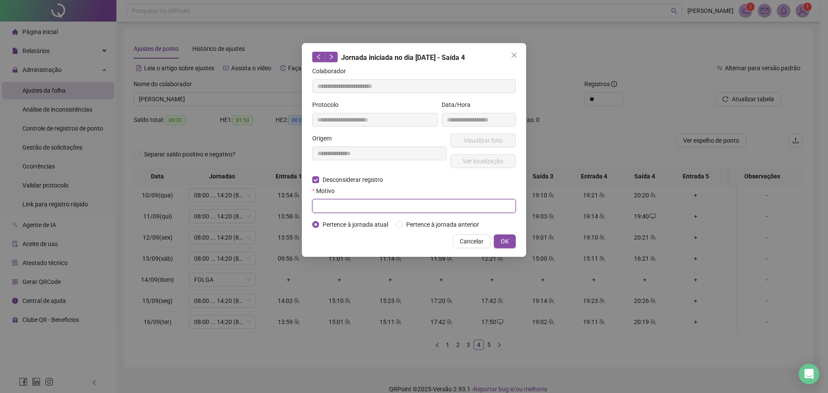
click at [359, 202] on input "text" at bounding box center [414, 206] width 204 height 14
type input "****"
drag, startPoint x: 502, startPoint y: 238, endPoint x: 521, endPoint y: 216, distance: 28.8
click at [503, 237] on span "OK" at bounding box center [505, 241] width 8 height 9
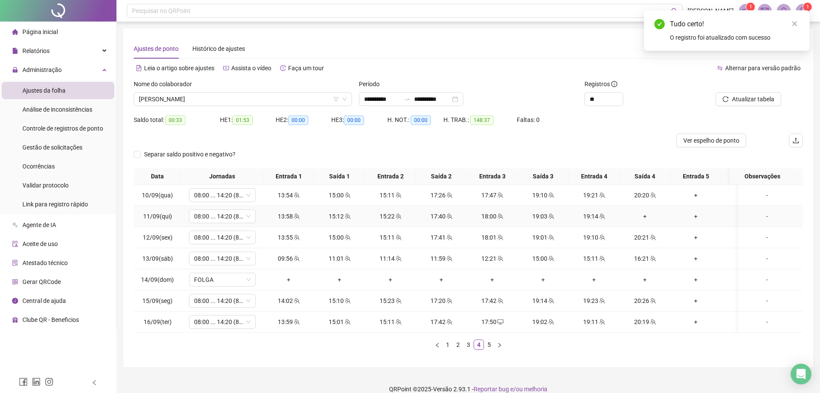
click at [647, 217] on div "+" at bounding box center [645, 216] width 44 height 9
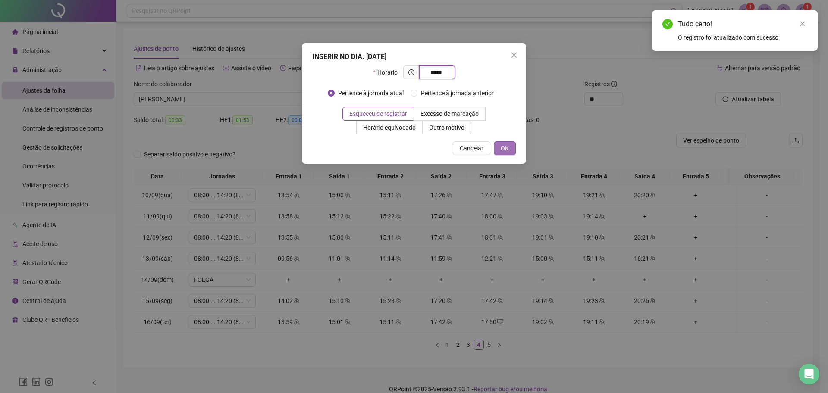
type input "*****"
click at [508, 147] on span "OK" at bounding box center [505, 148] width 8 height 9
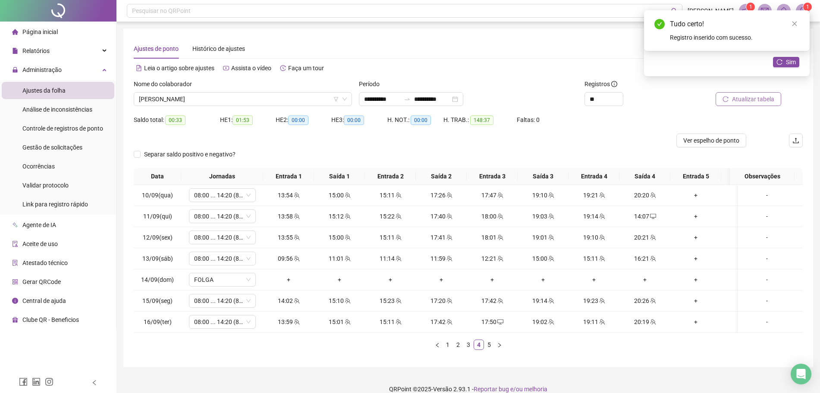
click at [751, 101] on span "Atualizar tabela" at bounding box center [753, 98] width 42 height 9
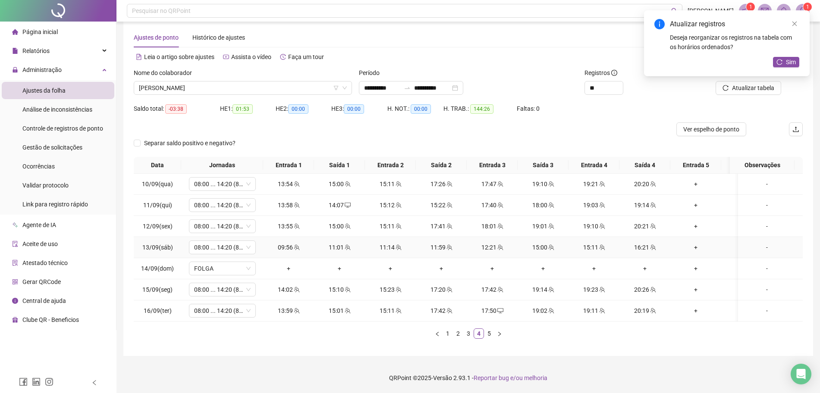
scroll to position [19, 0]
click at [769, 76] on div "Atualizar registros Deseja reorganizar os registros na tabela com os horários o…" at bounding box center [727, 43] width 166 height 66
click at [794, 63] on span "Sim" at bounding box center [791, 61] width 10 height 9
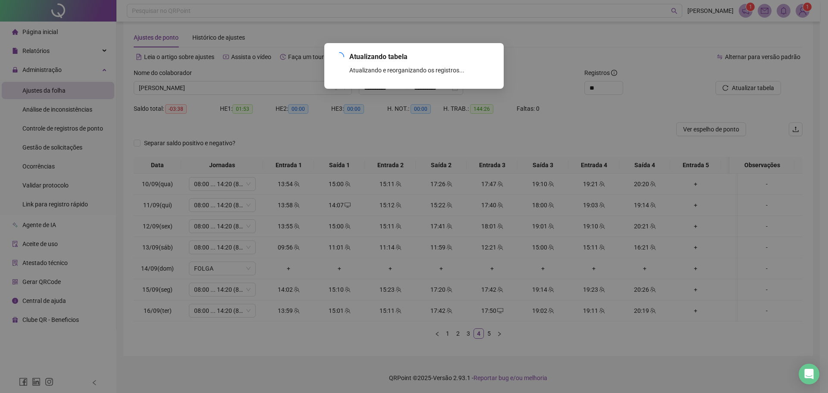
click at [755, 80] on div "Atualizando tabela Atualizando e reorganizando os registros... OK" at bounding box center [414, 196] width 828 height 393
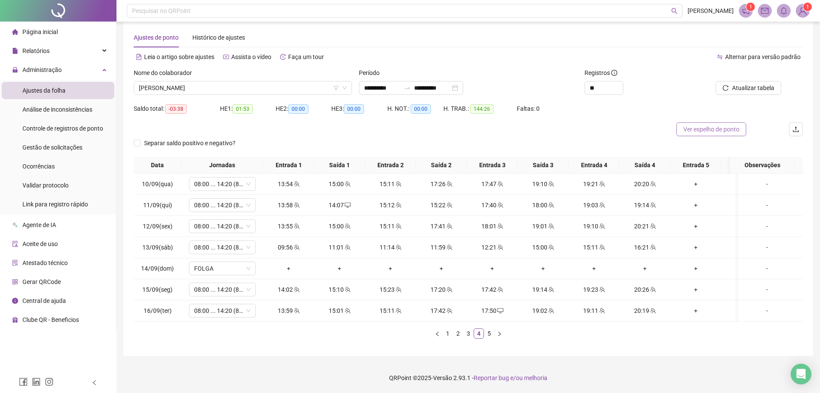
click at [728, 125] on span "Ver espelho de ponto" at bounding box center [711, 129] width 56 height 9
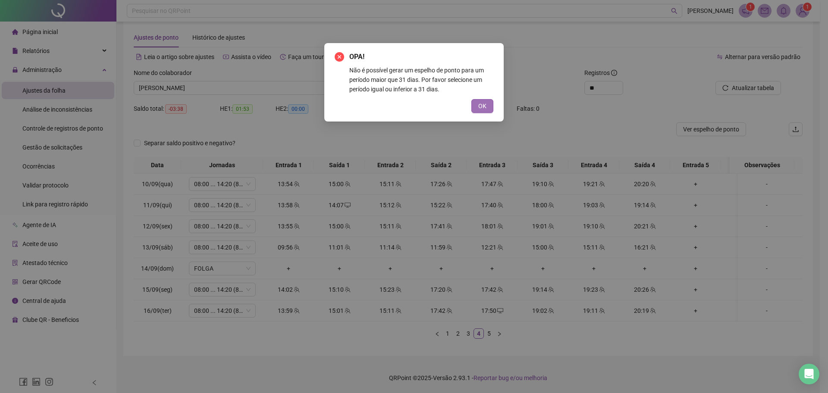
click at [493, 101] on button "OK" at bounding box center [482, 106] width 22 height 14
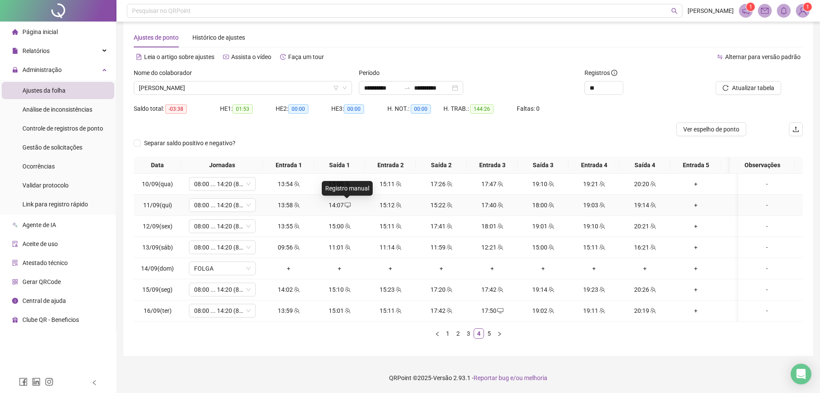
click at [345, 202] on icon "desktop" at bounding box center [348, 205] width 6 height 6
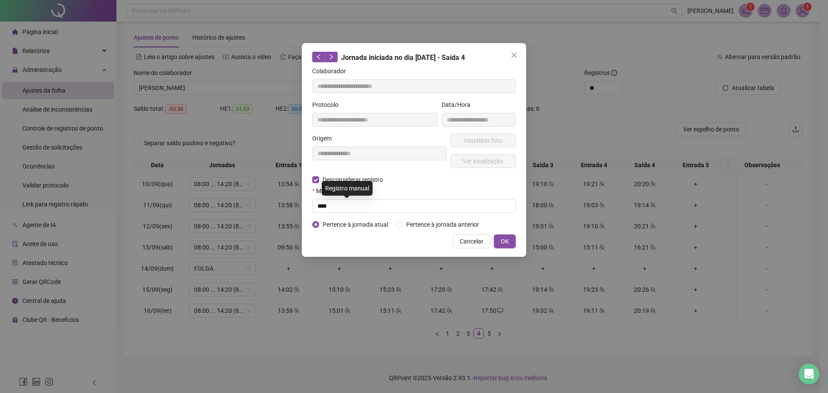
type input "**********"
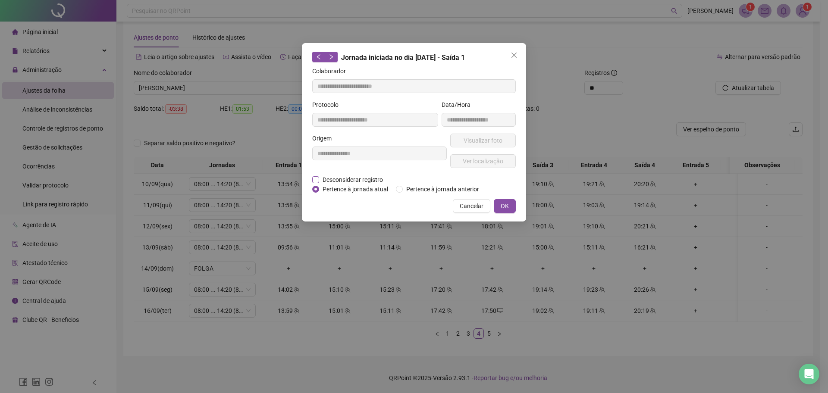
click at [353, 179] on span "Desconsiderar registro" at bounding box center [352, 179] width 67 height 9
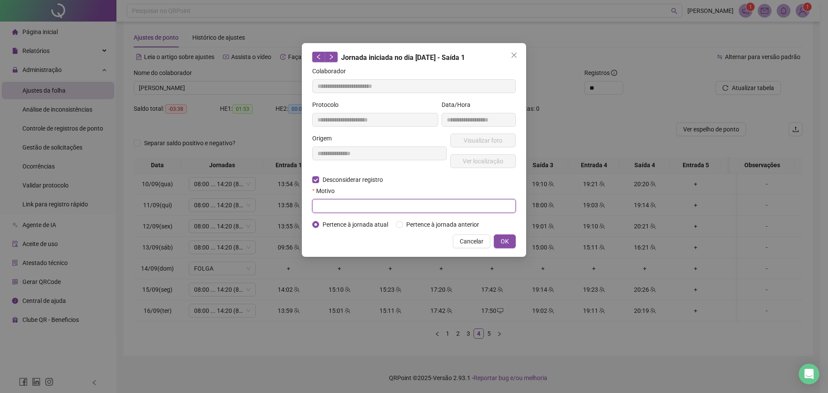
click at [341, 203] on input "text" at bounding box center [414, 206] width 204 height 14
type input "****"
click at [501, 243] on span "OK" at bounding box center [505, 241] width 8 height 9
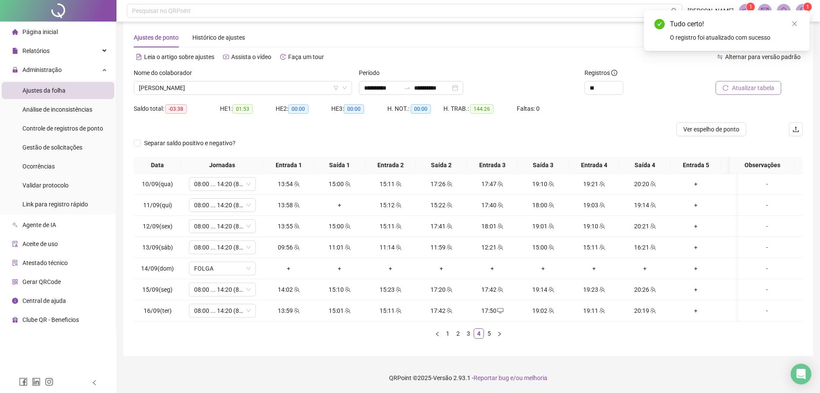
click at [746, 83] on span "Atualizar tabela" at bounding box center [753, 87] width 42 height 9
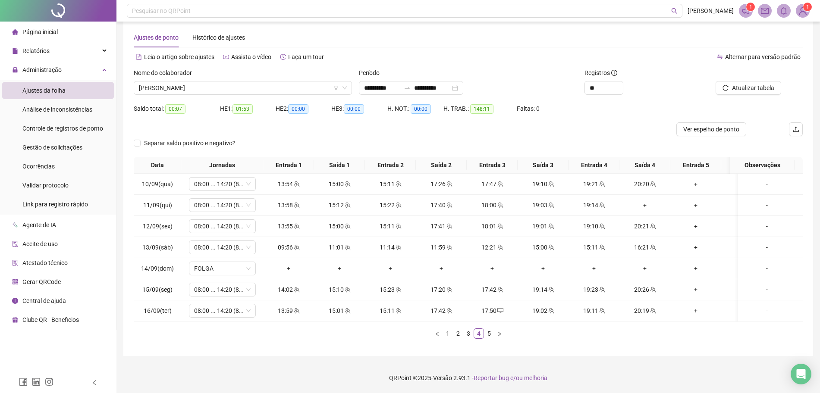
click at [574, 122] on div at bounding box center [385, 129] width 502 height 14
click at [646, 201] on div "+" at bounding box center [645, 205] width 44 height 9
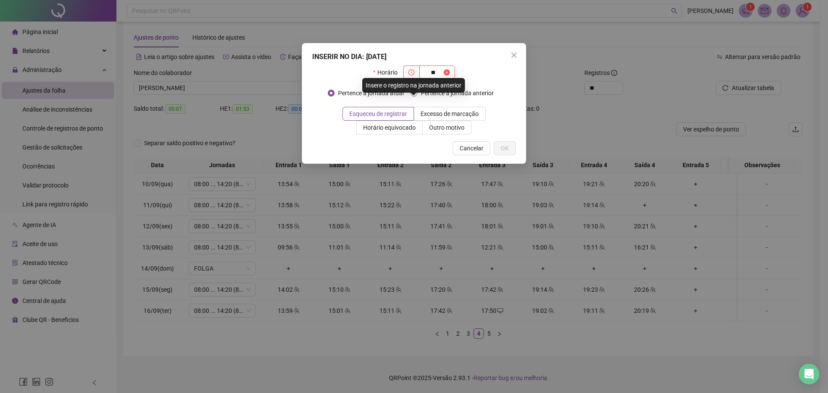
type input "*"
type input "*****"
click at [515, 146] on button "OK" at bounding box center [505, 148] width 22 height 14
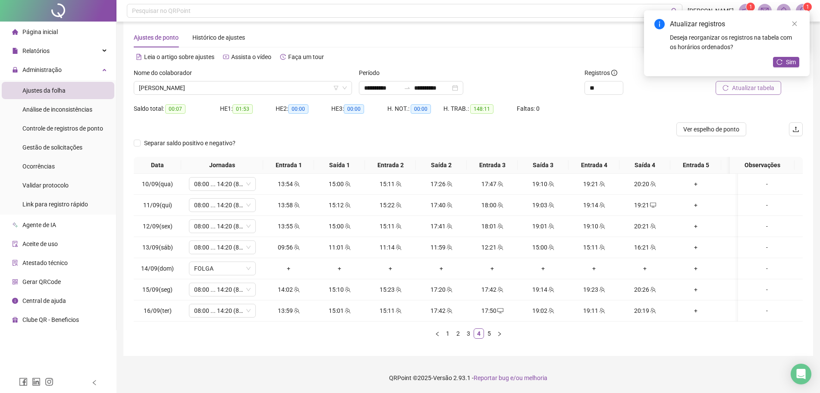
click at [757, 83] on span "Atualizar tabela" at bounding box center [753, 87] width 42 height 9
click at [788, 59] on span "Sim" at bounding box center [791, 61] width 10 height 9
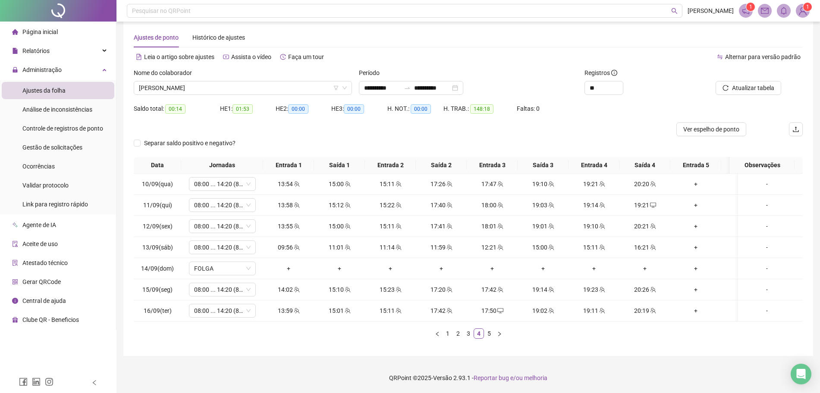
click at [534, 136] on div "Separar saldo positivo e negativo?" at bounding box center [468, 146] width 669 height 21
click at [654, 202] on icon "desktop" at bounding box center [653, 205] width 6 height 6
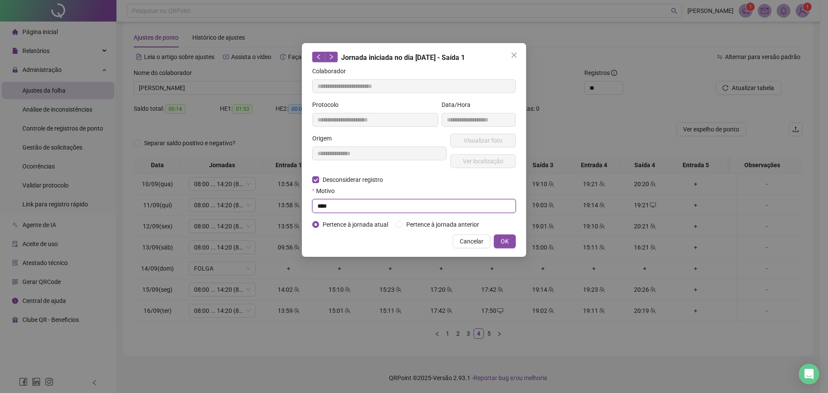
click at [370, 210] on input "****" at bounding box center [414, 206] width 204 height 14
click at [502, 240] on span "OK" at bounding box center [505, 241] width 8 height 9
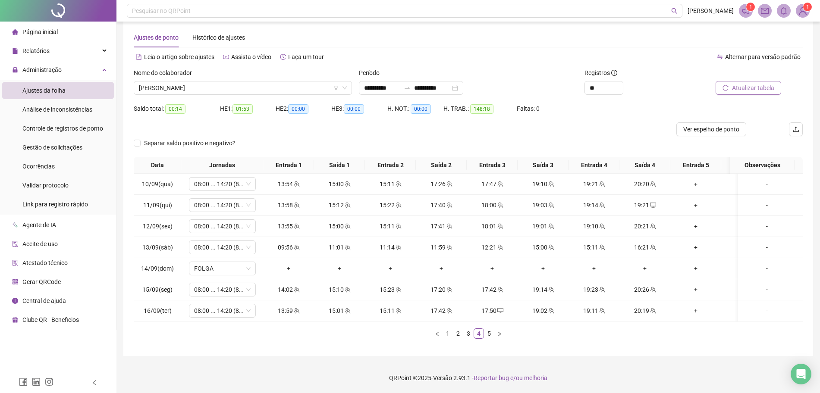
click at [742, 81] on button "Atualizar tabela" at bounding box center [749, 88] width 66 height 14
click at [649, 202] on span "desktop" at bounding box center [652, 205] width 7 height 6
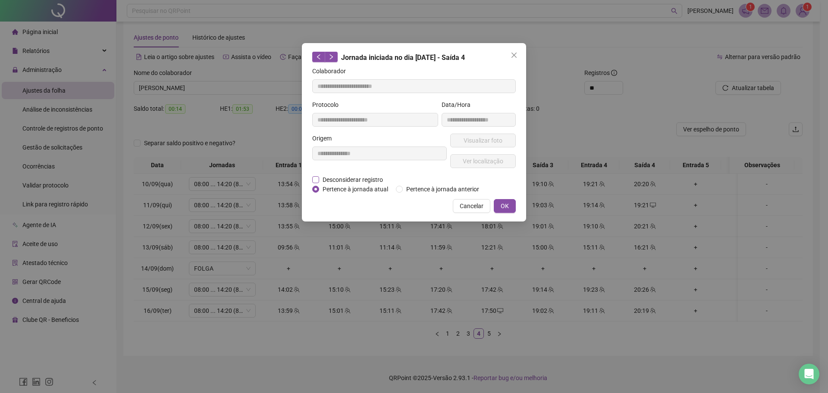
click at [345, 179] on span "Desconsiderar registro" at bounding box center [352, 179] width 67 height 9
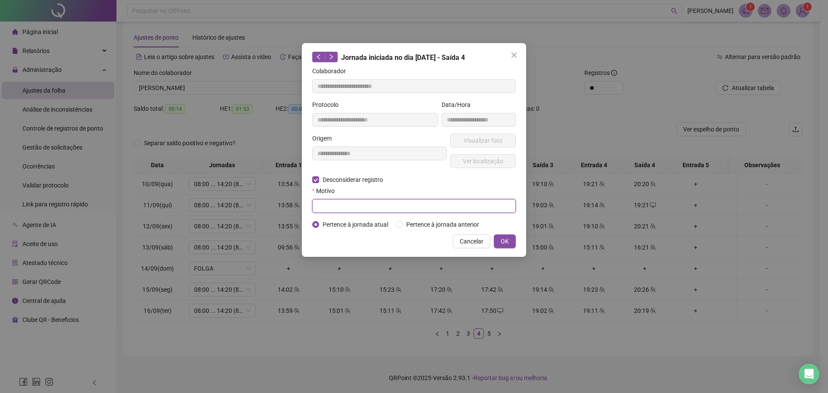
click at [337, 211] on input "text" at bounding box center [414, 206] width 204 height 14
type input "****"
click at [506, 239] on span "OK" at bounding box center [505, 241] width 8 height 9
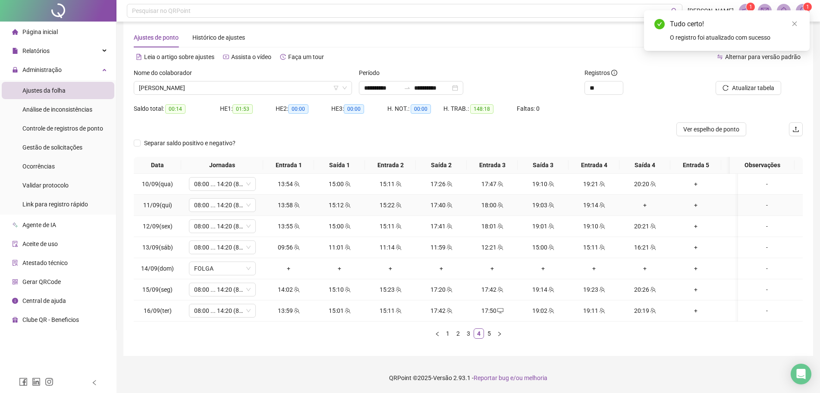
click at [648, 201] on div "+" at bounding box center [645, 205] width 44 height 9
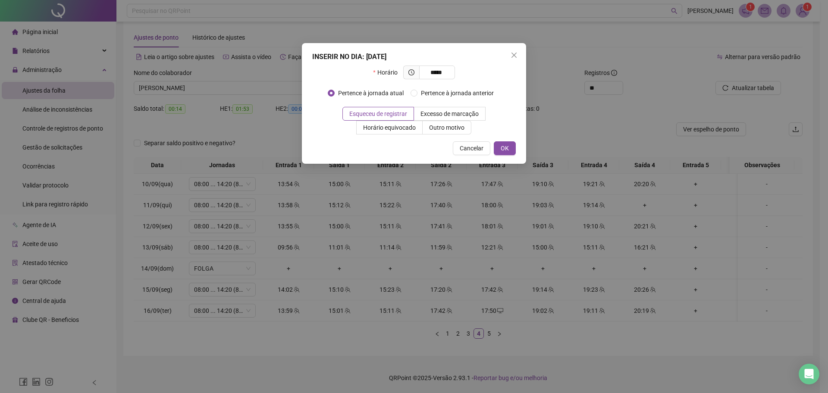
type input "*****"
click at [499, 144] on div "INSERIR NO DIA : [DATE] Horário ***** Pertence à jornada atual Pertence à jorna…" at bounding box center [414, 103] width 224 height 121
click at [509, 148] on button "OK" at bounding box center [505, 148] width 22 height 14
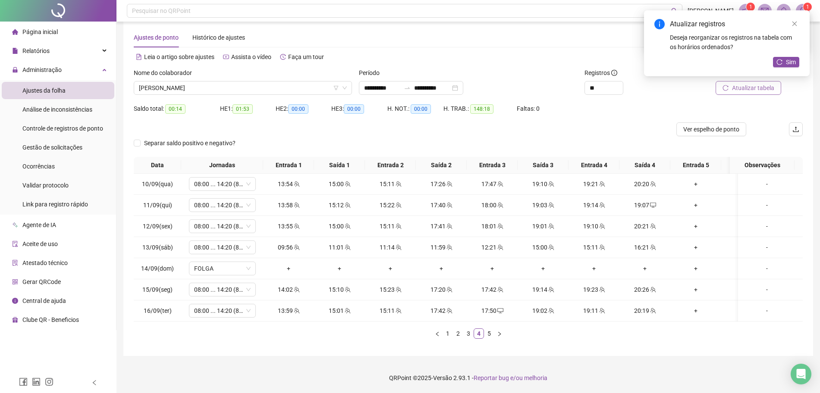
click at [746, 85] on button "Atualizar tabela" at bounding box center [749, 88] width 66 height 14
click at [742, 76] on div "Atualizar registros Deseja reorganizar os registros na tabela com os horários o…" at bounding box center [727, 43] width 166 height 66
click at [788, 63] on span "Sim" at bounding box center [791, 61] width 10 height 9
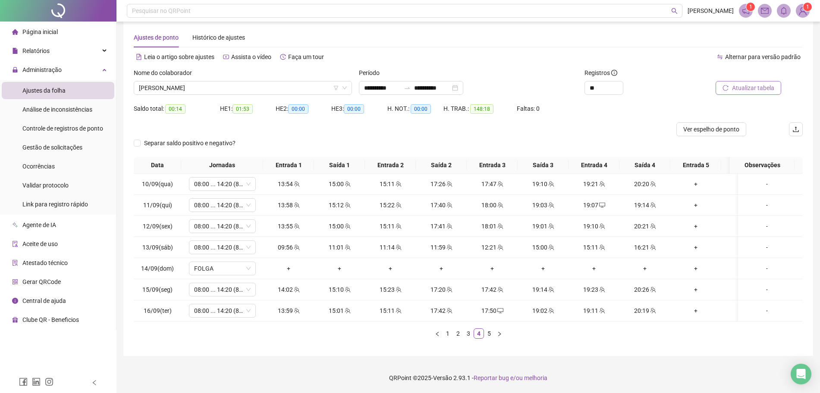
click at [741, 83] on span "Atualizar tabela" at bounding box center [753, 87] width 42 height 9
click at [315, 82] on span "[PERSON_NAME]" at bounding box center [243, 88] width 208 height 13
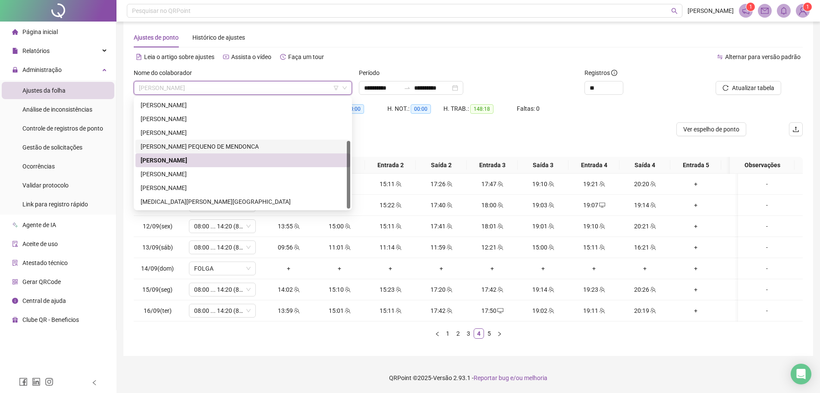
click at [225, 142] on div "[PERSON_NAME] PEQUENO DE MENDONCA" at bounding box center [243, 146] width 204 height 9
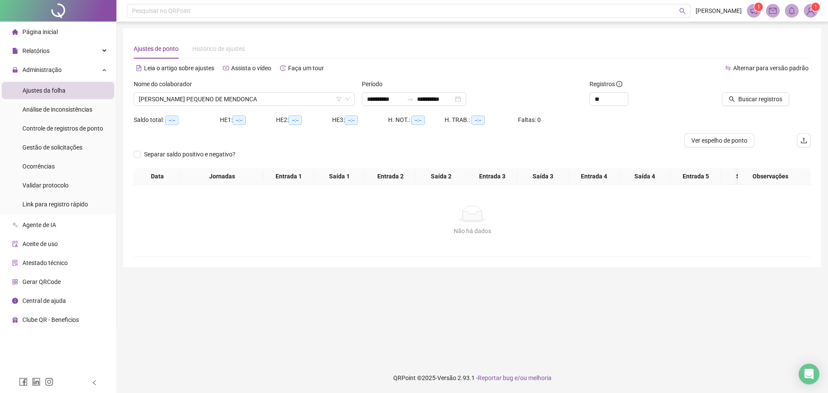
click at [759, 91] on div at bounding box center [746, 85] width 85 height 13
click at [751, 100] on span "Buscar registros" at bounding box center [760, 98] width 44 height 9
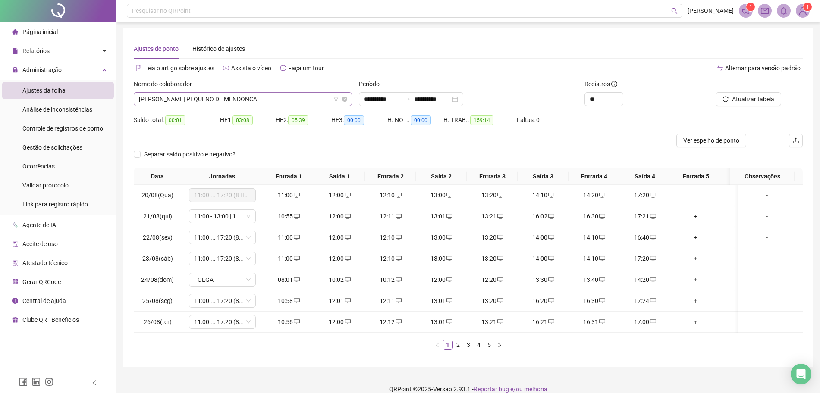
click at [313, 100] on span "[PERSON_NAME] PEQUENO DE MENDONCA" at bounding box center [243, 99] width 208 height 13
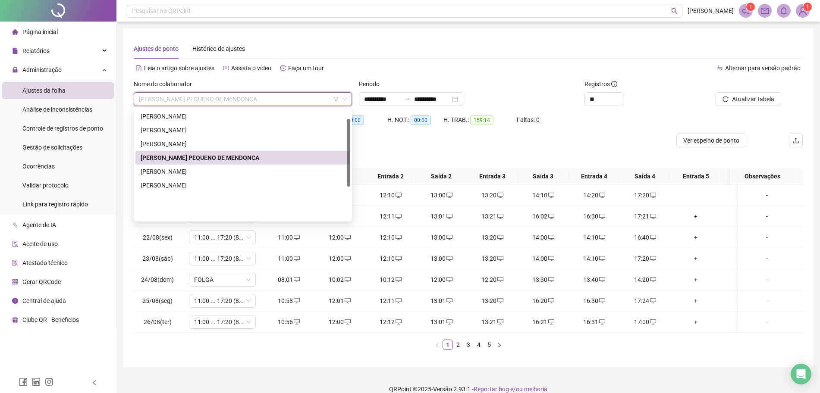
scroll to position [15, 0]
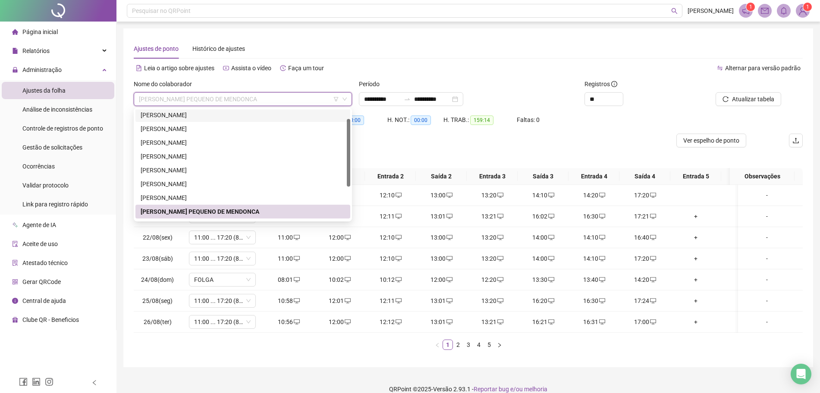
click at [246, 117] on div "[PERSON_NAME]" at bounding box center [243, 114] width 204 height 9
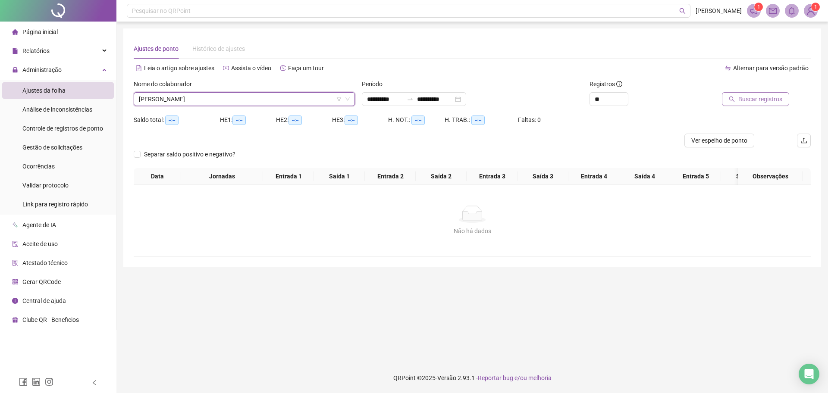
click at [748, 94] on button "Buscar registros" at bounding box center [755, 99] width 67 height 14
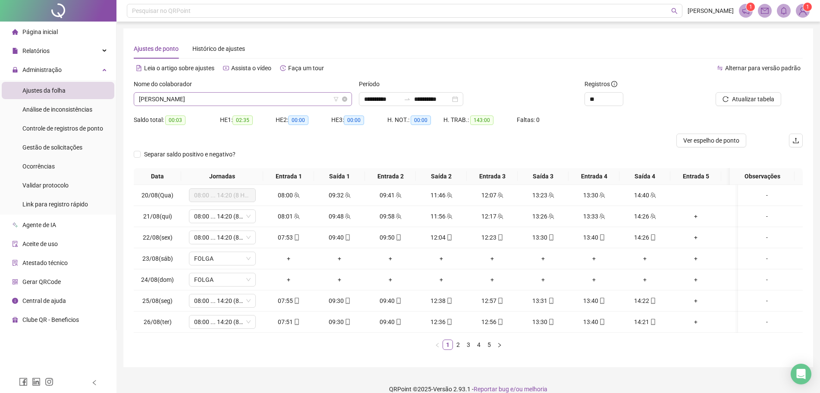
click at [310, 100] on span "[PERSON_NAME]" at bounding box center [243, 99] width 208 height 13
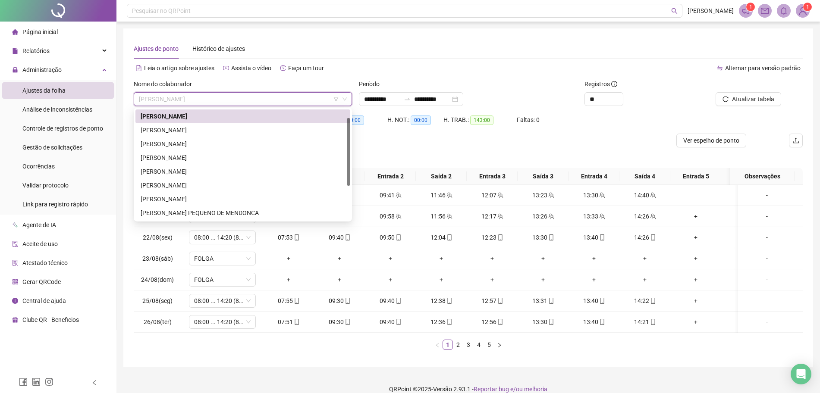
scroll to position [0, 0]
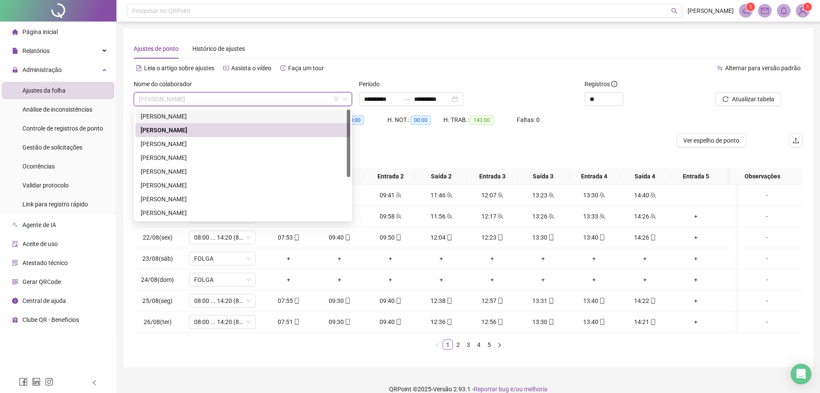
drag, startPoint x: 212, startPoint y: 115, endPoint x: 230, endPoint y: 112, distance: 18.4
click at [213, 114] on div "[PERSON_NAME]" at bounding box center [243, 116] width 204 height 9
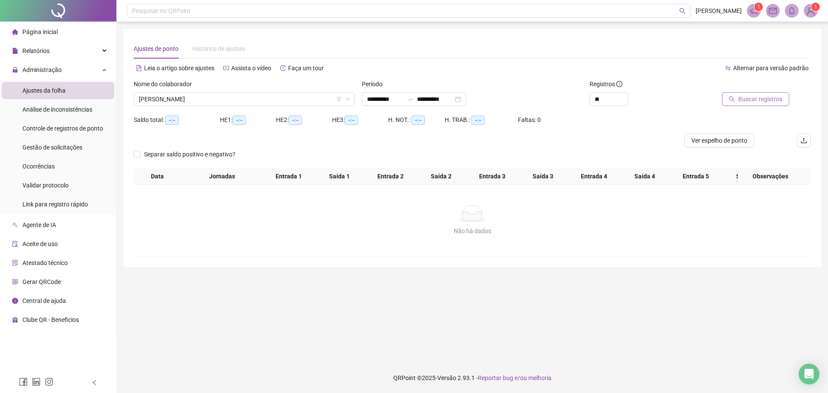
click at [773, 96] on span "Buscar registros" at bounding box center [760, 98] width 44 height 9
